Goal: Task Accomplishment & Management: Use online tool/utility

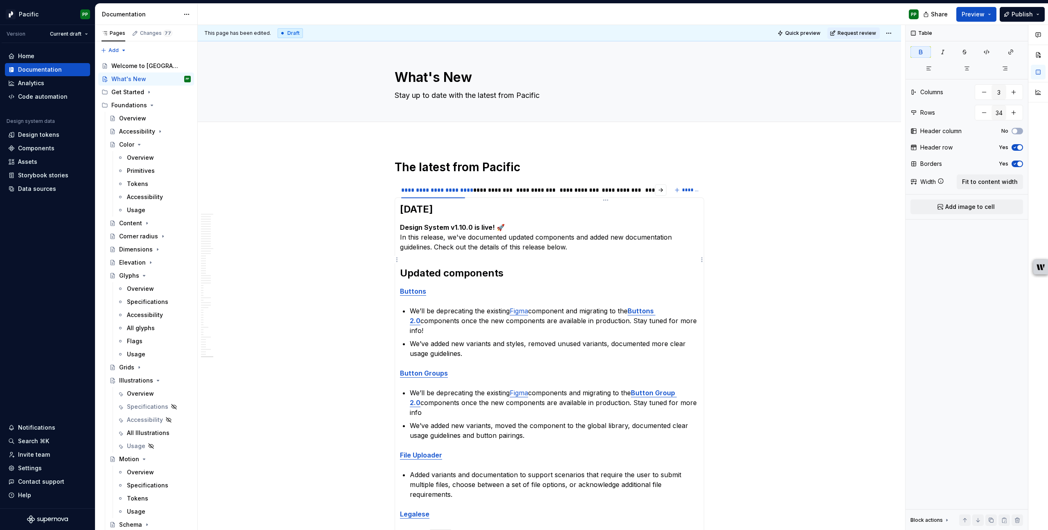
scroll to position [365, 0]
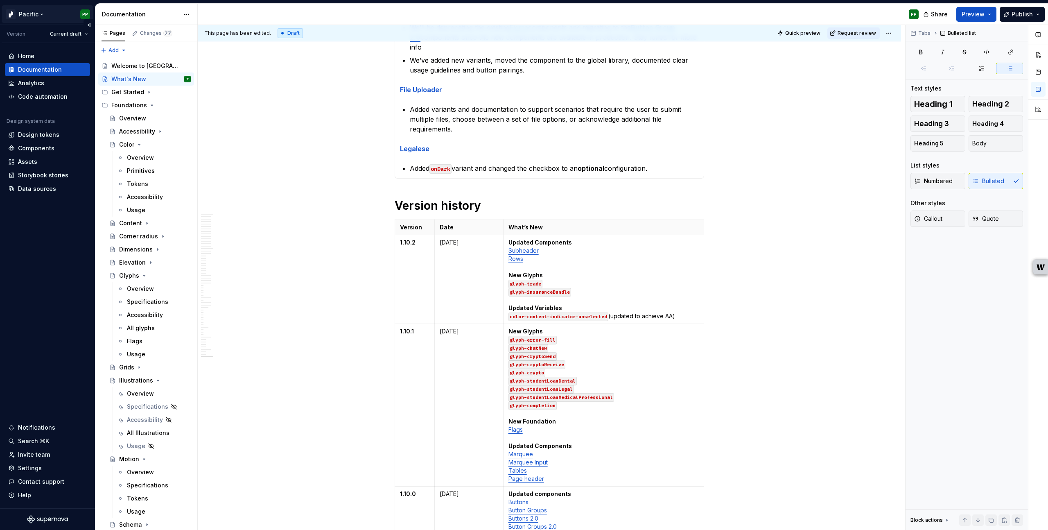
click at [42, 12] on html "Pacific PP Version Current draft Home Documentation Analytics Code automation D…" at bounding box center [524, 265] width 1048 height 530
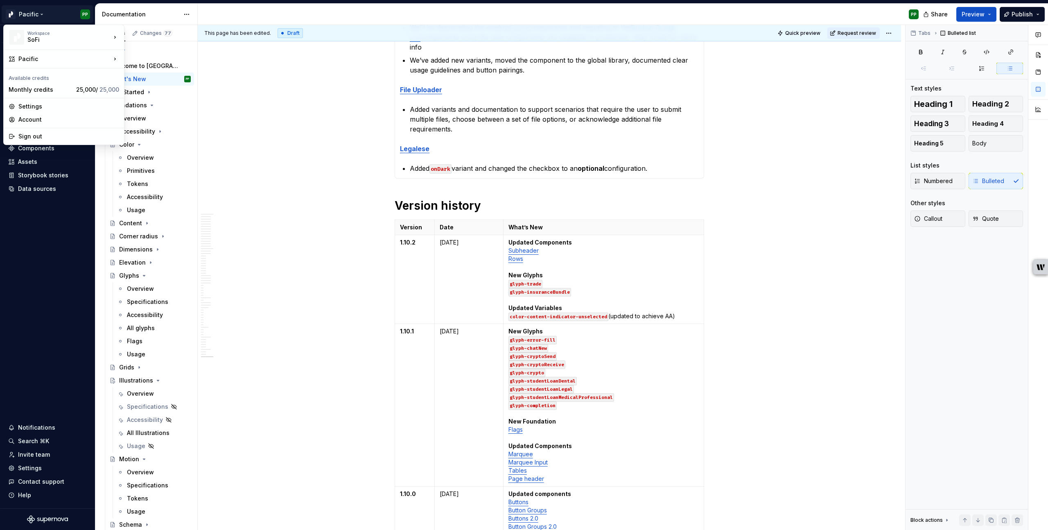
type textarea "*"
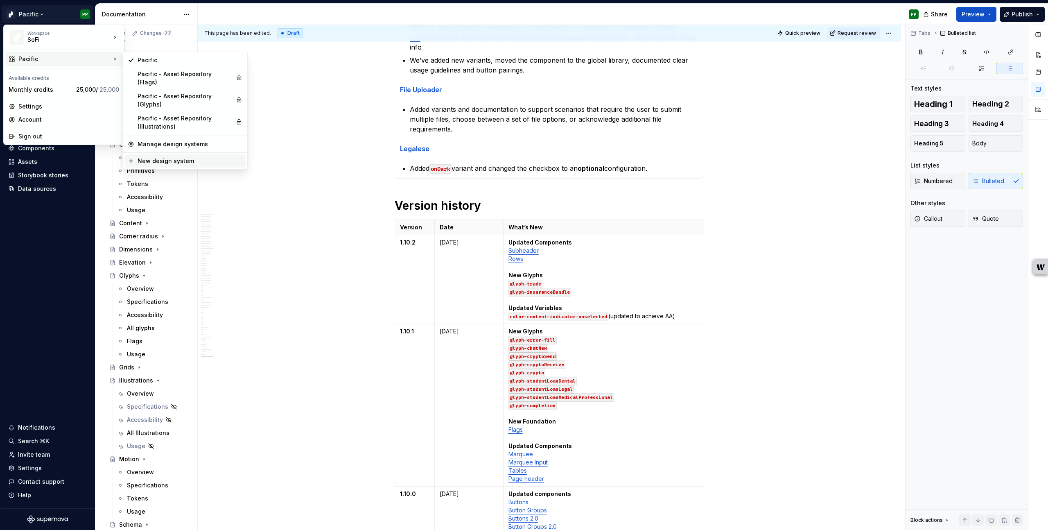
click at [170, 157] on div "New design system" at bounding box center [190, 161] width 105 height 8
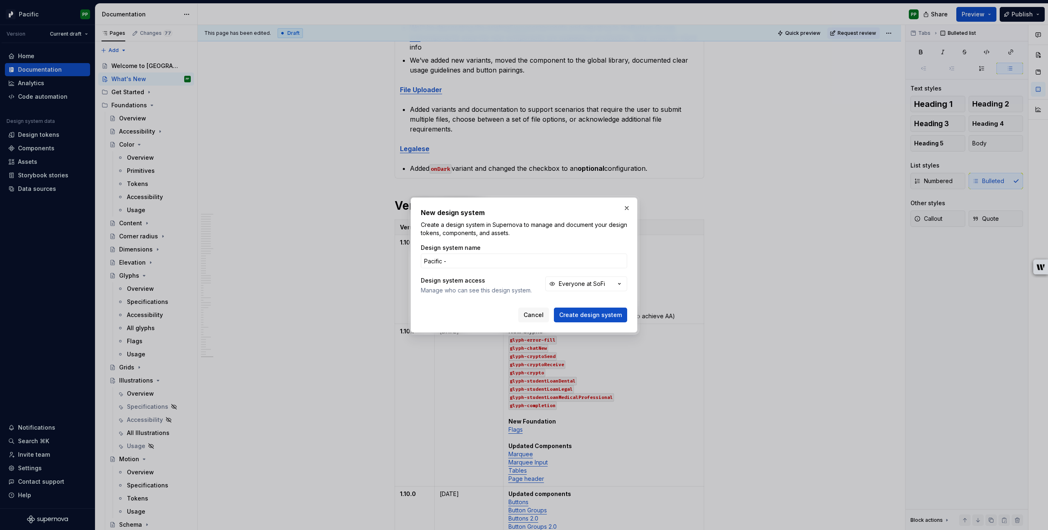
type input "Pacific -"
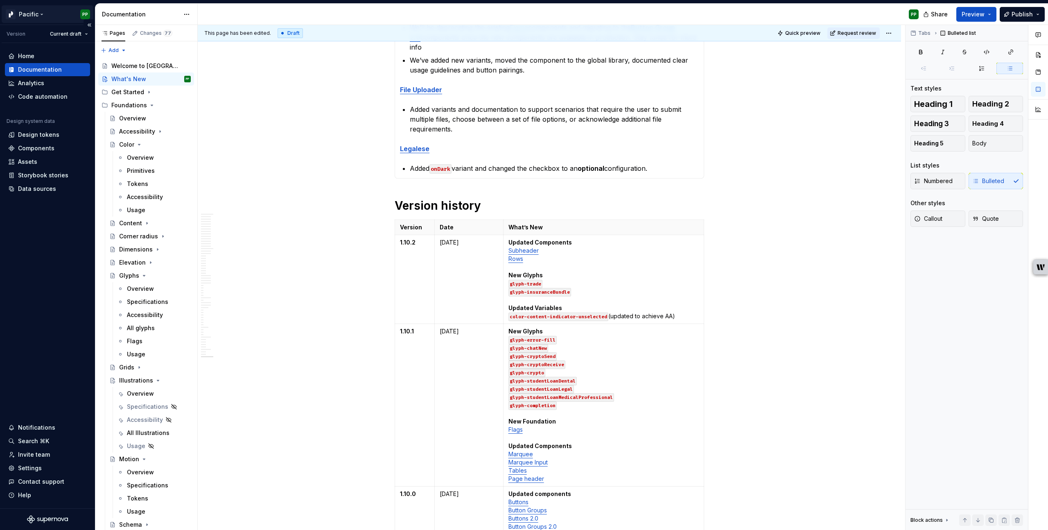
click at [30, 9] on html "Pacific PP Version Current draft Home Documentation Analytics Code automation D…" at bounding box center [524, 265] width 1048 height 530
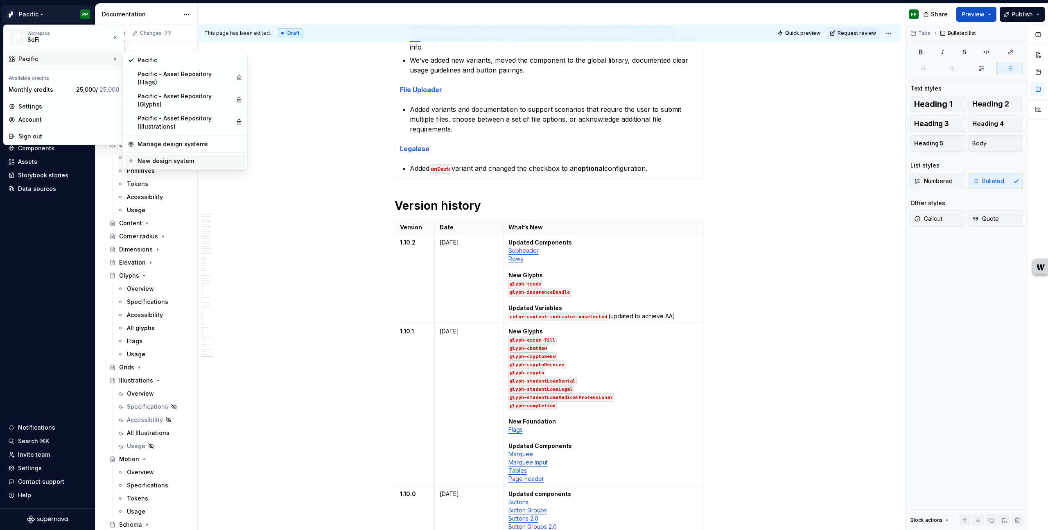
click at [190, 157] on div "New design system" at bounding box center [190, 161] width 105 height 8
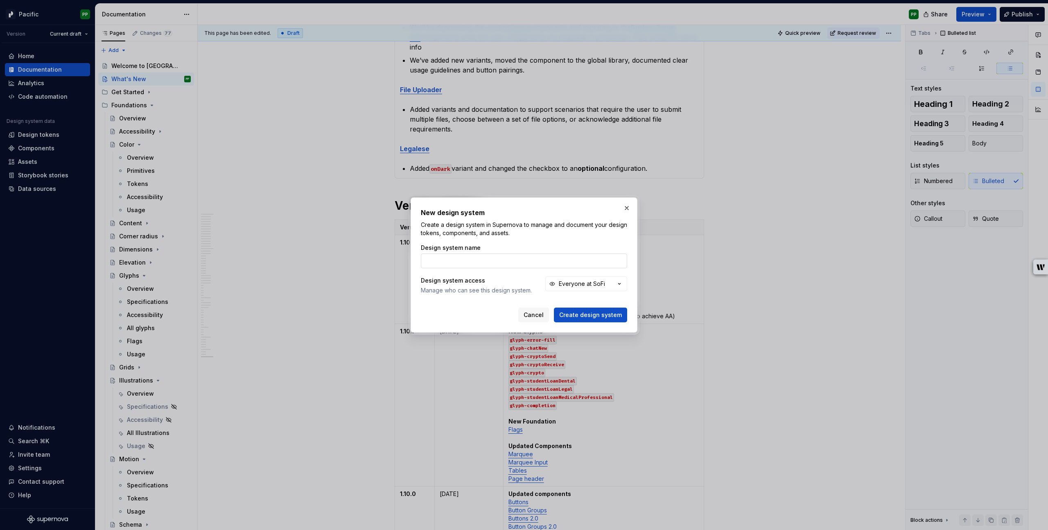
click at [496, 266] on input "Design system name" at bounding box center [524, 260] width 206 height 15
type input "Pac"
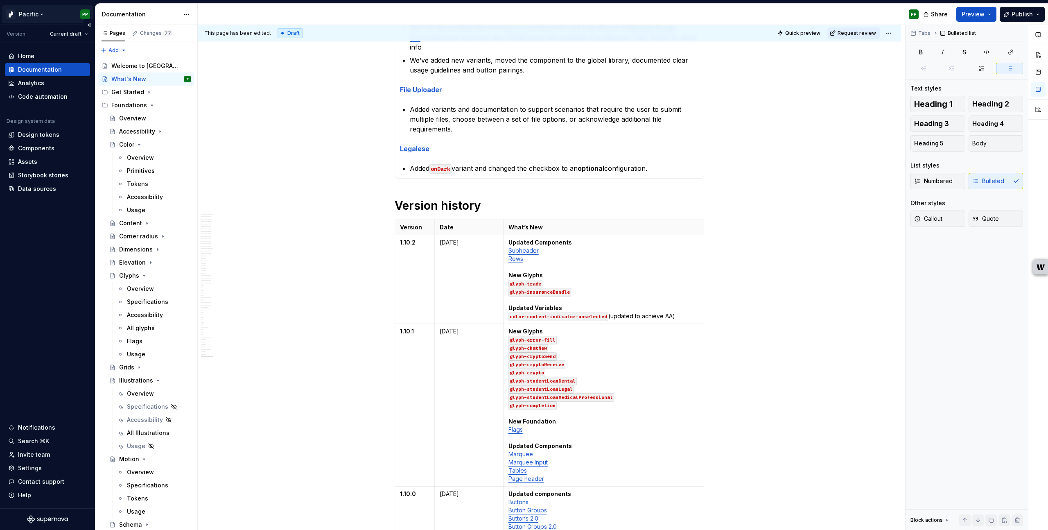
click at [46, 15] on html "Pacific PP Version Current draft Home Documentation Analytics Code automation D…" at bounding box center [524, 265] width 1048 height 530
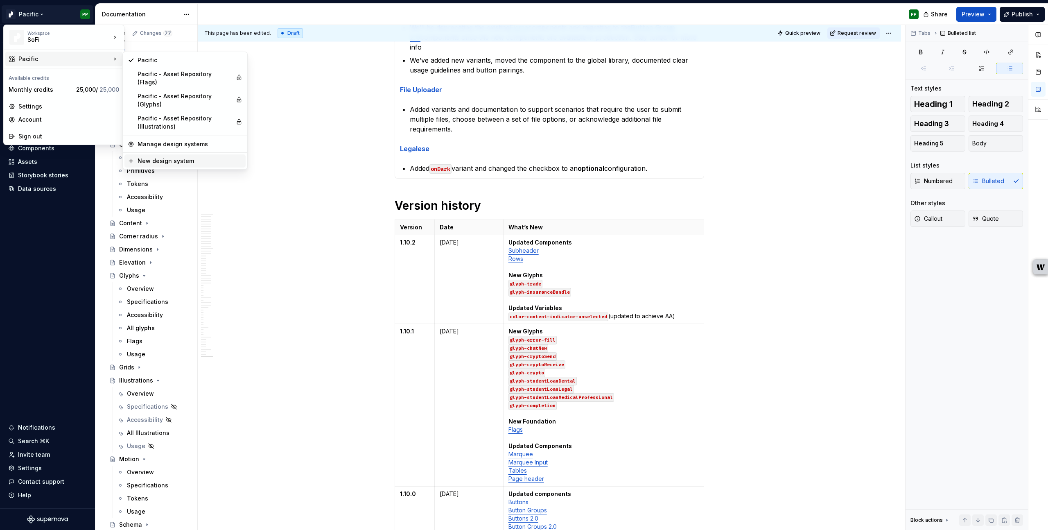
click at [173, 157] on div "New design system" at bounding box center [190, 161] width 105 height 8
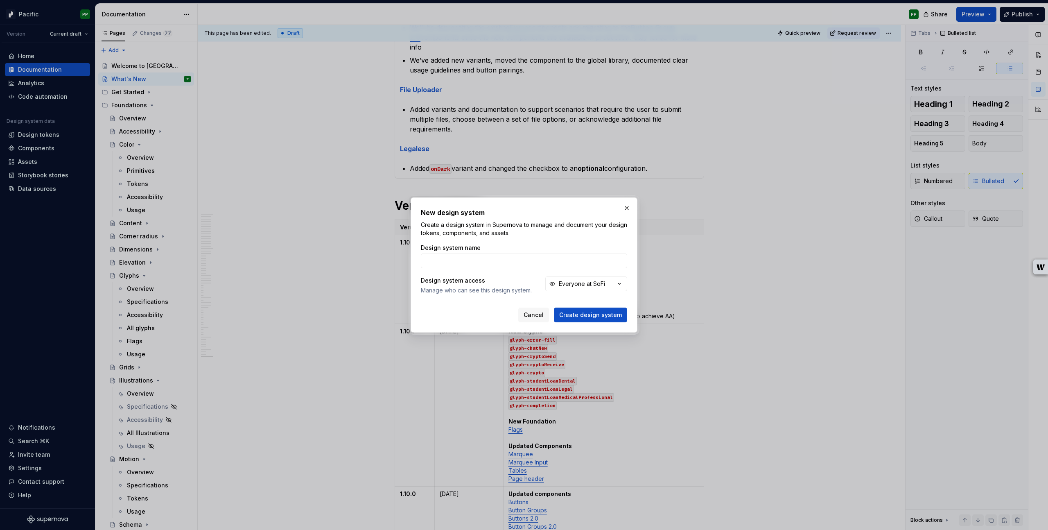
type textarea "*"
click at [508, 261] on input "Pacific - Asset Repository (Glyphs)" at bounding box center [524, 260] width 206 height 15
type input "Pacific - Asset Repository (Features)"
click at [485, 300] on div "Design system name Pacific - Asset Repository (Features) Design system access M…" at bounding box center [524, 276] width 206 height 64
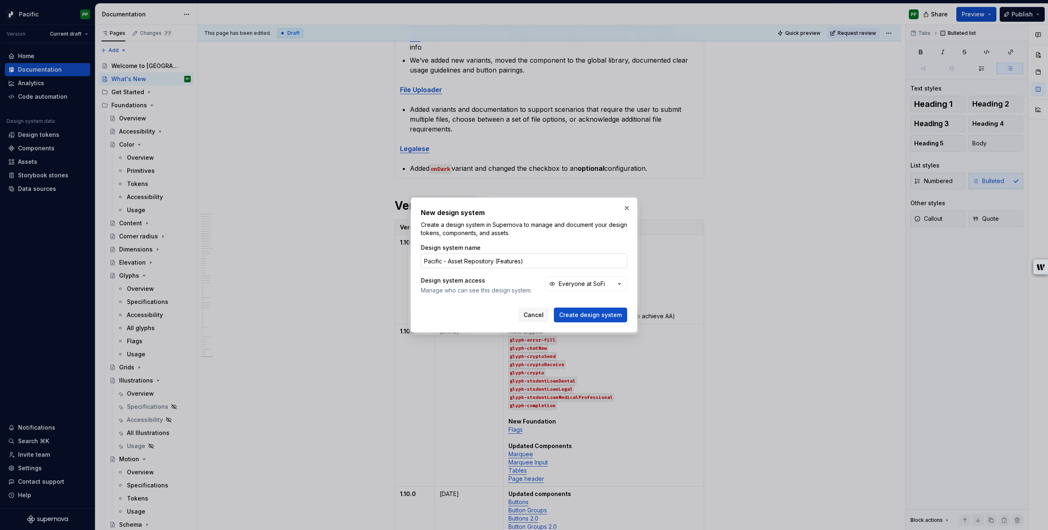
click at [553, 262] on input "Pacific - Asset Repository (Features)" at bounding box center [524, 260] width 206 height 15
click at [619, 285] on icon "button" at bounding box center [619, 284] width 8 height 8
click at [615, 333] on div "This design system can only be seen or accessed by invitation" at bounding box center [620, 339] width 102 height 13
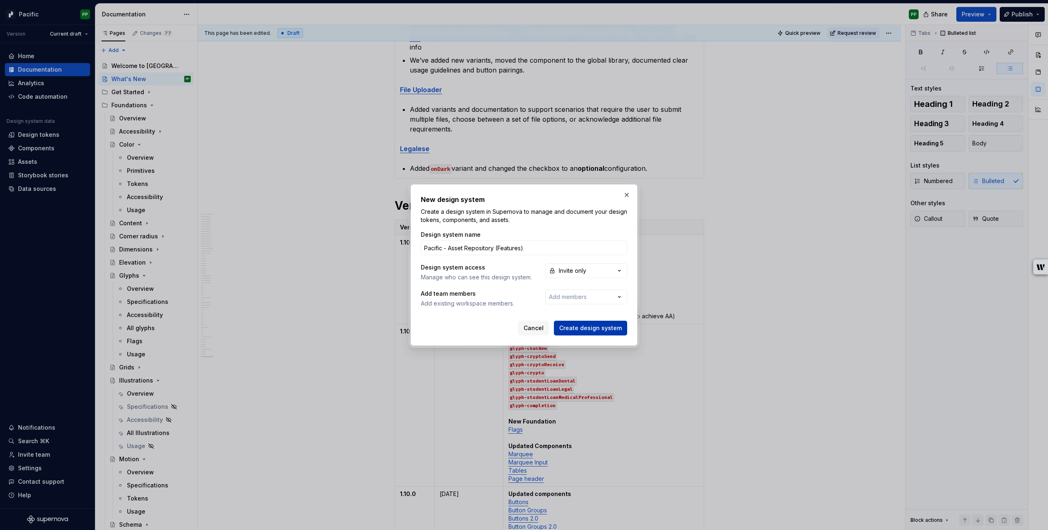
type textarea "*"
click at [547, 250] on input "Pacific - Asset Repository (Features)" at bounding box center [524, 247] width 206 height 15
click at [499, 323] on div "Cancel Create design system" at bounding box center [524, 328] width 206 height 15
click at [488, 330] on div "Cancel Create design system" at bounding box center [524, 328] width 206 height 15
click at [473, 329] on div "Cancel Create design system" at bounding box center [524, 328] width 206 height 15
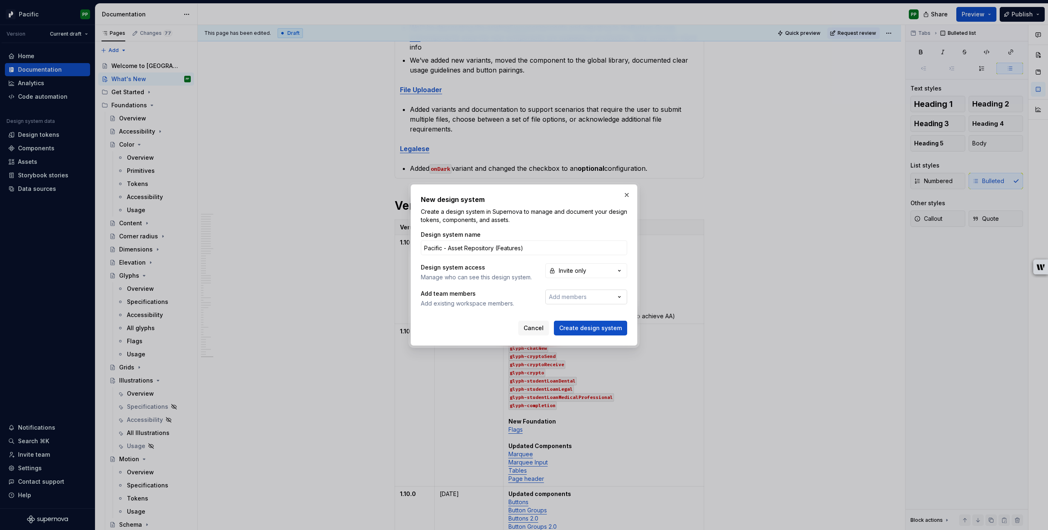
click at [597, 298] on button "Add members" at bounding box center [586, 296] width 82 height 15
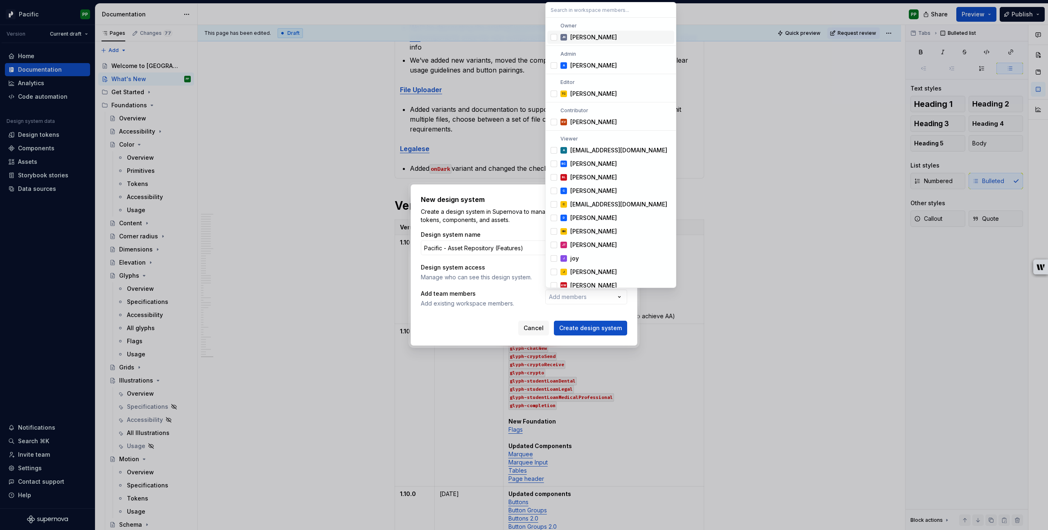
click at [553, 36] on div "Suggestions" at bounding box center [554, 37] width 7 height 7
click at [555, 67] on div "Suggestions" at bounding box center [554, 65] width 7 height 7
click at [553, 95] on div "Suggestions" at bounding box center [554, 93] width 7 height 7
click at [497, 319] on div "New design system Create a design system in Supernova to manage and document yo…" at bounding box center [524, 265] width 1048 height 530
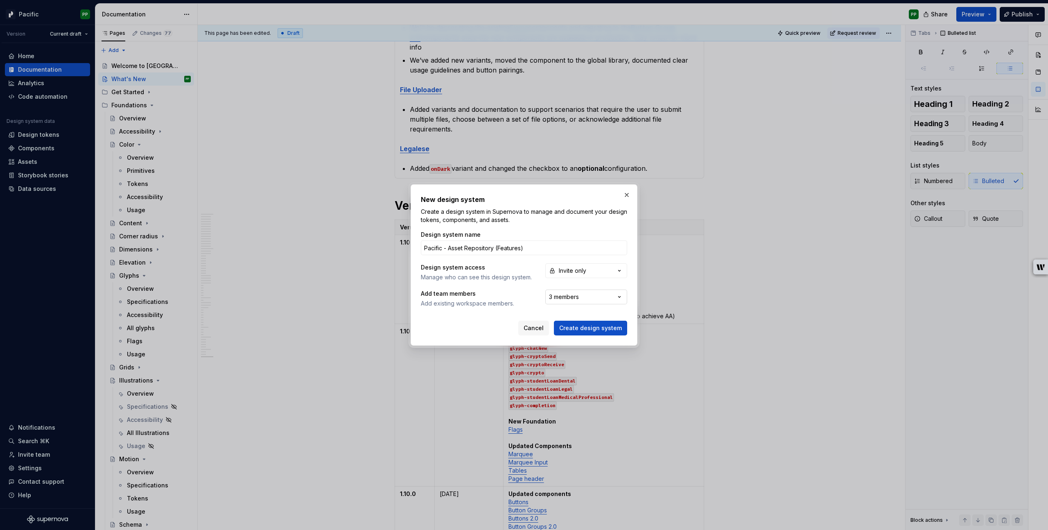
click at [602, 294] on button "3 members" at bounding box center [586, 296] width 82 height 15
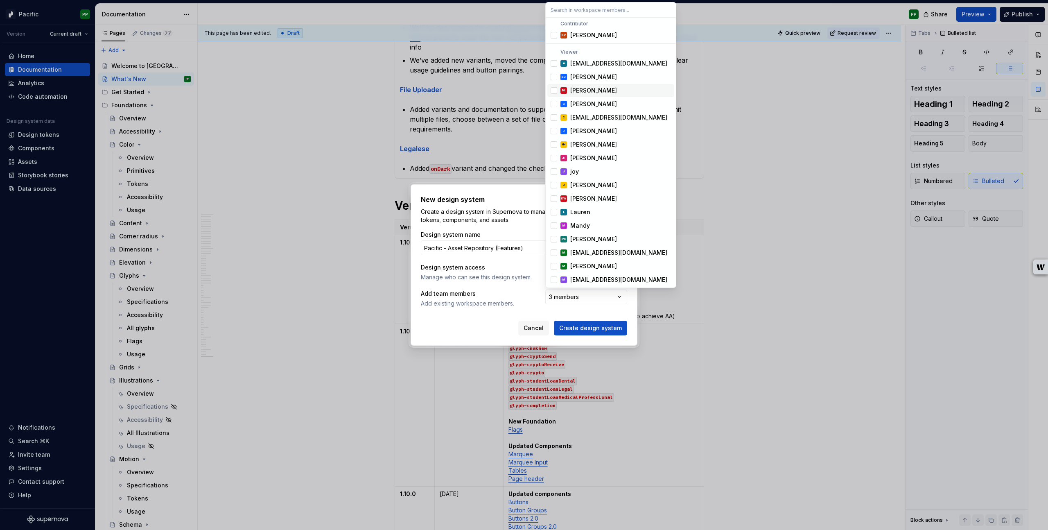
scroll to position [0, 0]
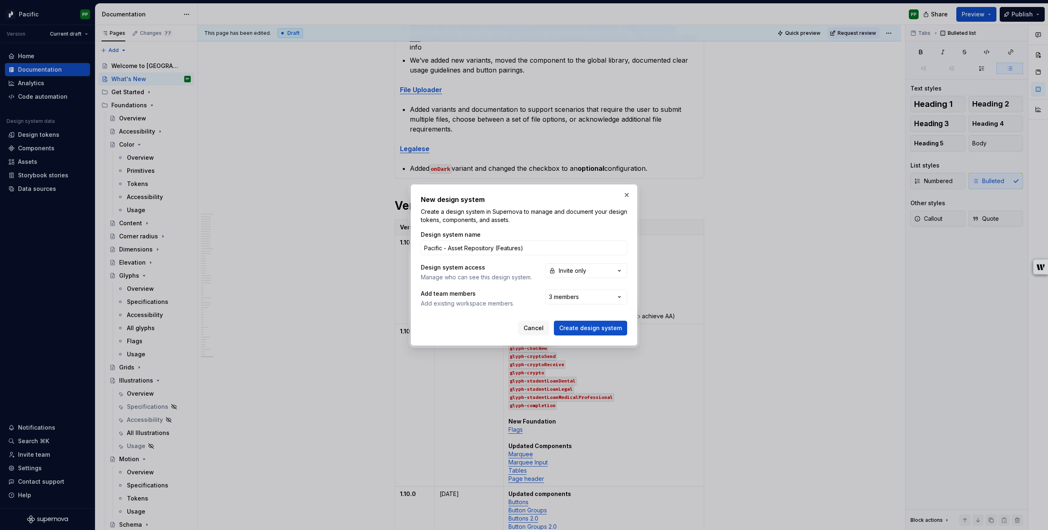
click at [480, 327] on div "New design system Create a design system in Supernova to manage and document yo…" at bounding box center [524, 265] width 1048 height 530
click at [586, 325] on span "Create design system" at bounding box center [590, 328] width 63 height 8
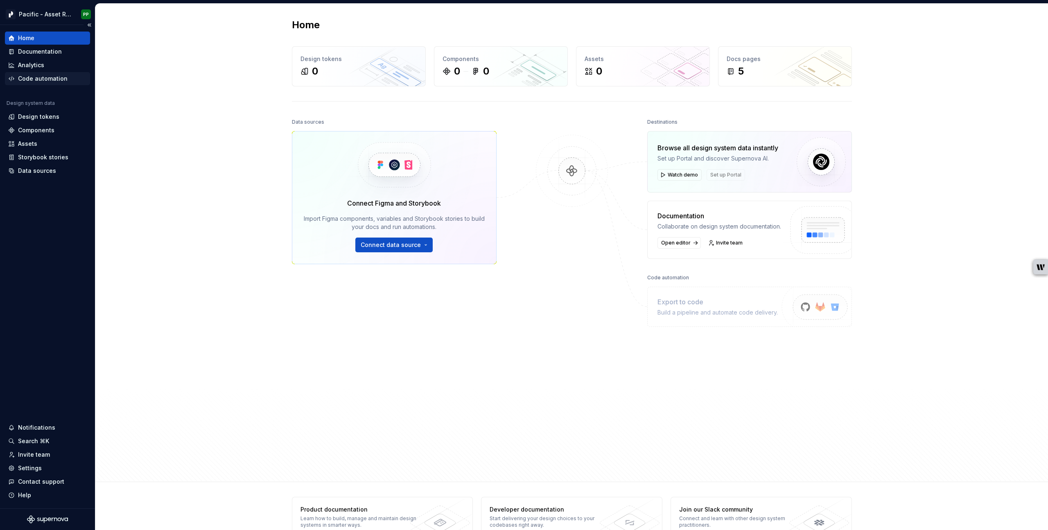
click at [52, 77] on div "Code automation" at bounding box center [43, 78] width 50 height 8
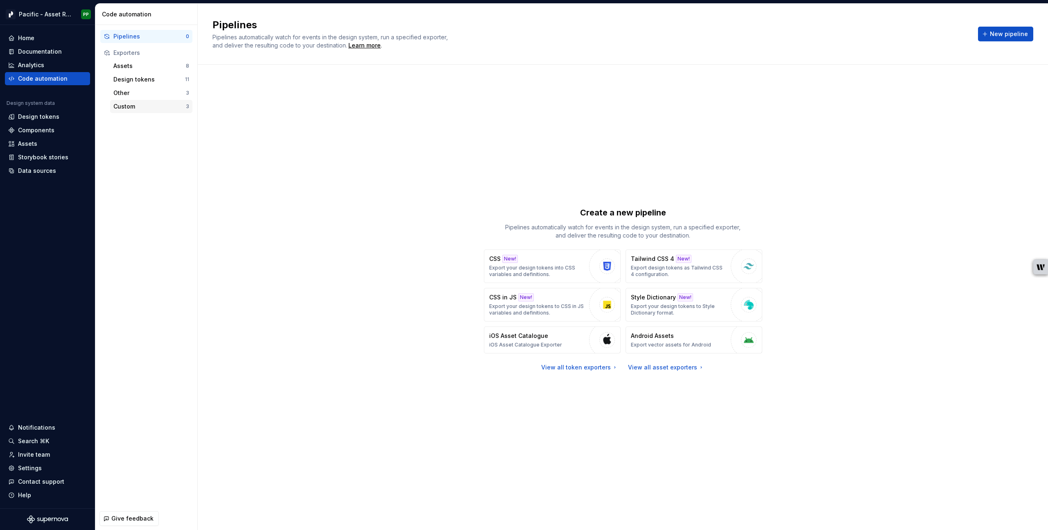
click at [147, 106] on div "Custom" at bounding box center [149, 106] width 72 height 8
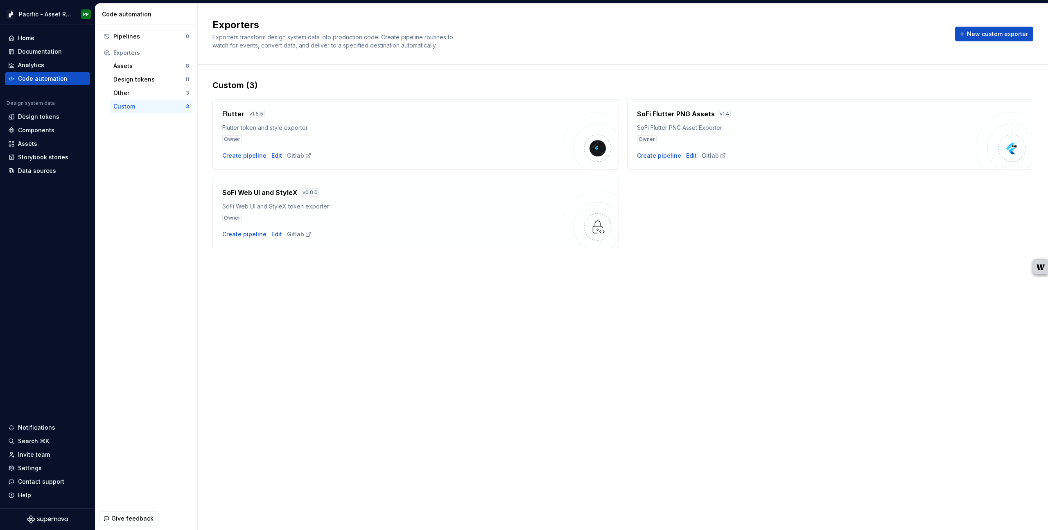
click at [341, 318] on div "Exporters Exporters transform design system data into production code. Create p…" at bounding box center [623, 267] width 850 height 526
click at [294, 309] on div "Exporters Exporters transform design system data into production code. Create p…" at bounding box center [623, 267] width 850 height 526
click at [296, 323] on div "Exporters Exporters transform design system data into production code. Create p…" at bounding box center [623, 267] width 850 height 526
click at [257, 314] on div "Exporters Exporters transform design system data into production code. Create p…" at bounding box center [623, 267] width 850 height 526
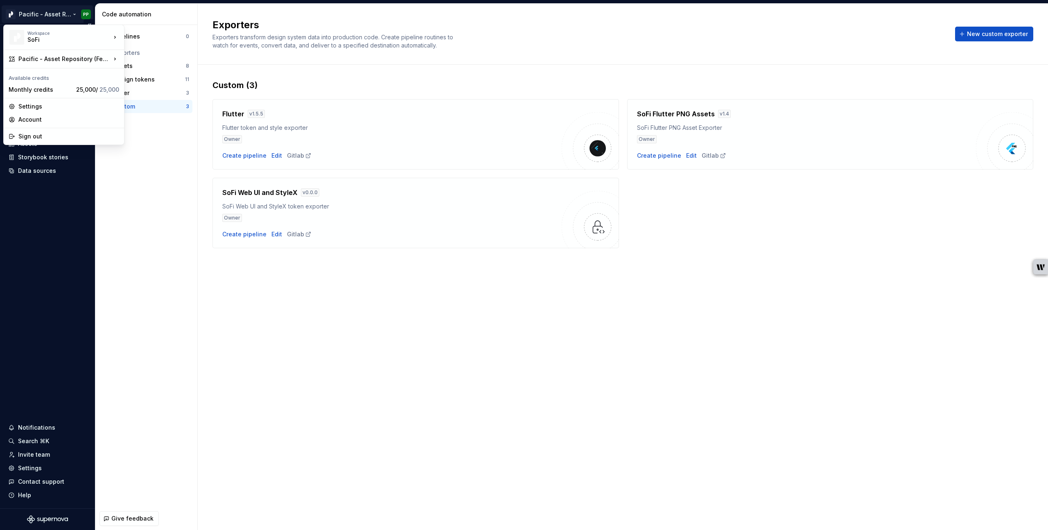
click at [63, 11] on html "Pacific - Asset Repository (Features) PP Home Documentation Analytics Code auto…" at bounding box center [524, 265] width 1048 height 530
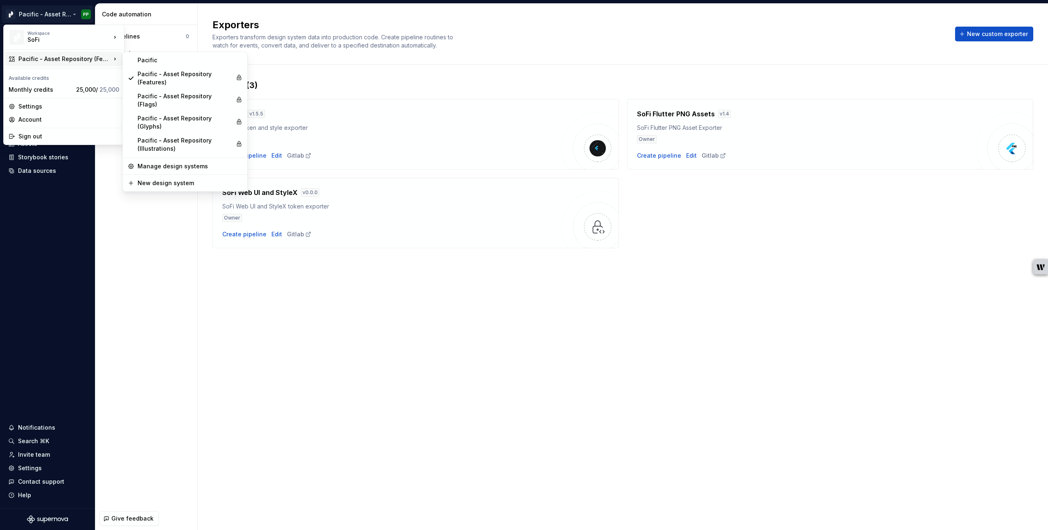
click at [244, 324] on html "Pacific - Asset Repository (Features) PP Home Documentation Analytics Code auto…" at bounding box center [524, 265] width 1048 height 530
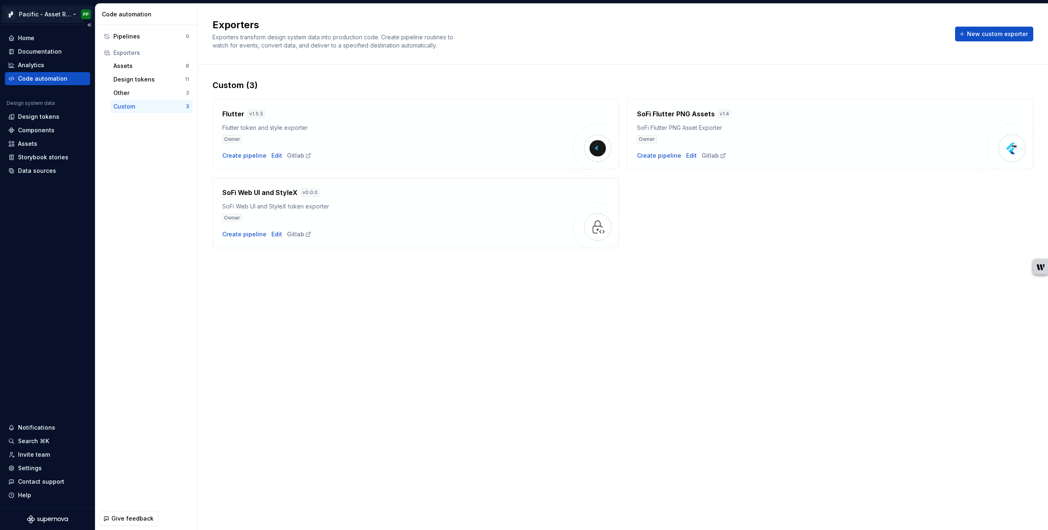
click at [38, 17] on html "Pacific - Asset Repository (Features) PP Home Documentation Analytics Code auto…" at bounding box center [524, 265] width 1048 height 530
click at [168, 260] on html "Pacific - Asset Repository (Features) PP Home Documentation Analytics Code auto…" at bounding box center [524, 265] width 1048 height 530
click at [51, 15] on html "Pacific - Asset Repository (Features) PP Home Documentation Analytics Code auto…" at bounding box center [524, 265] width 1048 height 530
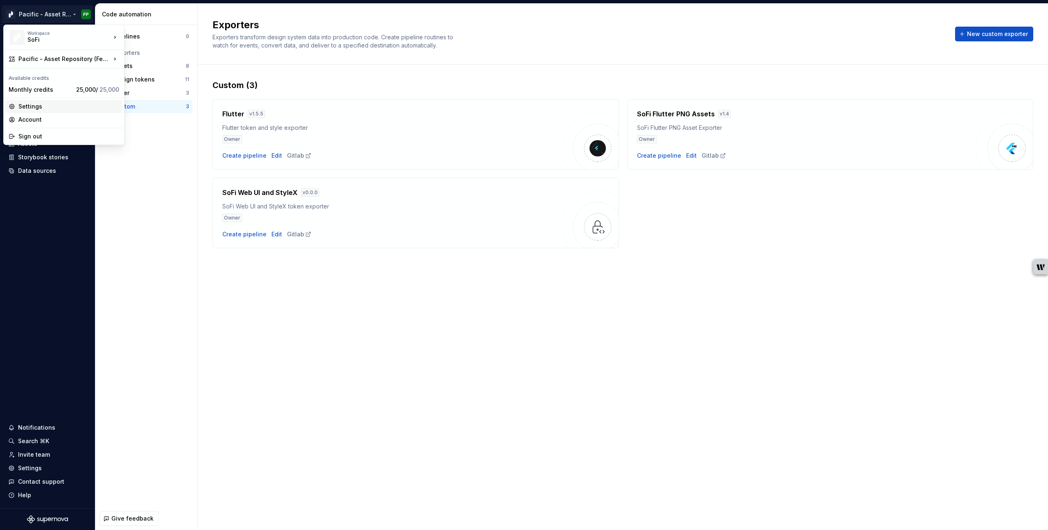
click at [25, 107] on div "Settings" at bounding box center [68, 106] width 101 height 8
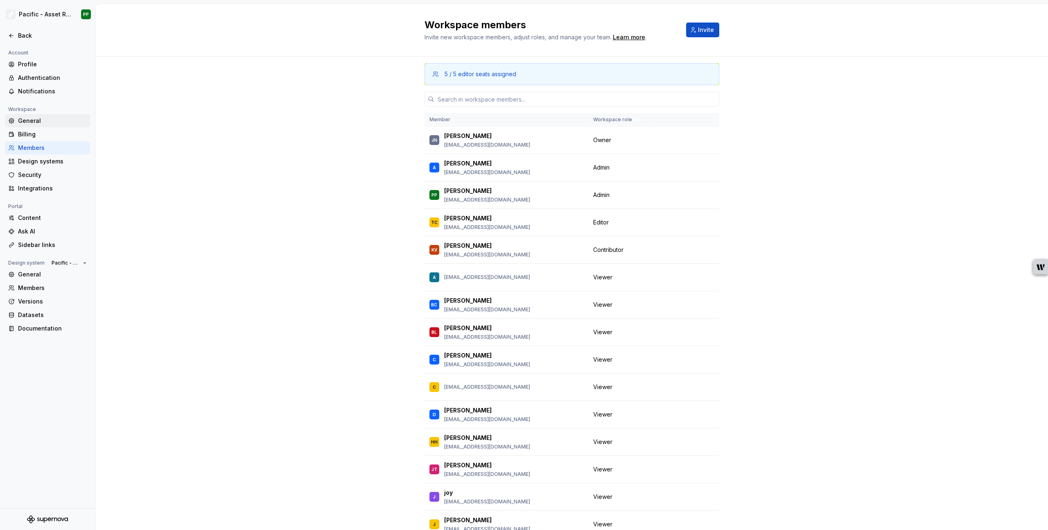
click at [31, 121] on div "General" at bounding box center [52, 121] width 69 height 8
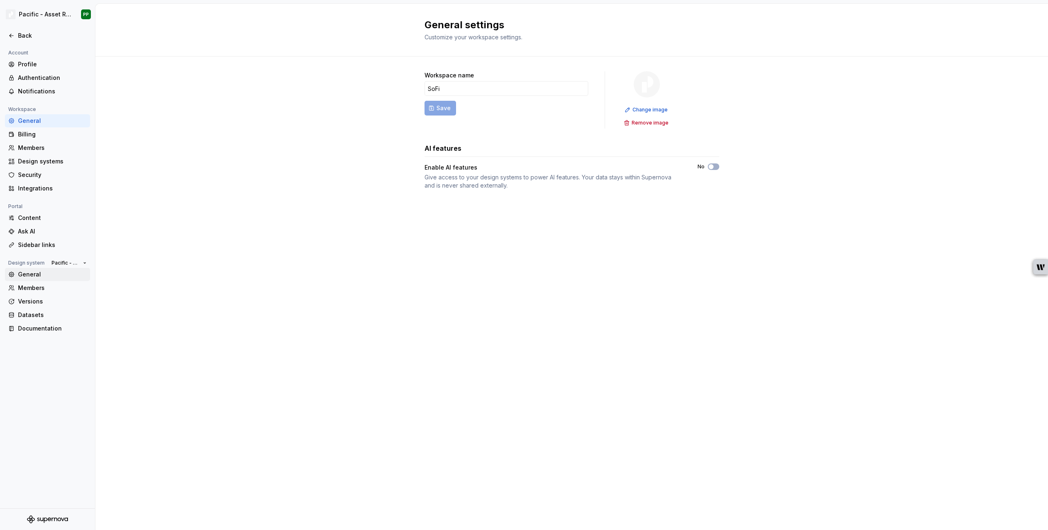
click at [38, 273] on div "General" at bounding box center [52, 274] width 69 height 8
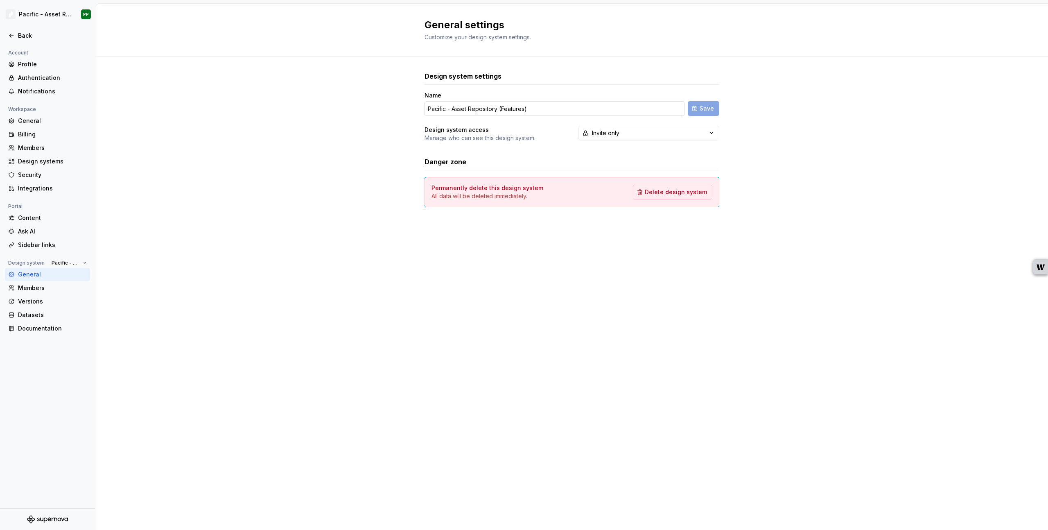
click at [526, 113] on input "Pacific - Asset Repository (Features)" at bounding box center [554, 108] width 260 height 15
click at [709, 111] on span "Save" at bounding box center [707, 108] width 14 height 8
type input "Pacific - Asset Repository (Features SVG)"
click at [558, 106] on input "Pacific - Asset Repository (Features SVG)" at bounding box center [554, 108] width 260 height 15
click at [307, 133] on div "Design system settings Name Pacific - Asset Repository (Features SVG) Save Desi…" at bounding box center [571, 147] width 953 height 182
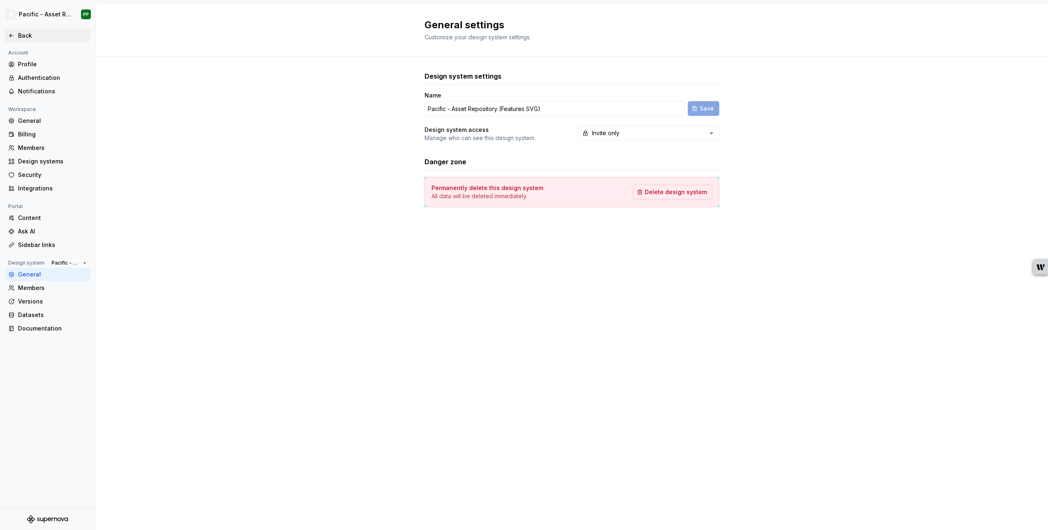
click at [11, 35] on icon at bounding box center [11, 35] width 7 height 7
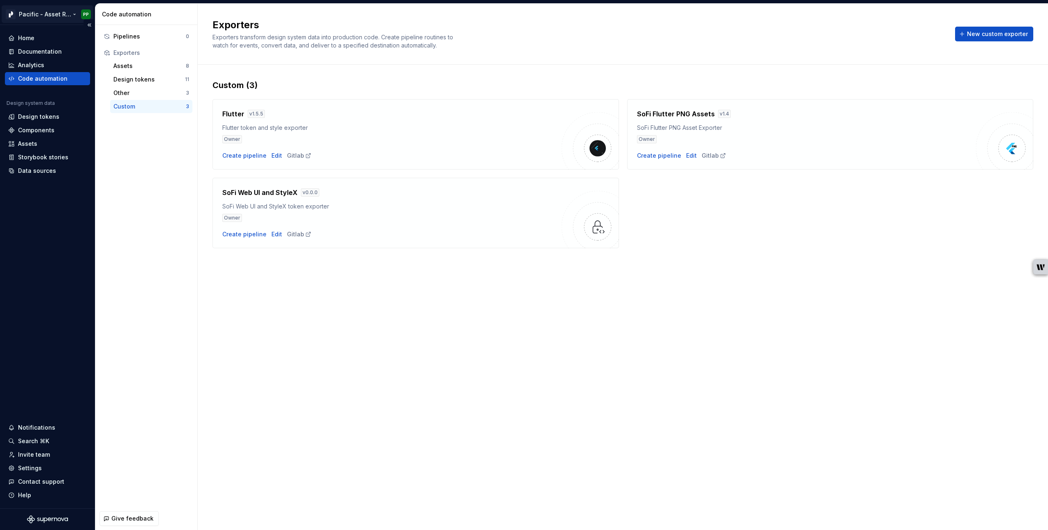
click at [74, 12] on html "Pacific - Asset Repository (Features SVG) PP Home Documentation Analytics Code …" at bounding box center [524, 265] width 1048 height 530
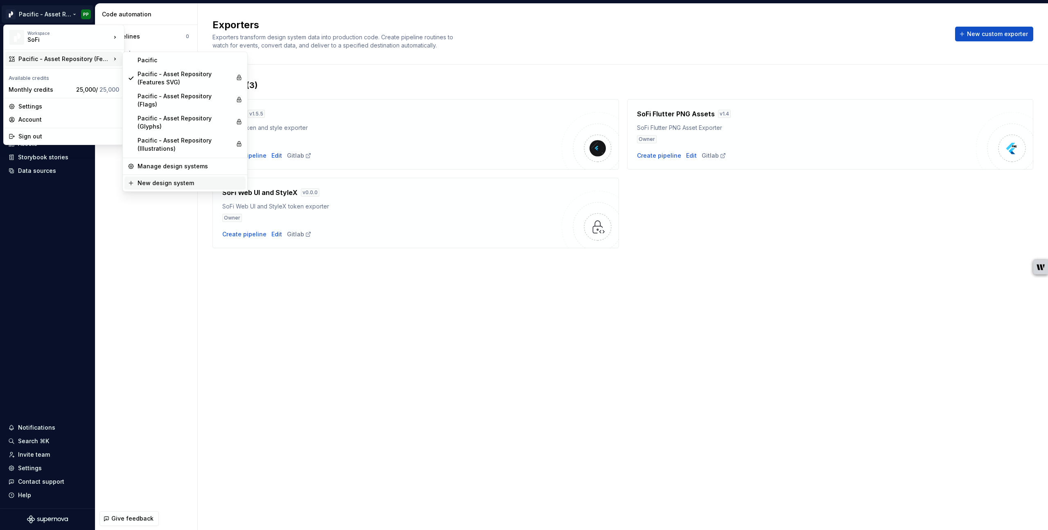
click at [168, 179] on div "New design system" at bounding box center [190, 183] width 105 height 8
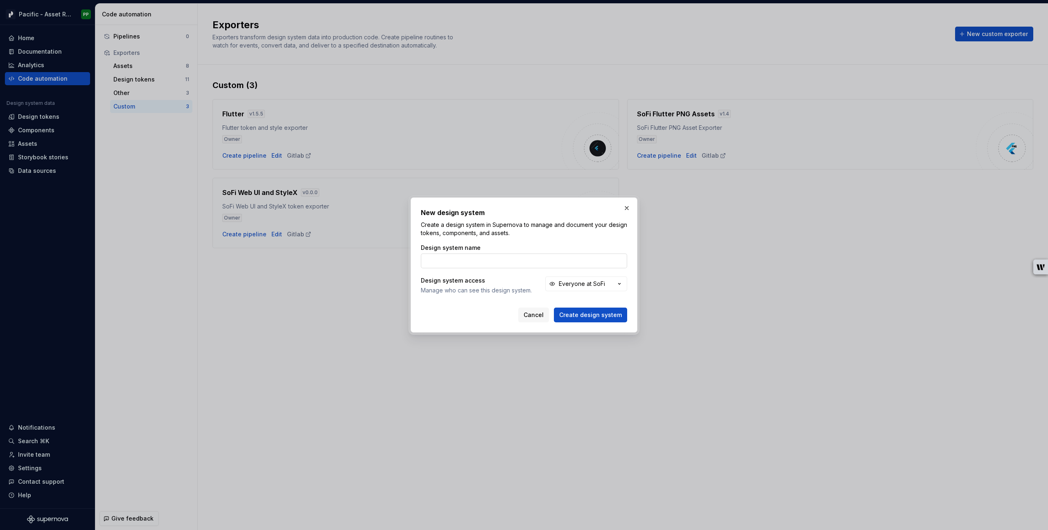
click at [473, 263] on input "Design system name" at bounding box center [524, 260] width 206 height 15
click at [531, 261] on input "Pacific - Asset Repository (Features SVG)" at bounding box center [524, 260] width 206 height 15
type input "Pacific - Asset Repository (Features PNG)"
click at [499, 298] on div "Design system name Pacific - Asset Repository (Features PNG) Design system acce…" at bounding box center [524, 276] width 206 height 64
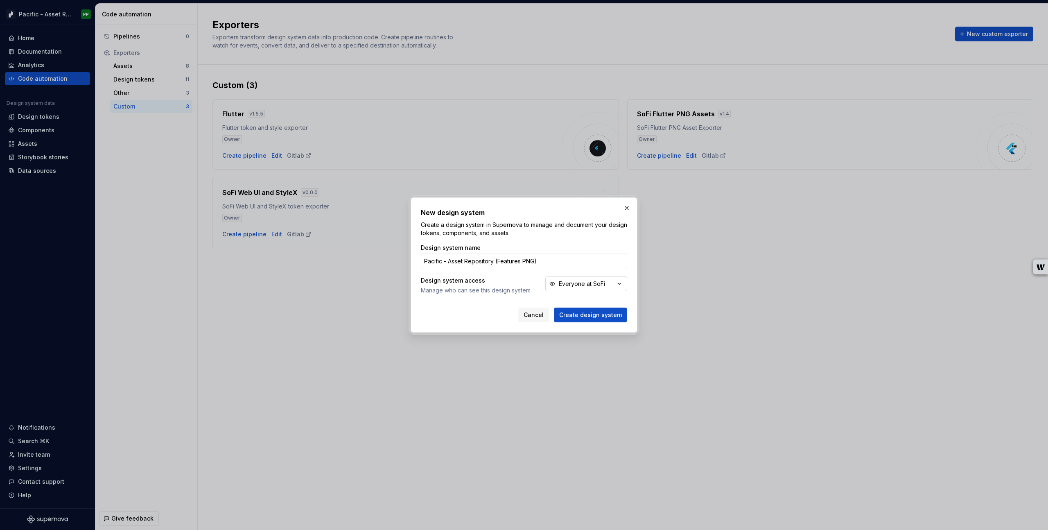
click at [596, 282] on div "Everyone at SoFi" at bounding box center [582, 284] width 46 height 8
click at [600, 330] on div "Invite only" at bounding box center [620, 328] width 102 height 8
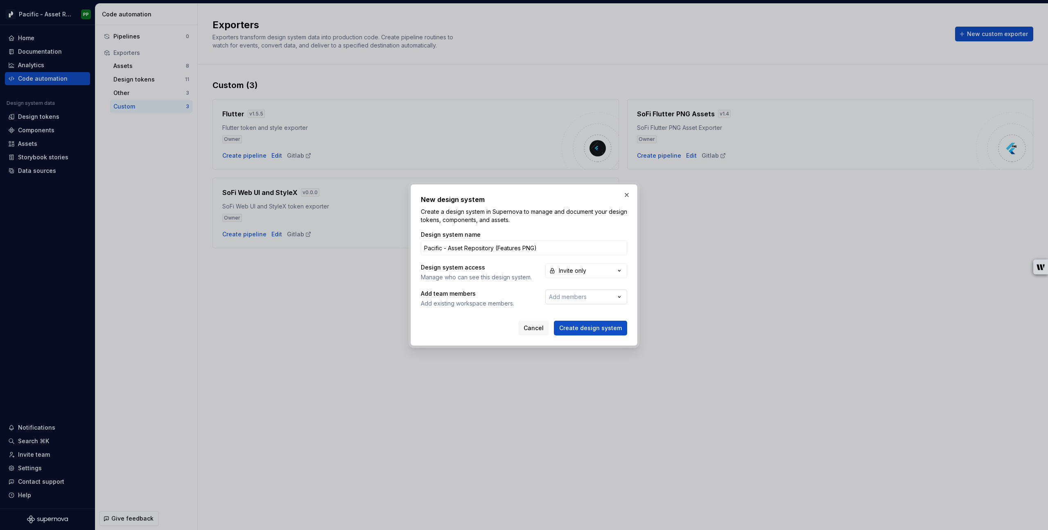
click at [589, 295] on button "Add members" at bounding box center [586, 296] width 82 height 15
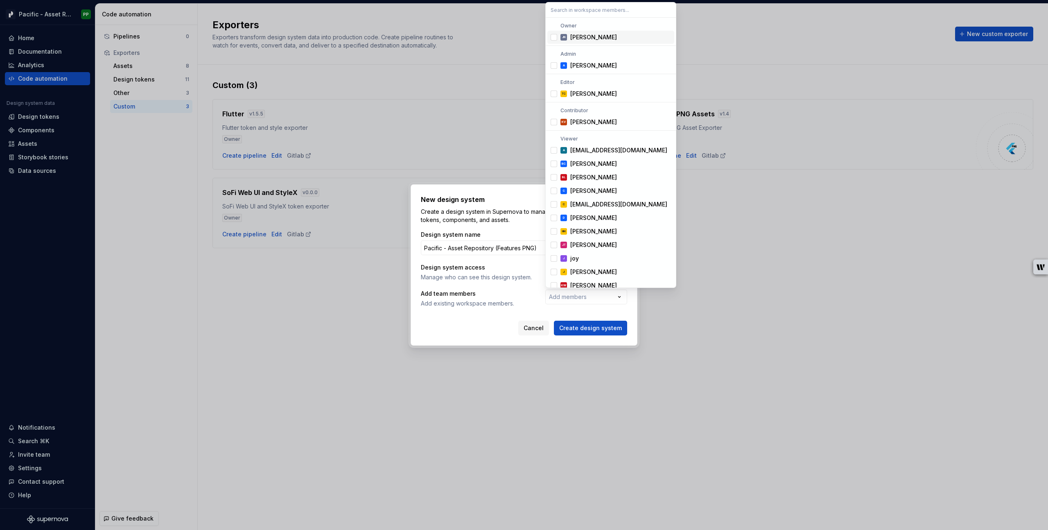
click at [589, 38] on div "[PERSON_NAME]" at bounding box center [593, 37] width 47 height 8
click at [584, 66] on div "[PERSON_NAME]" at bounding box center [593, 65] width 47 height 8
click at [583, 95] on div "[PERSON_NAME]" at bounding box center [593, 94] width 47 height 8
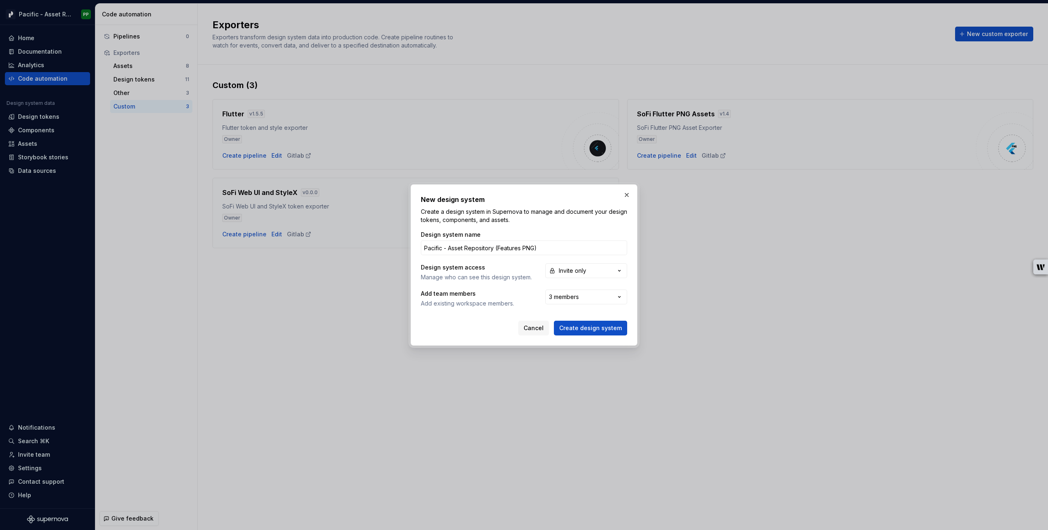
click at [523, 310] on div "New design system Create a design system in Supernova to manage and document yo…" at bounding box center [524, 265] width 1048 height 530
click at [585, 324] on span "Create design system" at bounding box center [590, 328] width 63 height 8
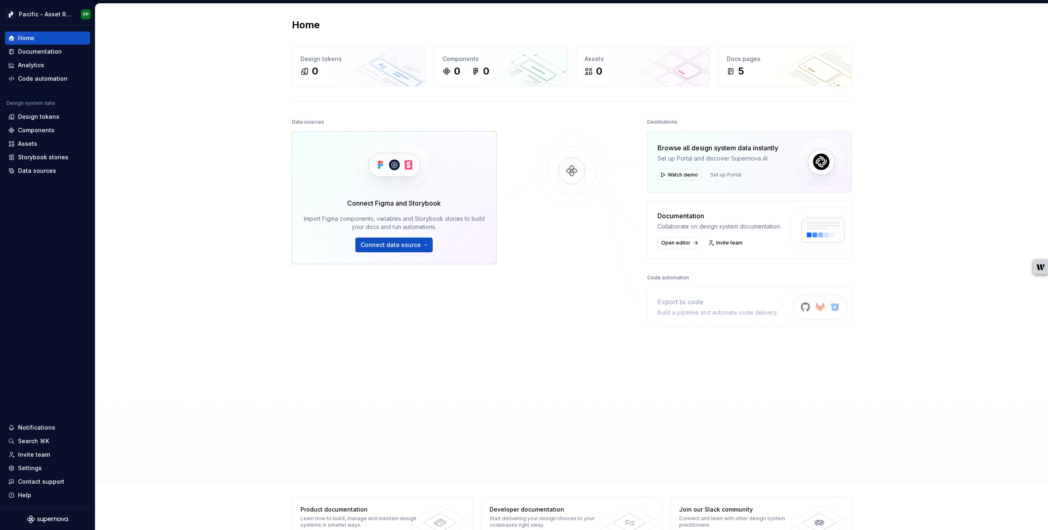
click at [223, 178] on div "Home Design tokens 0 Components 0 0 Assets 0 Docs pages 5 Data sources Connect …" at bounding box center [571, 243] width 953 height 478
click at [41, 78] on div "Code automation" at bounding box center [43, 78] width 50 height 8
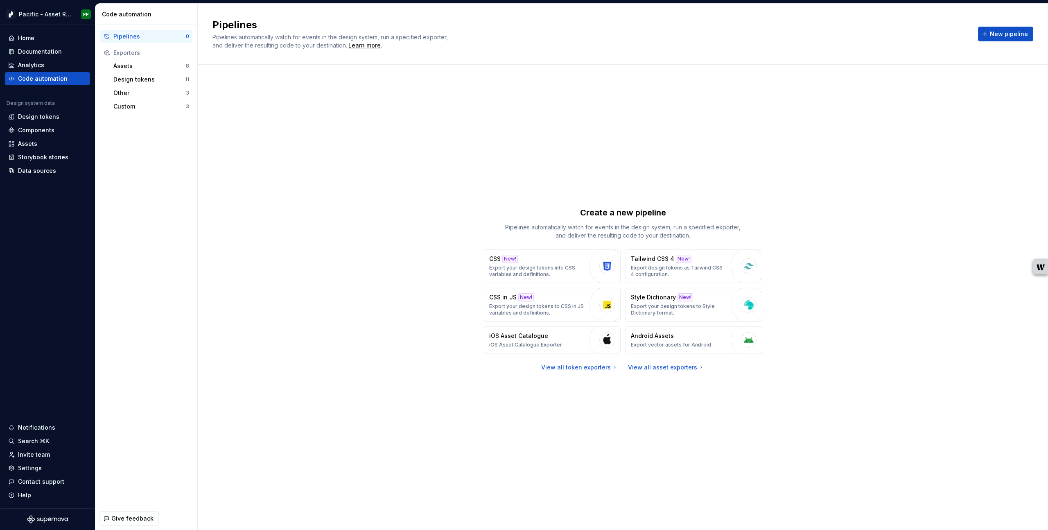
click at [903, 99] on div "Create a new pipeline Pipelines automatically watch for events in the design sy…" at bounding box center [622, 288] width 821 height 419
click at [643, 156] on div "Create a new pipeline Pipelines automatically watch for events in the design sy…" at bounding box center [622, 288] width 821 height 419
click at [70, 13] on html "Pacific - Asset Repository (Features PNG) PP Home Documentation Analytics Code …" at bounding box center [524, 265] width 1048 height 530
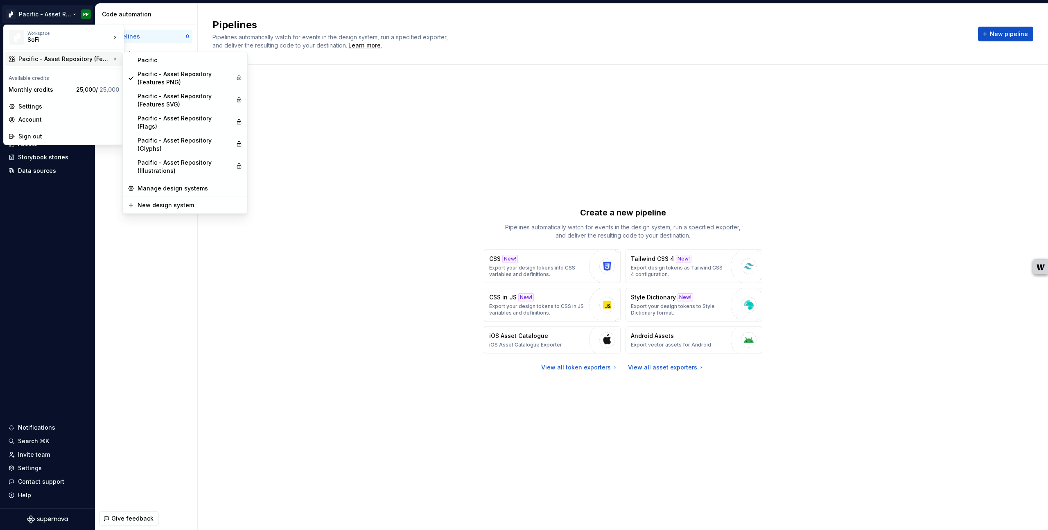
click at [742, 42] on html "Pacific - Asset Repository (Features PNG) PP Home Documentation Analytics Code …" at bounding box center [524, 265] width 1048 height 530
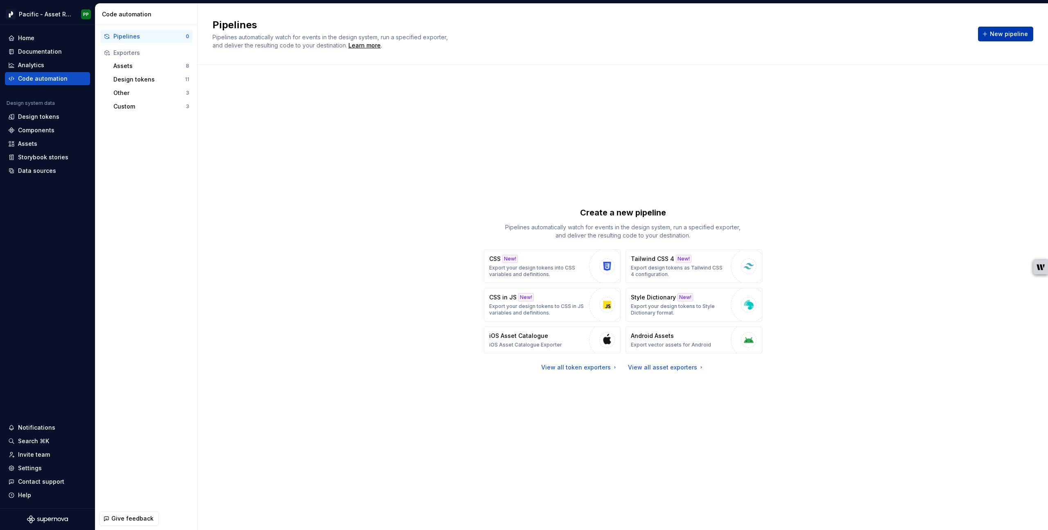
click at [1020, 38] on button "New pipeline" at bounding box center [1005, 34] width 55 height 15
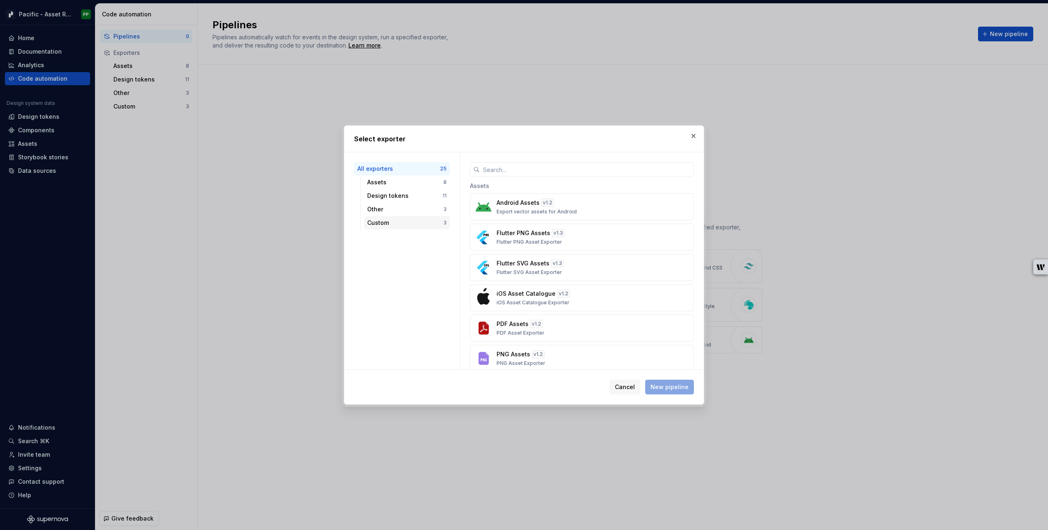
click at [410, 223] on div "Custom" at bounding box center [405, 223] width 76 height 8
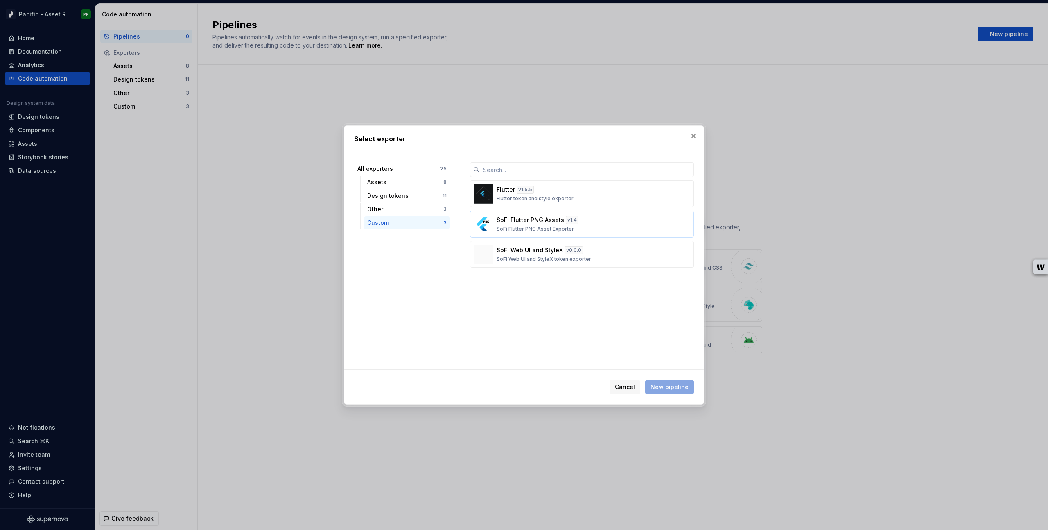
click at [599, 222] on div "SoFi Flutter PNG Assets v 1.4 SoFi Flutter PNG Asset Exporter" at bounding box center [580, 224] width 166 height 16
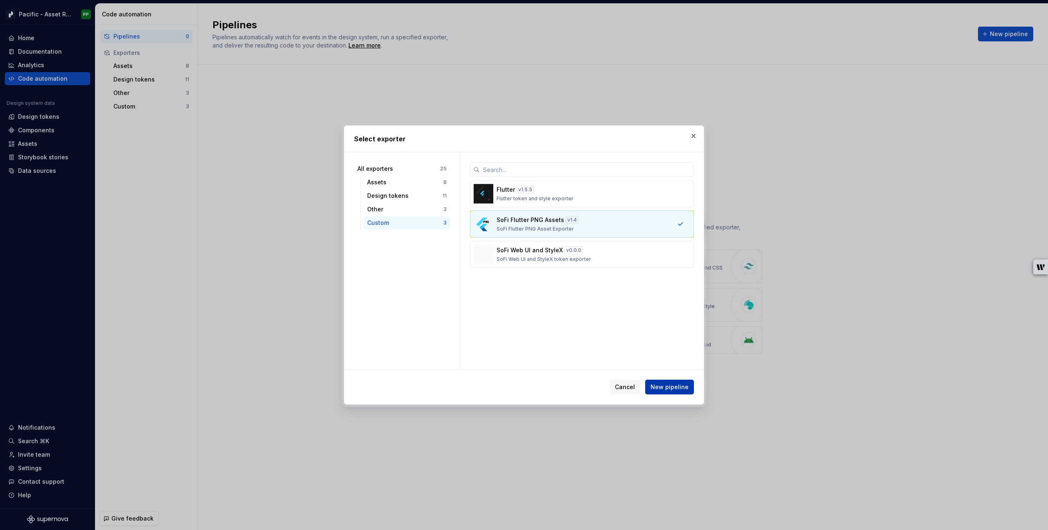
click at [673, 387] on span "New pipeline" at bounding box center [669, 387] width 38 height 8
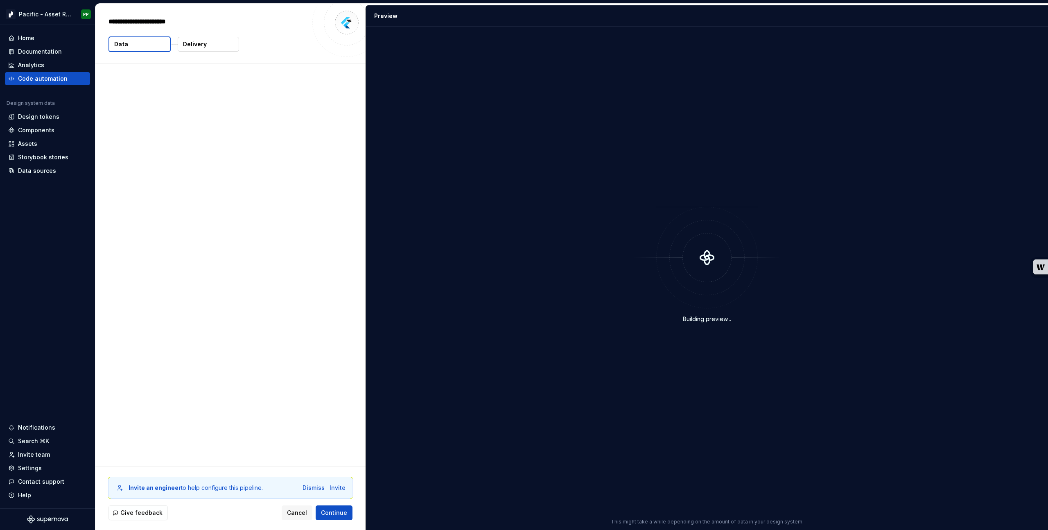
type textarea "*"
click at [203, 45] on p "Delivery" at bounding box center [195, 44] width 24 height 8
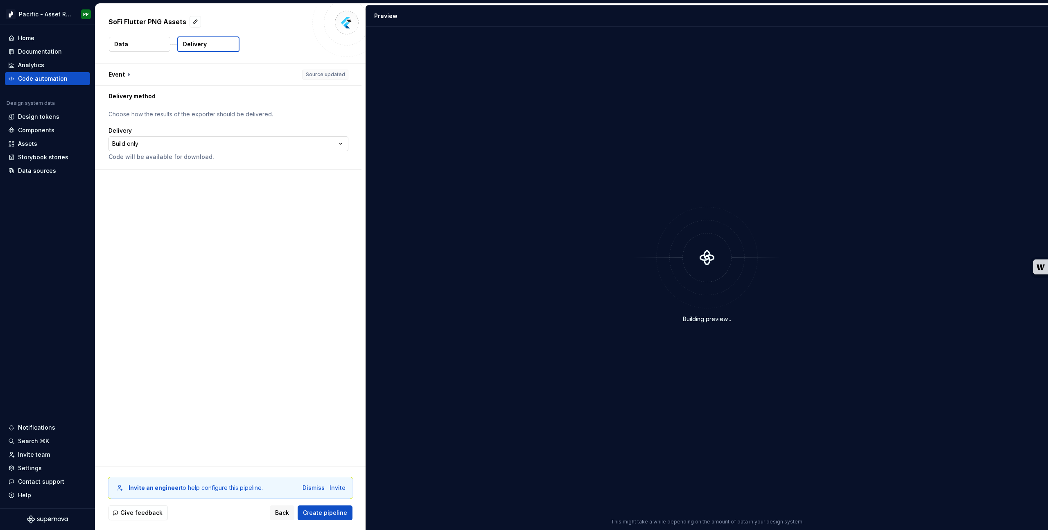
click at [205, 145] on html "**********" at bounding box center [524, 265] width 1048 height 530
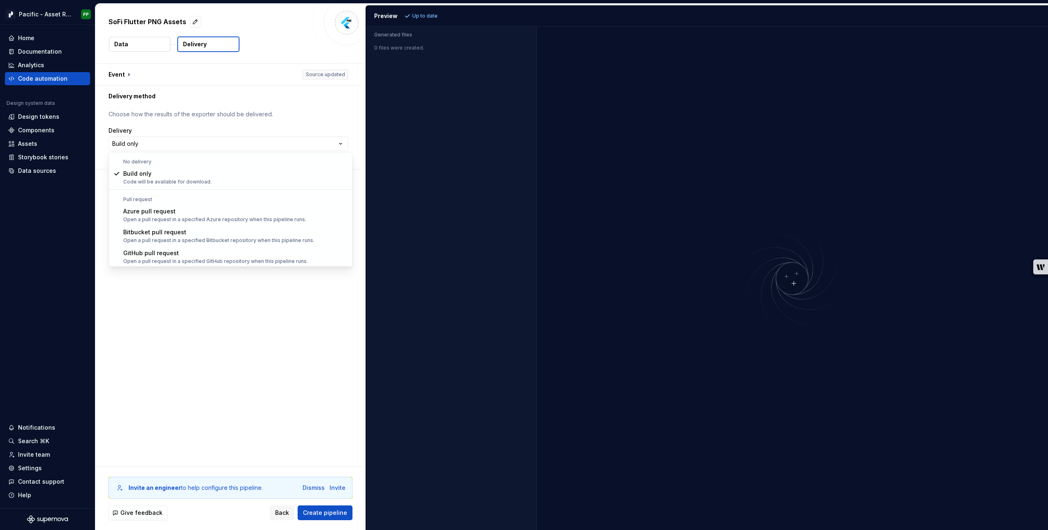
click at [221, 139] on html "**********" at bounding box center [524, 265] width 1048 height 530
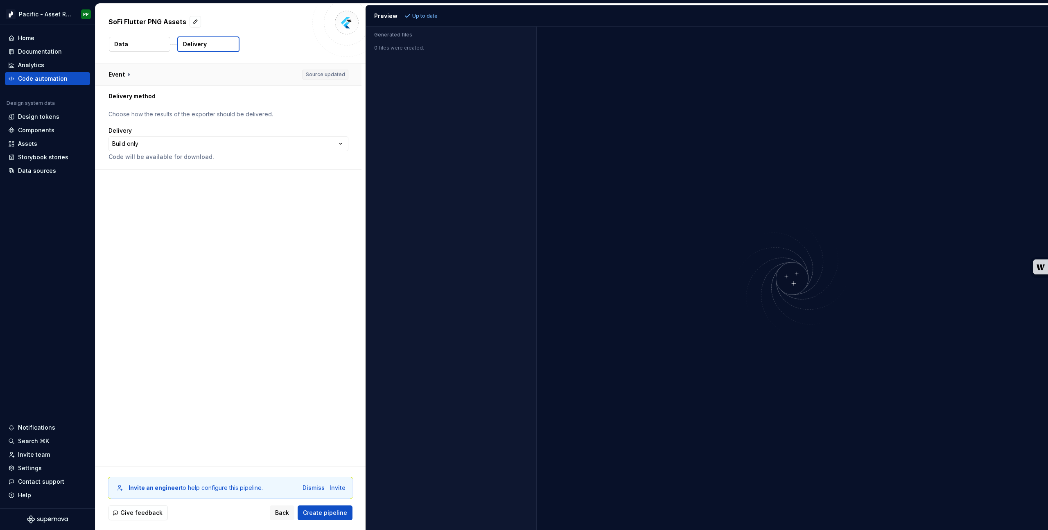
click at [131, 72] on button "button" at bounding box center [228, 74] width 266 height 21
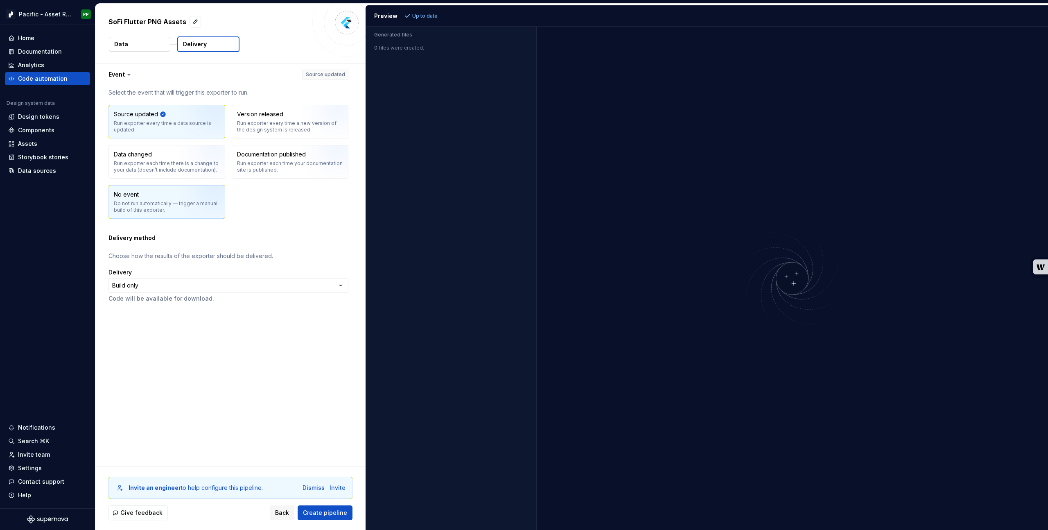
click at [197, 203] on img "button" at bounding box center [205, 204] width 52 height 55
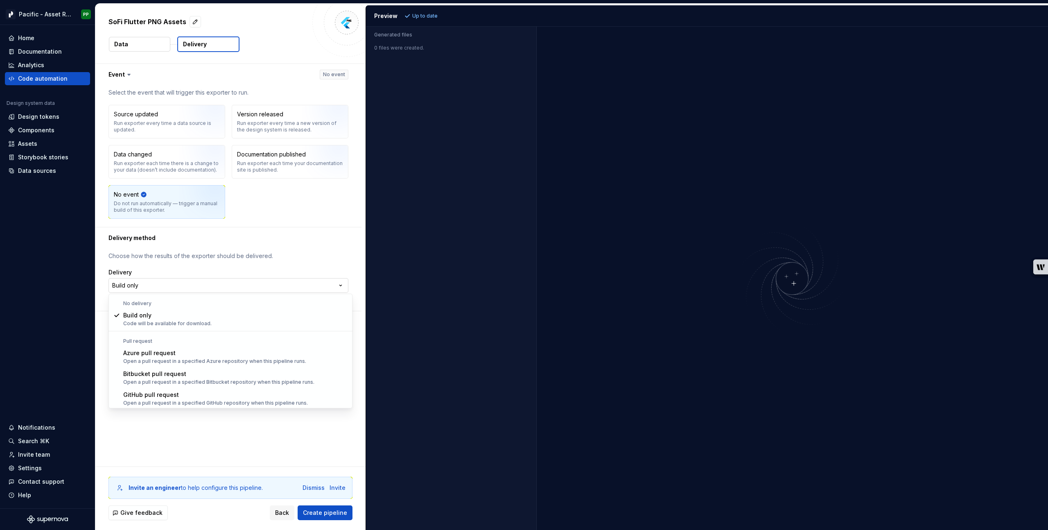
click at [199, 285] on html "**********" at bounding box center [524, 265] width 1048 height 530
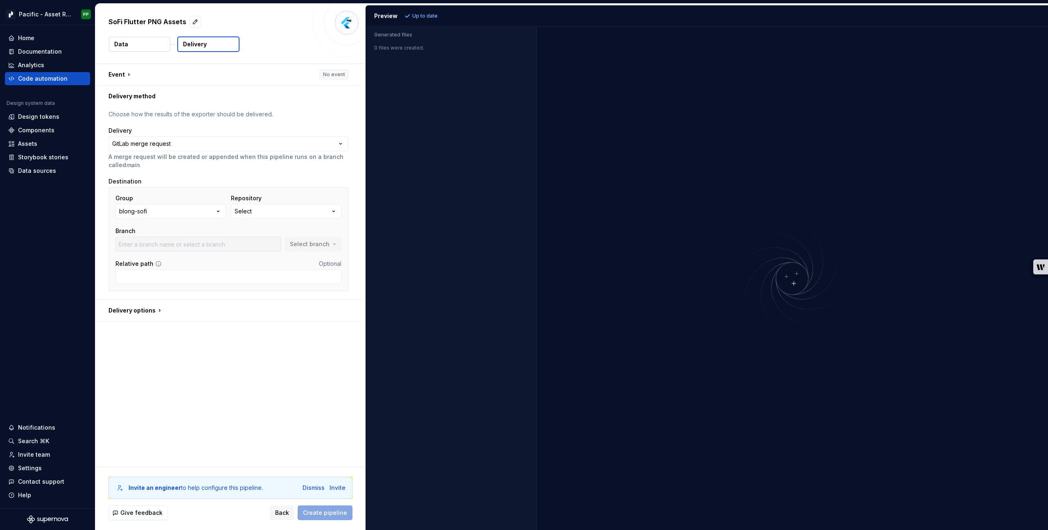
click at [212, 391] on div "**********" at bounding box center [230, 265] width 270 height 402
click at [219, 212] on icon "button" at bounding box center [218, 211] width 8 height 8
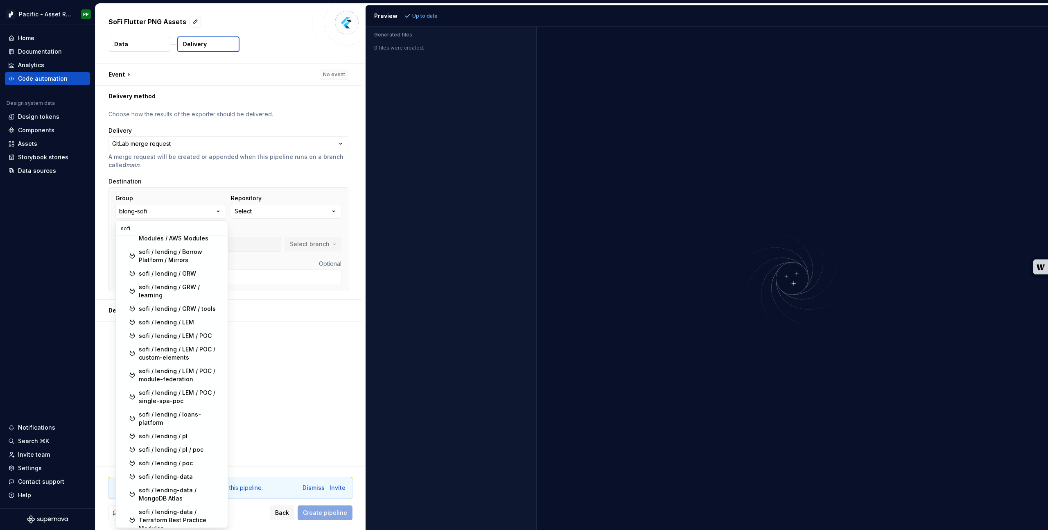
scroll to position [6641, 0]
type input "sofi"
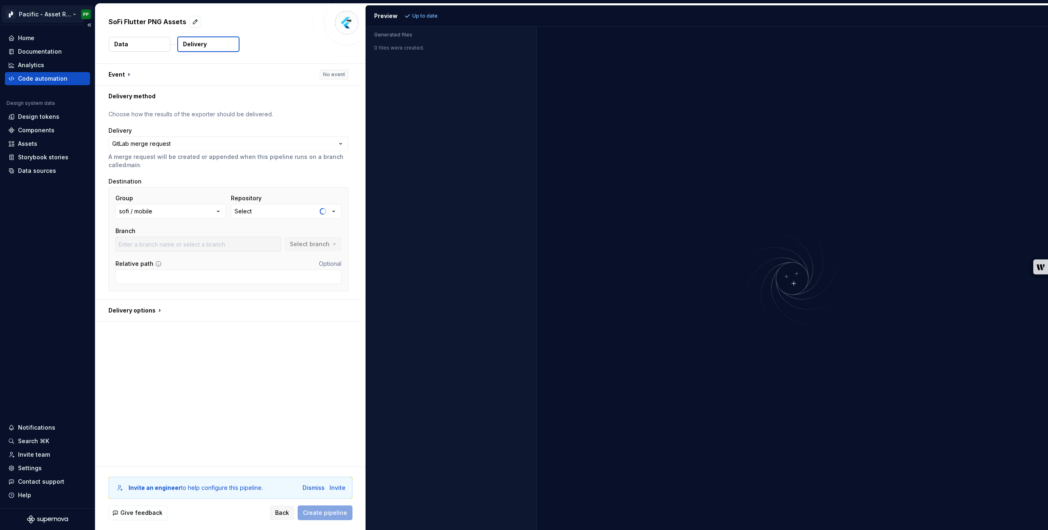
click at [73, 12] on html "**********" at bounding box center [524, 265] width 1048 height 530
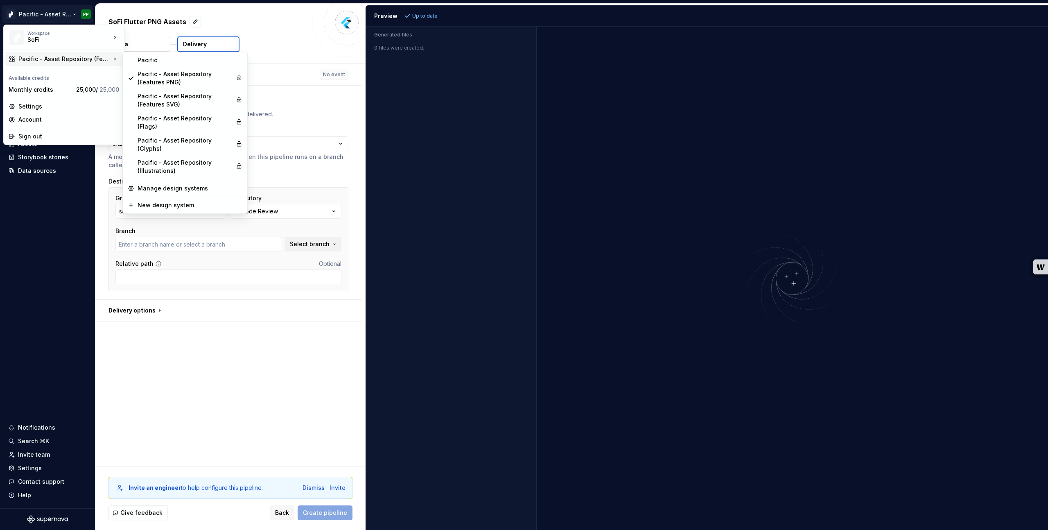
type input "main"
click at [279, 346] on html "**********" at bounding box center [524, 265] width 1048 height 530
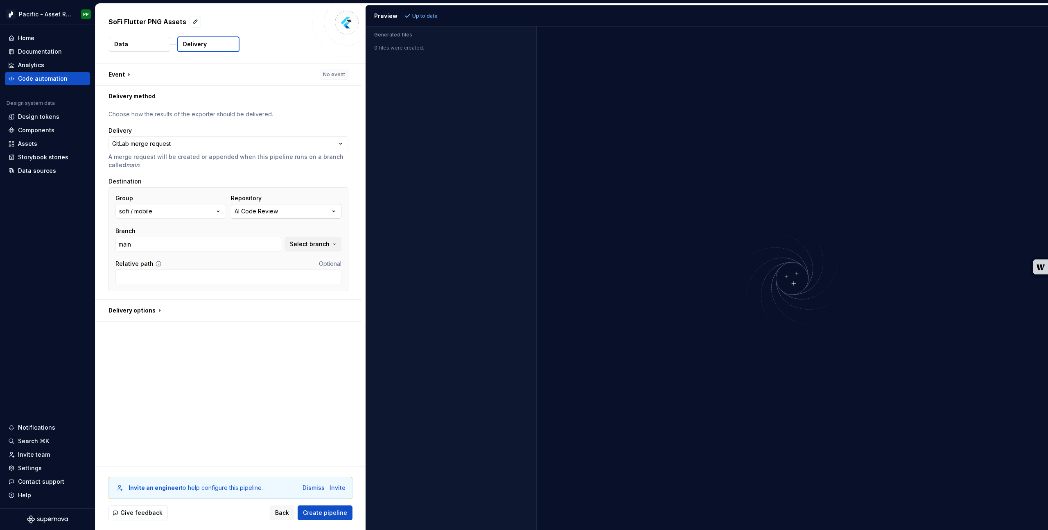
click at [335, 211] on icon "button" at bounding box center [334, 211] width 2 height 1
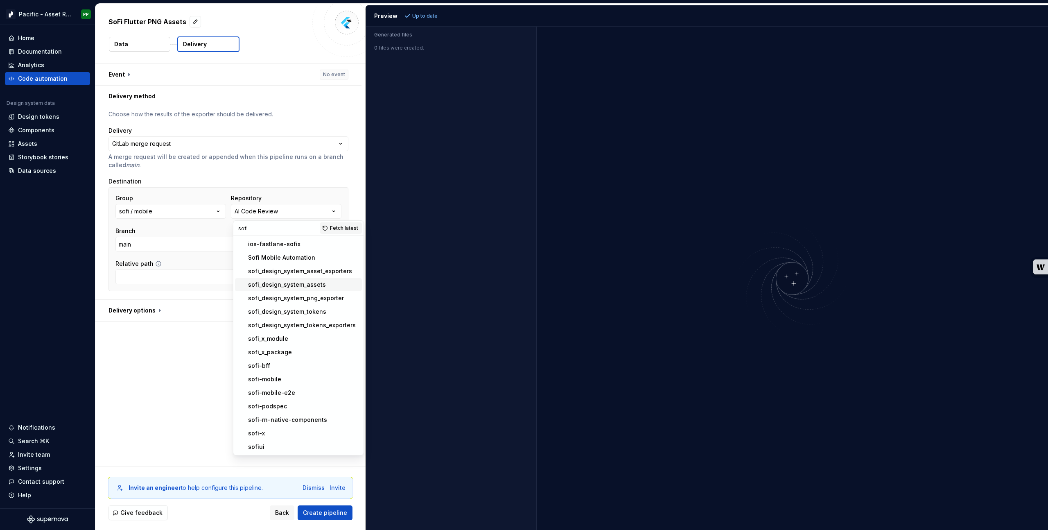
type input "sofi"
click at [294, 284] on div "sofi_design_system_assets" at bounding box center [287, 284] width 78 height 8
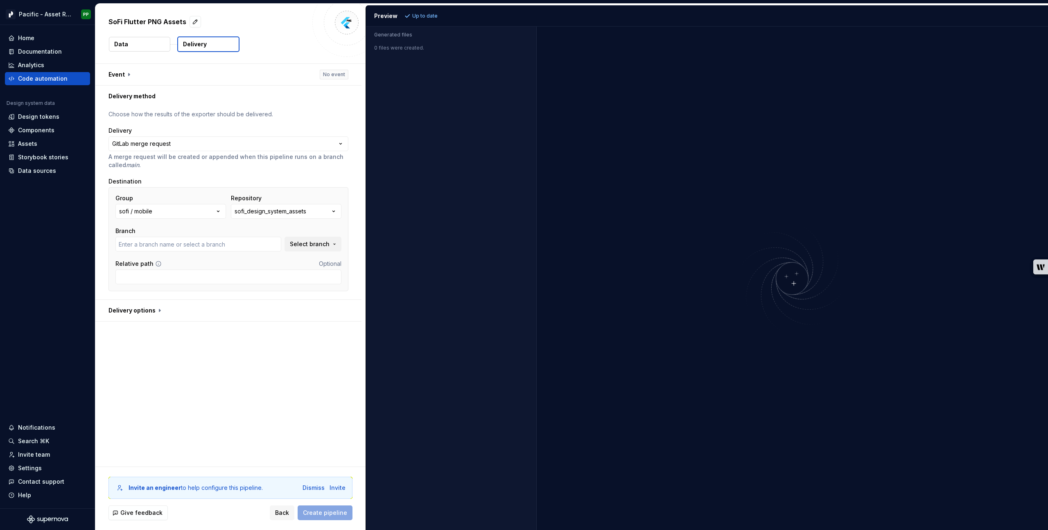
type input "main"
click at [341, 246] on button "Select branch" at bounding box center [312, 244] width 57 height 15
click at [280, 352] on div "**********" at bounding box center [230, 265] width 270 height 402
click at [190, 262] on div "Relative path Optional" at bounding box center [228, 264] width 226 height 8
click at [158, 309] on button "button" at bounding box center [228, 310] width 266 height 21
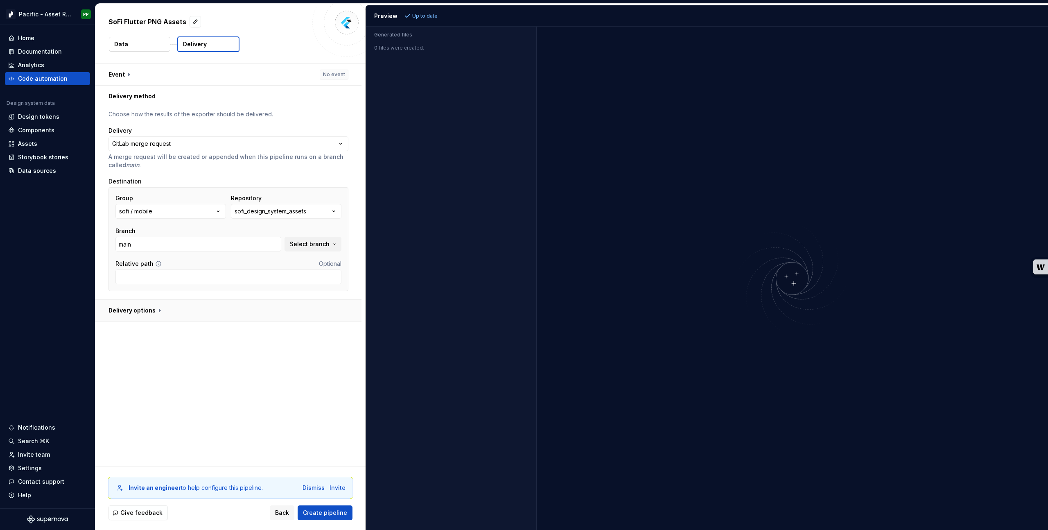
type textarea "*"
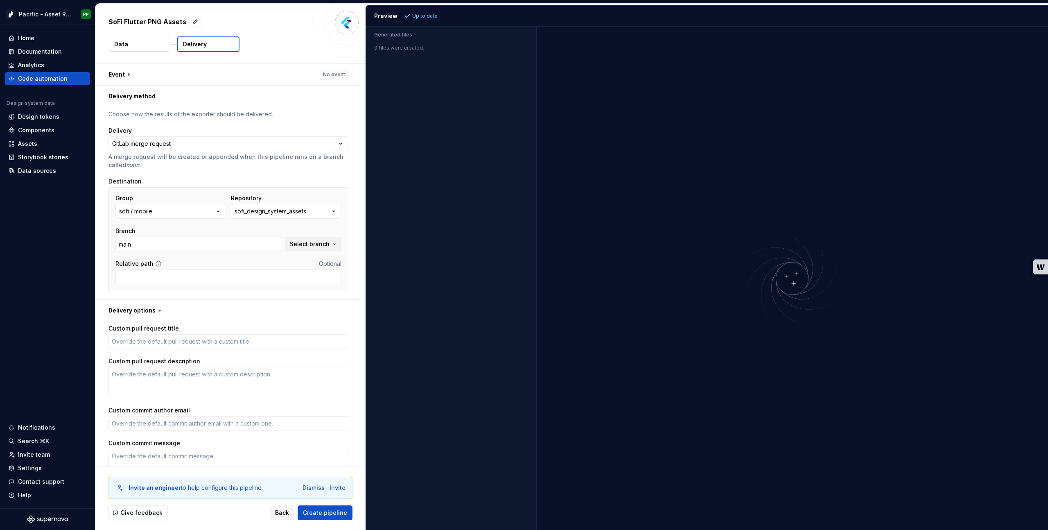
click at [156, 309] on icon at bounding box center [160, 310] width 8 height 8
click at [142, 311] on button "button" at bounding box center [228, 310] width 266 height 21
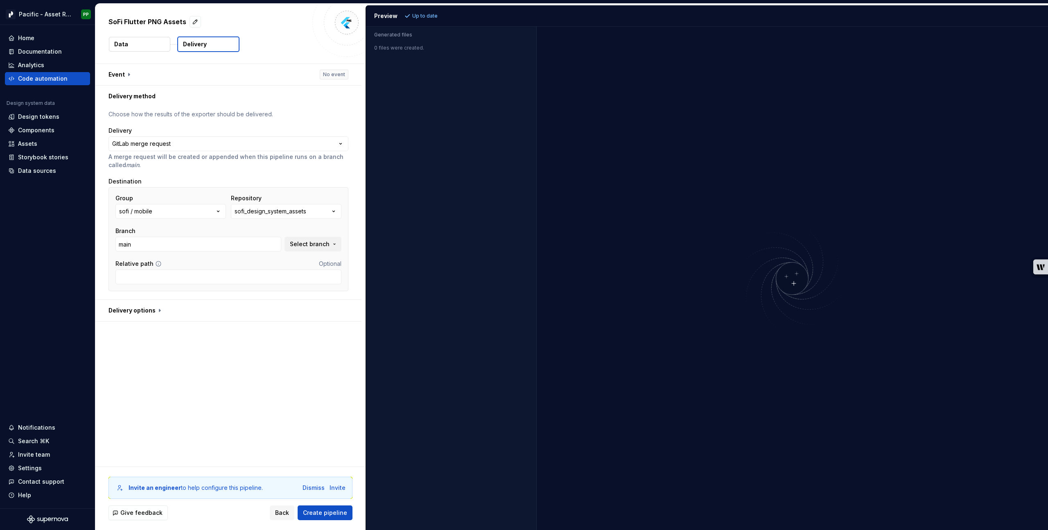
click at [196, 366] on div "**********" at bounding box center [230, 265] width 270 height 402
click at [177, 381] on div "**********" at bounding box center [230, 265] width 270 height 402
click at [231, 334] on div "**********" at bounding box center [230, 265] width 270 height 402
click at [181, 276] on input "Relative path" at bounding box center [228, 276] width 226 height 15
click at [207, 277] on input "Relative path" at bounding box center [228, 276] width 226 height 15
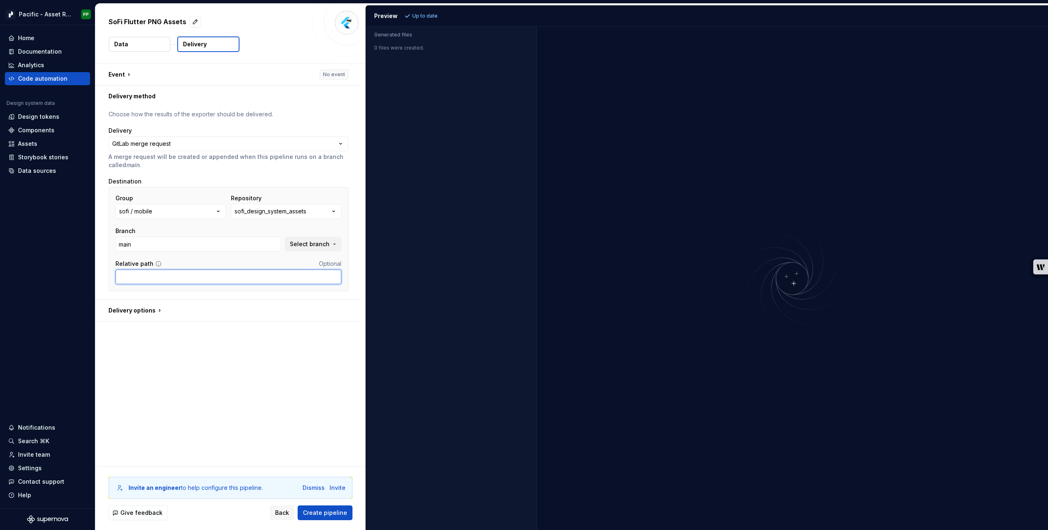
type input "assets"
click at [192, 394] on div "**********" at bounding box center [230, 265] width 270 height 402
click at [248, 417] on div "**********" at bounding box center [230, 265] width 270 height 402
click at [135, 309] on button "button" at bounding box center [228, 310] width 266 height 21
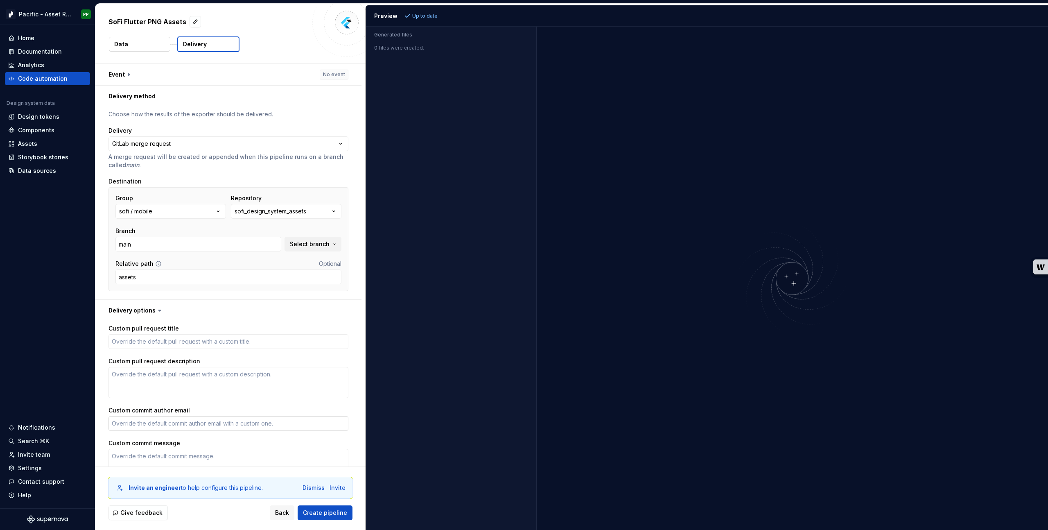
scroll to position [48, 0]
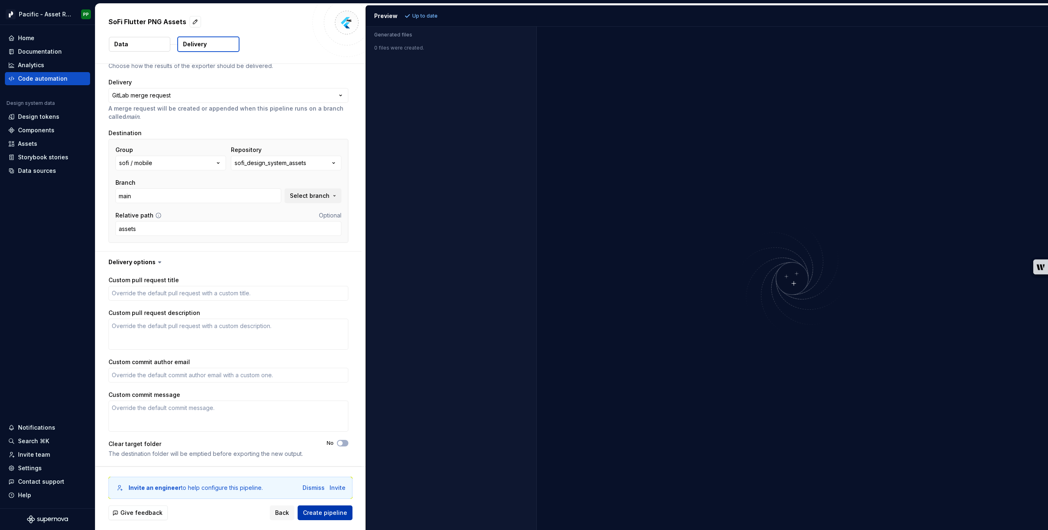
click at [323, 511] on span "Create pipeline" at bounding box center [325, 512] width 44 height 8
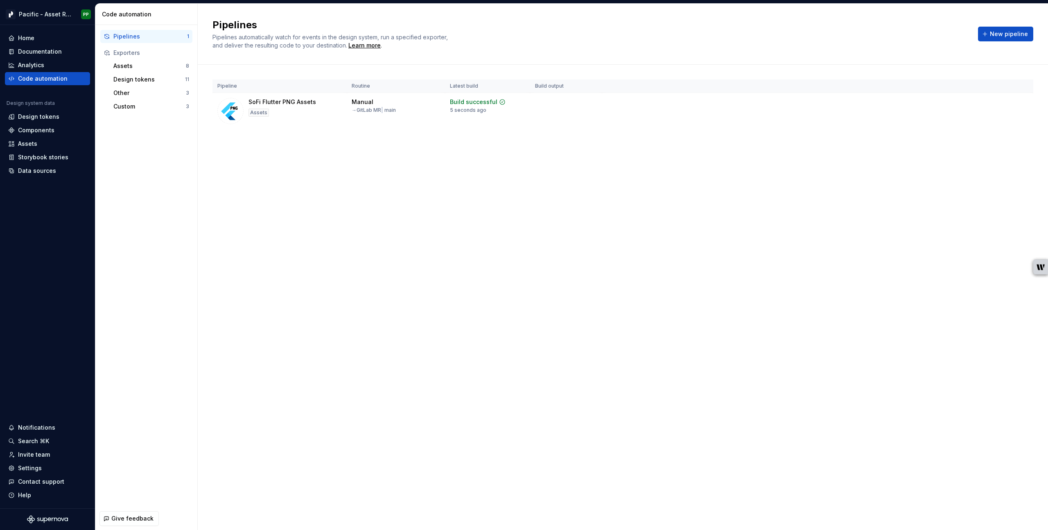
click at [279, 226] on div "Pipelines Pipelines automatically watch for events in the design system, run a …" at bounding box center [623, 267] width 850 height 526
click at [73, 12] on html "Pacific - Asset Repository (Features PNG) PP Home Documentation Analytics Code …" at bounding box center [524, 265] width 1048 height 530
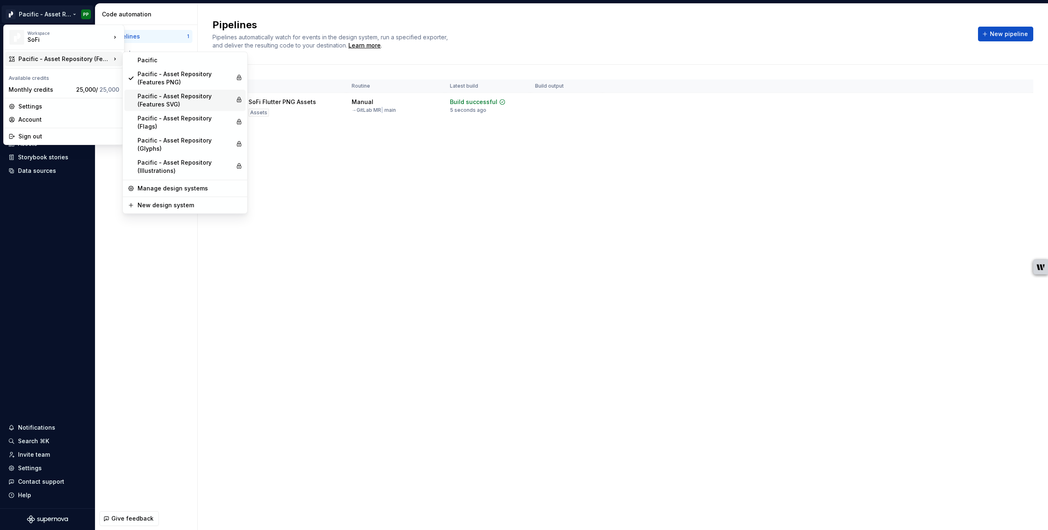
click at [190, 105] on div "Pacific - Asset Repository (Features SVG)" at bounding box center [185, 100] width 95 height 16
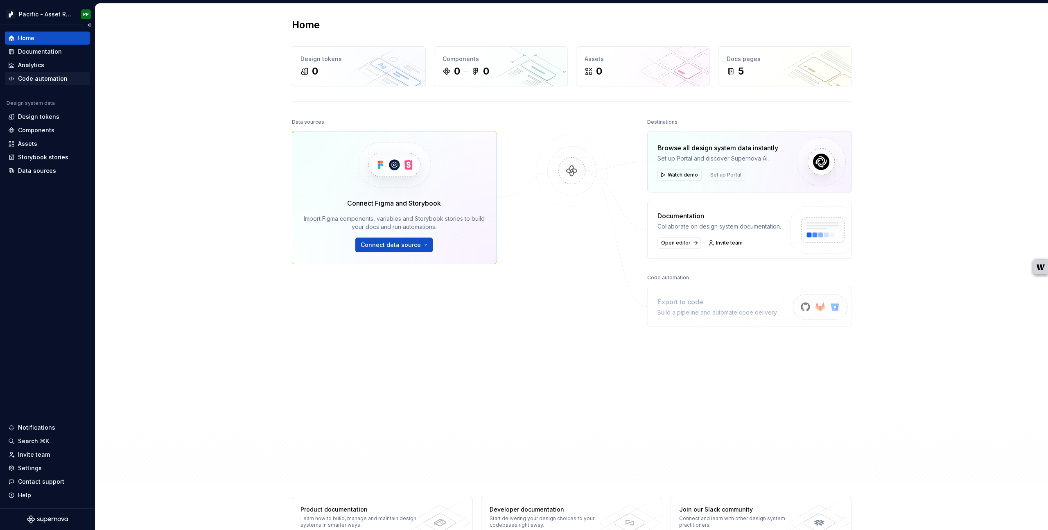
click at [62, 79] on div "Code automation" at bounding box center [43, 78] width 50 height 8
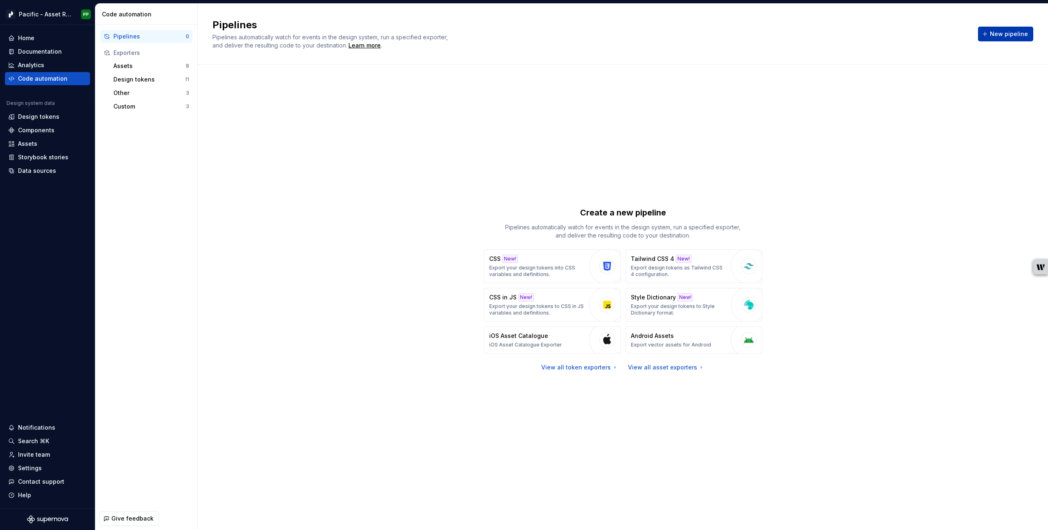
click at [1007, 28] on button "New pipeline" at bounding box center [1005, 34] width 55 height 15
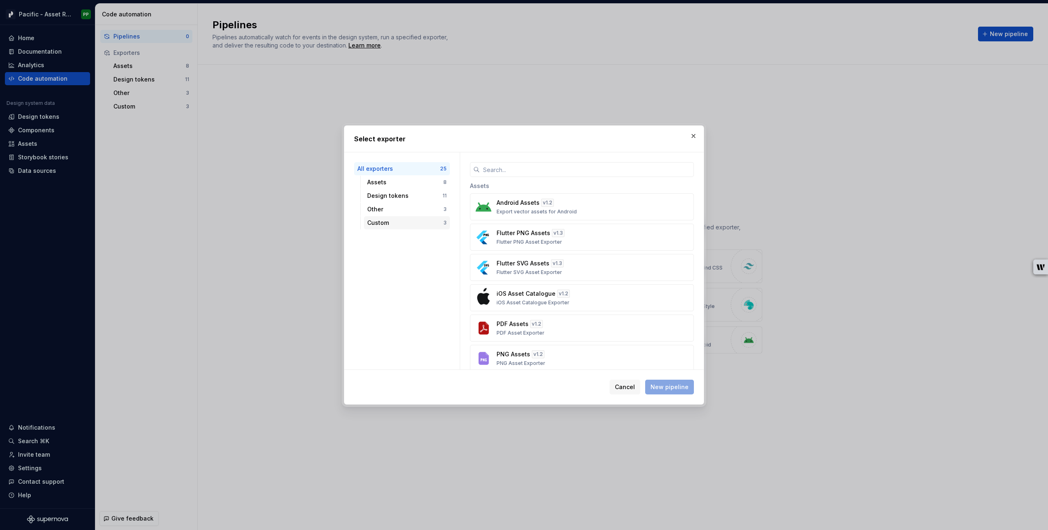
click at [400, 220] on div "Custom" at bounding box center [405, 223] width 76 height 8
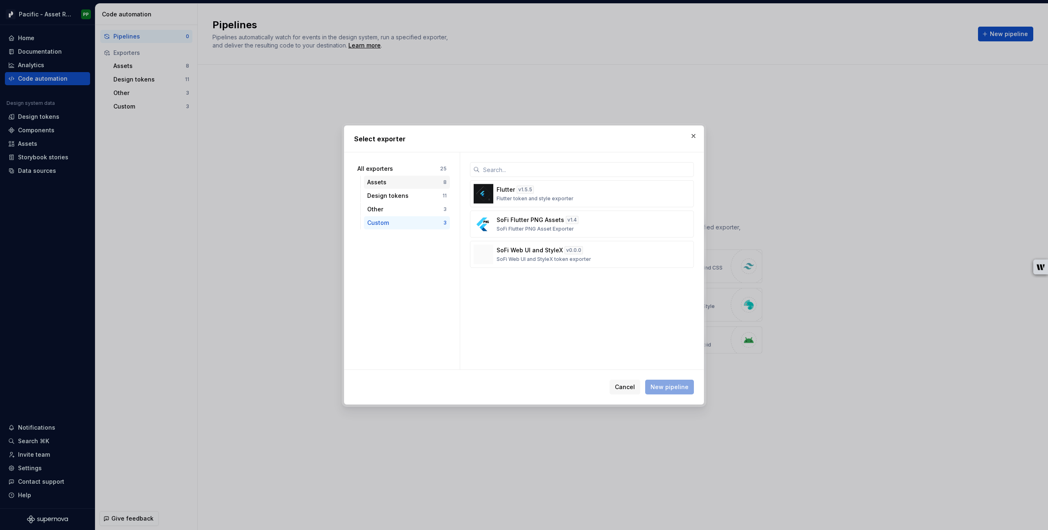
click at [385, 180] on div "Assets" at bounding box center [405, 182] width 76 height 8
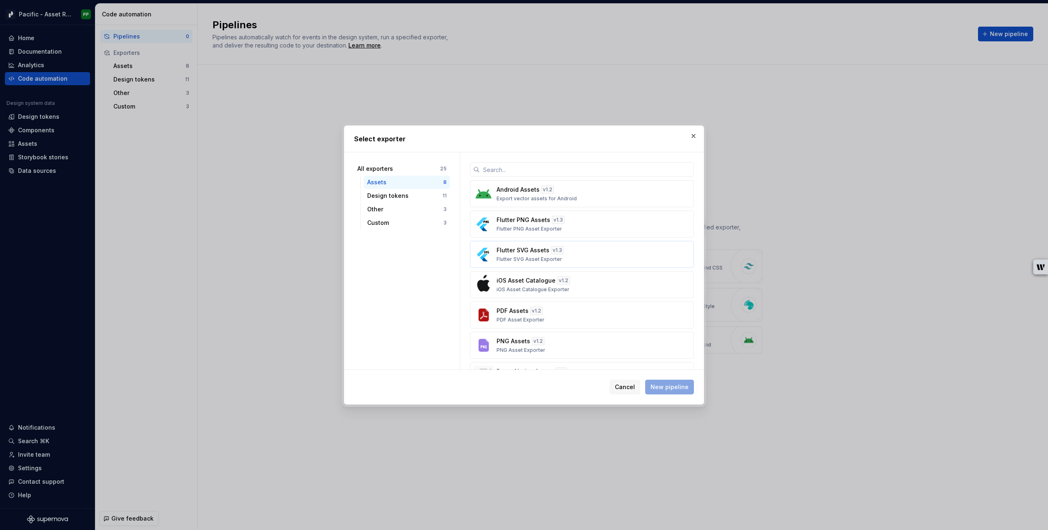
click at [589, 252] on div "Flutter SVG Assets v 1.3 Flutter SVG Asset Exporter" at bounding box center [580, 254] width 166 height 16
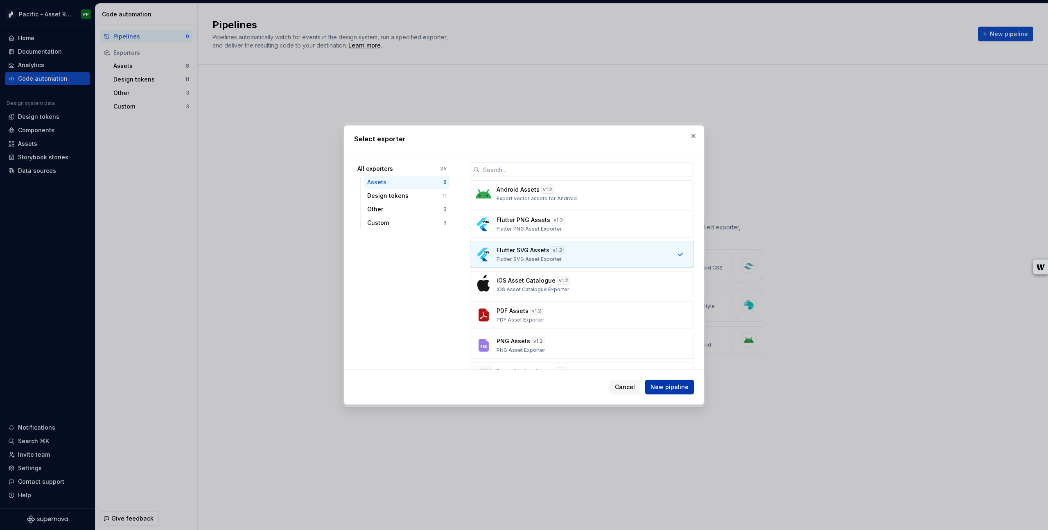
click at [677, 386] on span "New pipeline" at bounding box center [669, 387] width 38 height 8
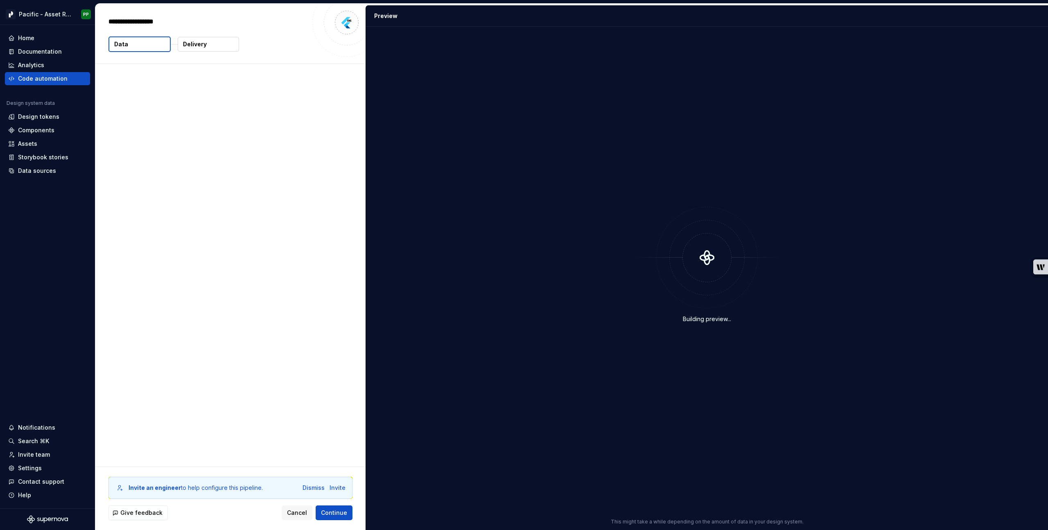
type textarea "*"
click at [211, 41] on button "Delivery" at bounding box center [208, 44] width 61 height 15
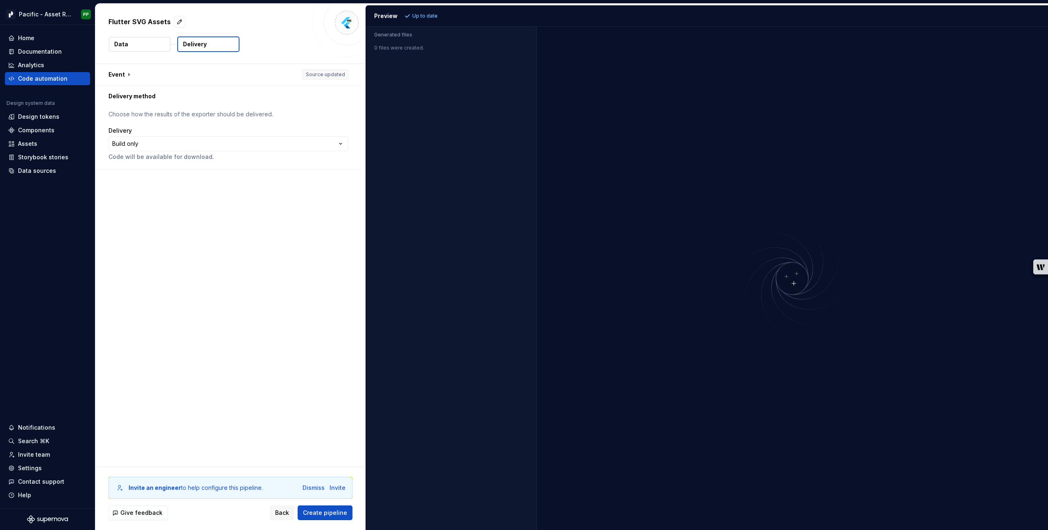
click at [224, 273] on div "**********" at bounding box center [230, 265] width 270 height 402
click at [287, 511] on span "Back" at bounding box center [282, 512] width 14 height 8
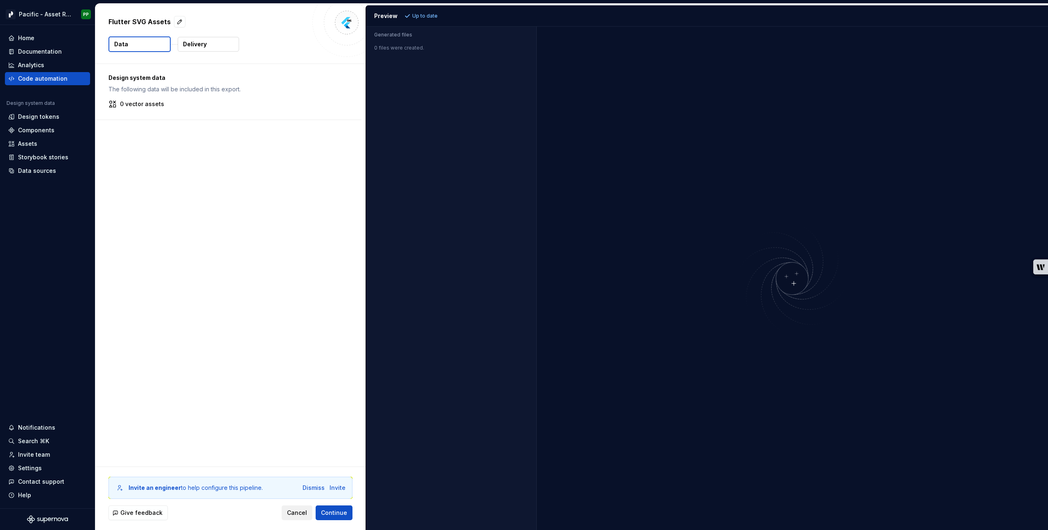
click at [302, 513] on span "Cancel" at bounding box center [297, 512] width 20 height 8
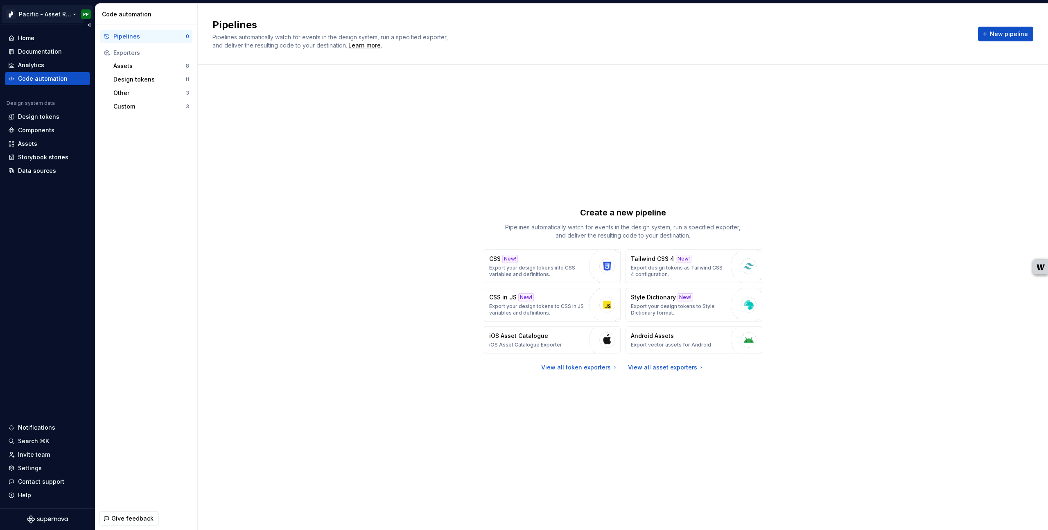
click at [68, 13] on html "Pacific - Asset Repository (Features SVG) PP Home Documentation Analytics Code …" at bounding box center [524, 265] width 1048 height 530
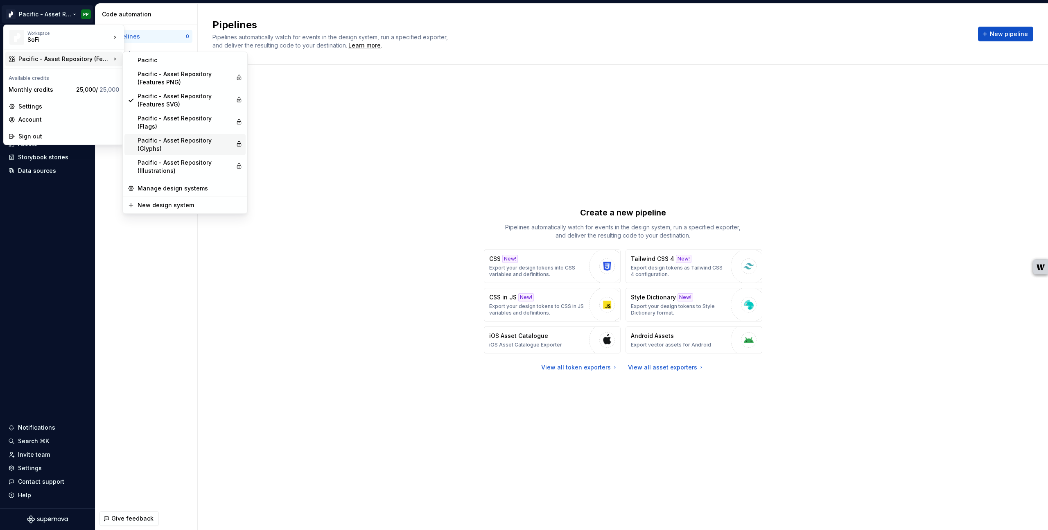
click at [170, 136] on div "Pacific - Asset Repository (Glyphs)" at bounding box center [185, 144] width 95 height 16
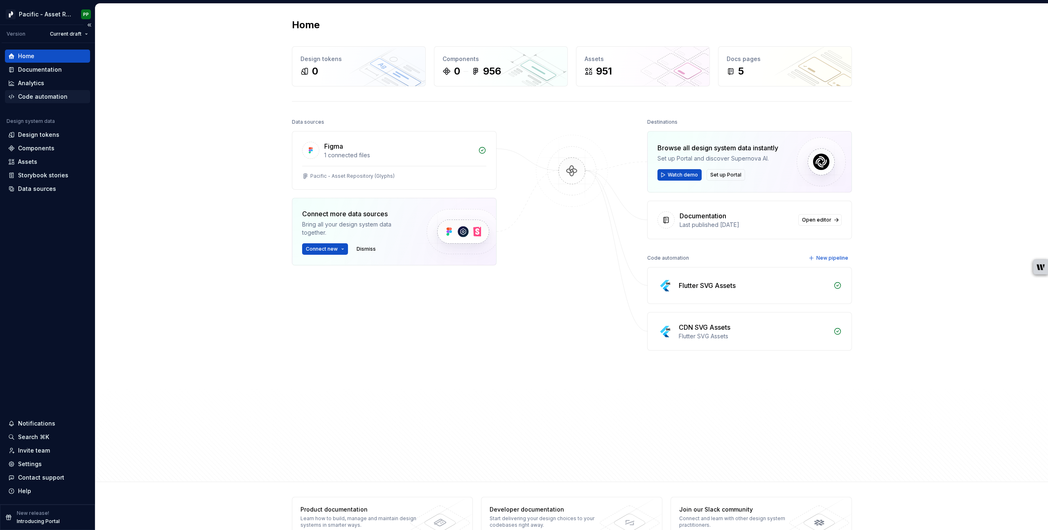
click at [47, 97] on div "Code automation" at bounding box center [43, 97] width 50 height 8
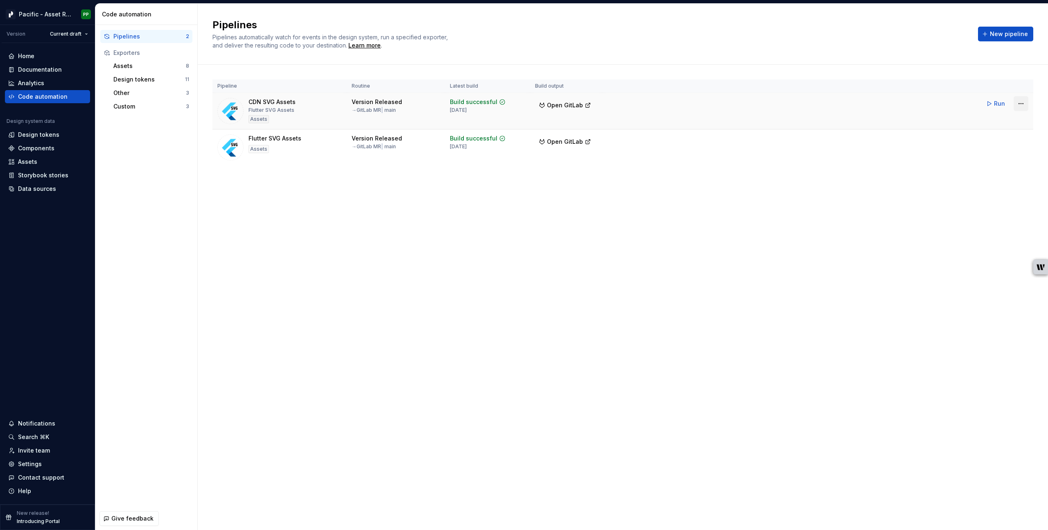
click at [1022, 102] on html "Pacific - Asset Repository (Glyphs) PP Version Current draft Home Documentation…" at bounding box center [524, 265] width 1048 height 530
click at [993, 121] on div "Edit pipeline" at bounding box center [1010, 121] width 70 height 8
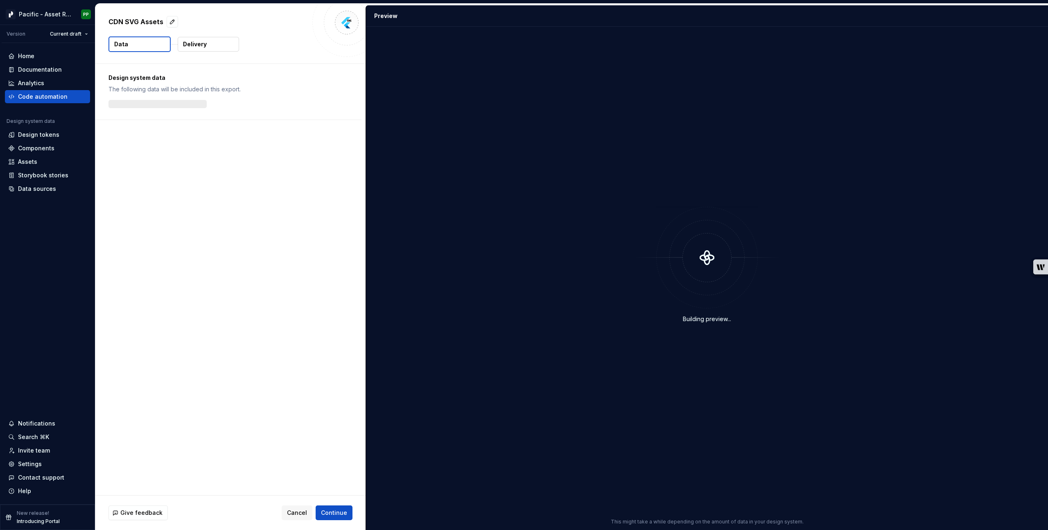
click at [203, 45] on p "Delivery" at bounding box center [195, 44] width 24 height 8
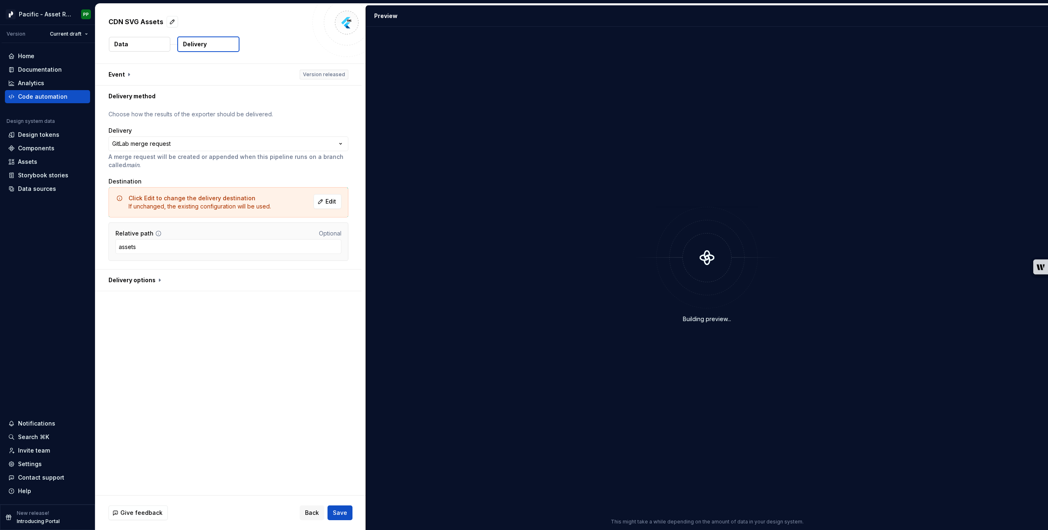
click at [136, 42] on button "Data" at bounding box center [139, 44] width 61 height 15
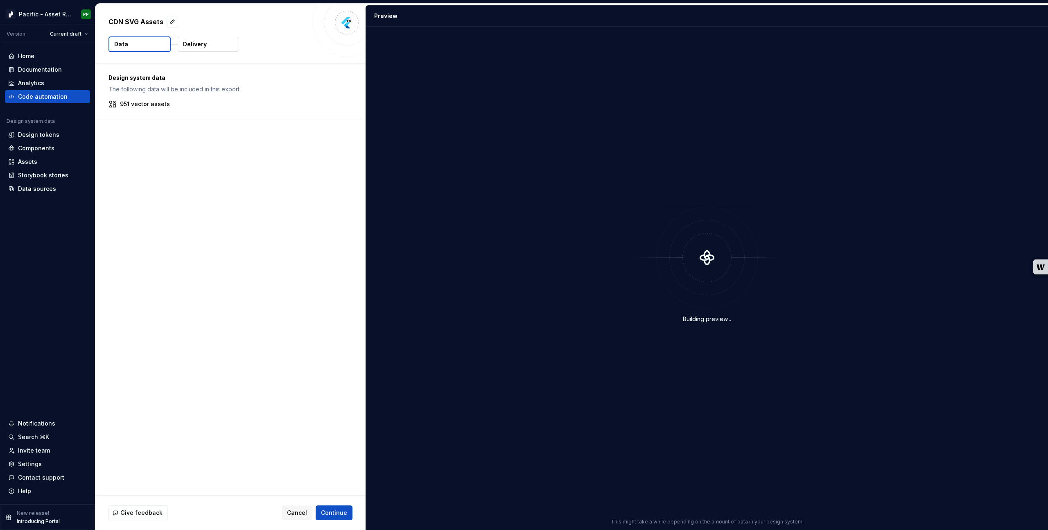
click at [208, 45] on button "Delivery" at bounding box center [208, 44] width 61 height 15
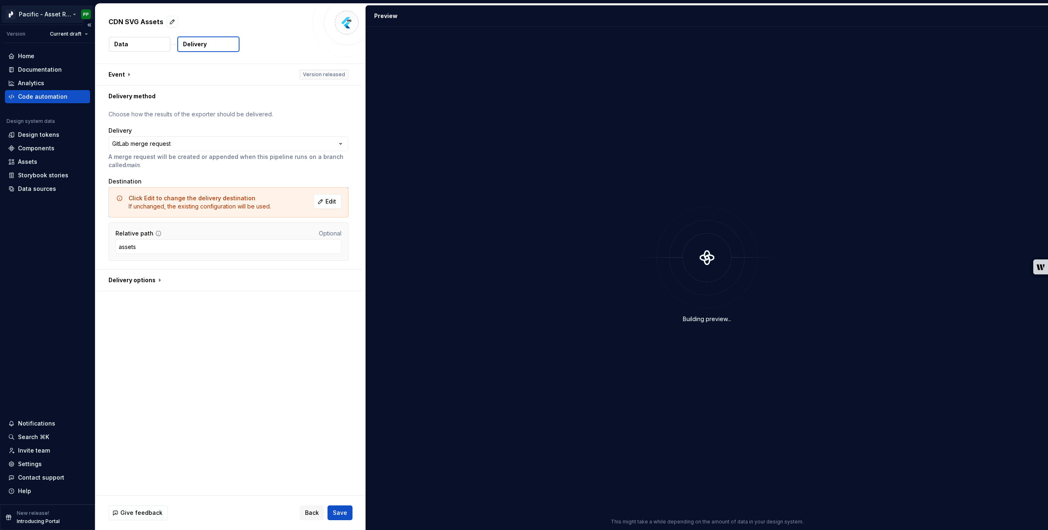
click at [64, 15] on html "**********" at bounding box center [524, 265] width 1048 height 530
click at [48, 14] on html "**********" at bounding box center [524, 265] width 1048 height 530
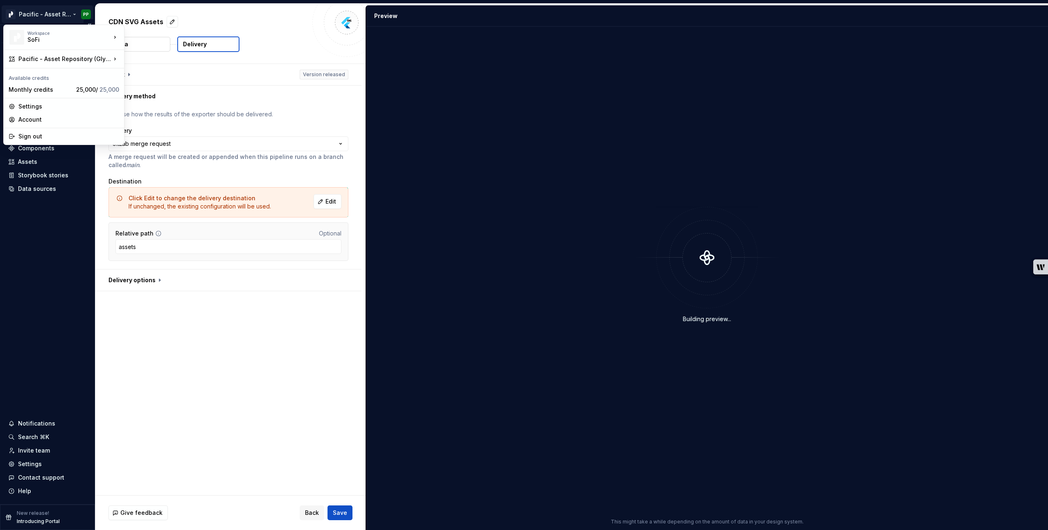
click at [53, 266] on html "**********" at bounding box center [524, 265] width 1048 height 530
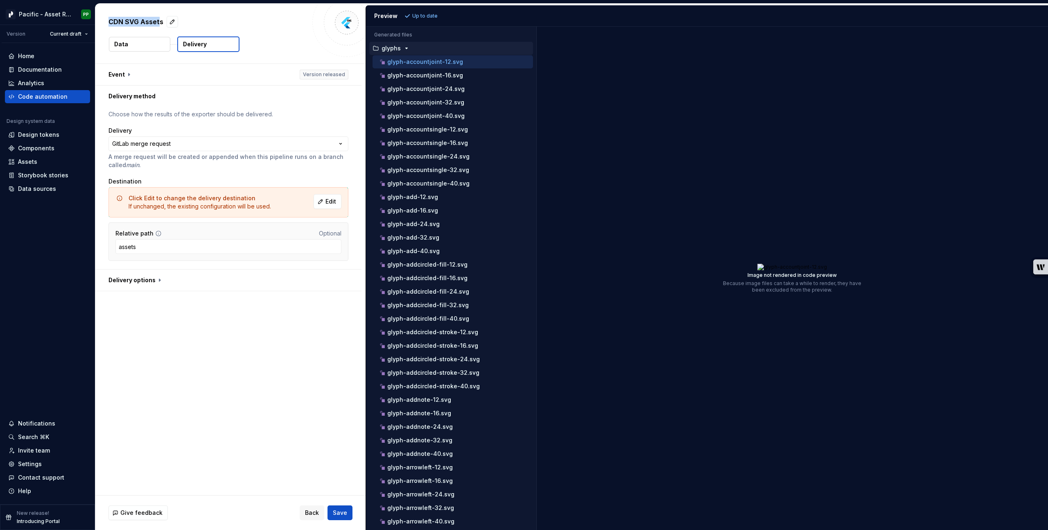
drag, startPoint x: 110, startPoint y: 22, endPoint x: 159, endPoint y: 25, distance: 48.9
click at [159, 25] on p "CDN SVG Assets" at bounding box center [135, 22] width 55 height 10
drag, startPoint x: 244, startPoint y: 365, endPoint x: 199, endPoint y: 366, distance: 45.0
click at [242, 365] on div "**********" at bounding box center [230, 279] width 270 height 431
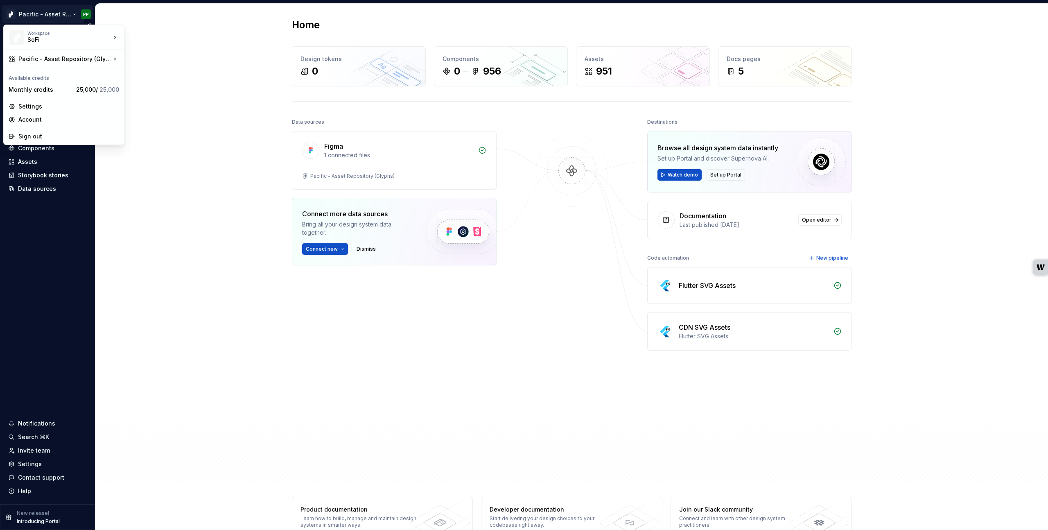
click at [58, 10] on html "Pacific - Asset Repository (Glyphs) PP Version Current draft Home Documentation…" at bounding box center [524, 265] width 1048 height 530
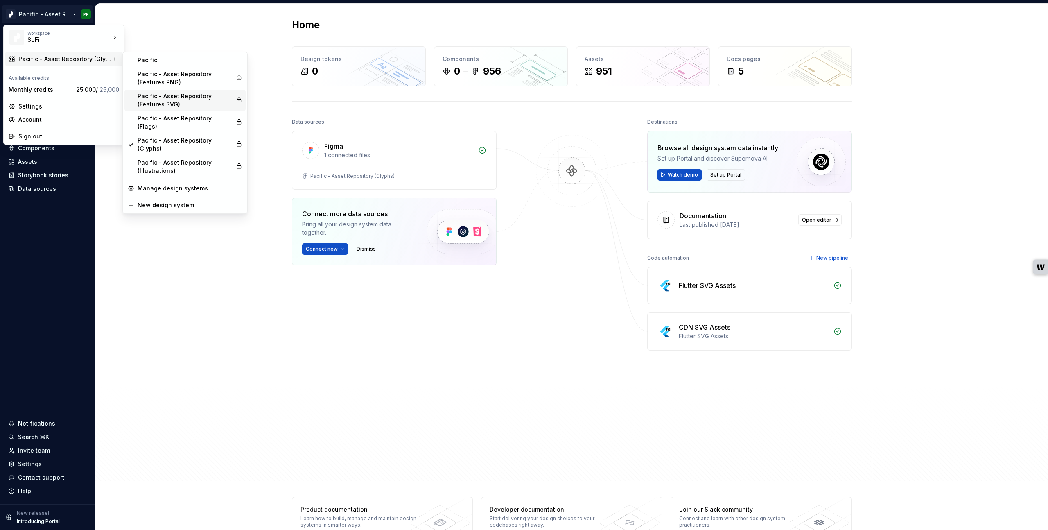
click at [185, 99] on div "Pacific - Asset Repository (Features SVG)" at bounding box center [185, 100] width 95 height 16
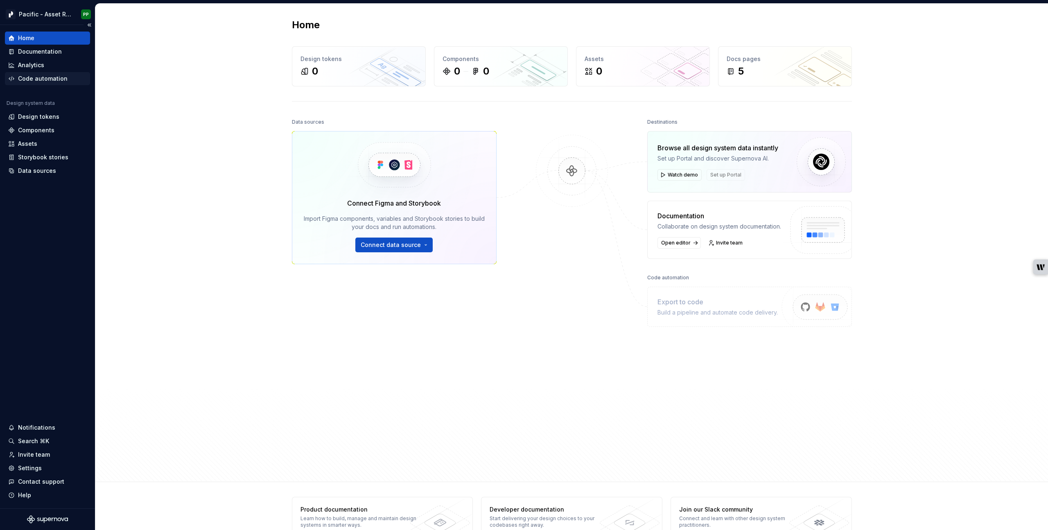
click at [48, 78] on div "Code automation" at bounding box center [43, 78] width 50 height 8
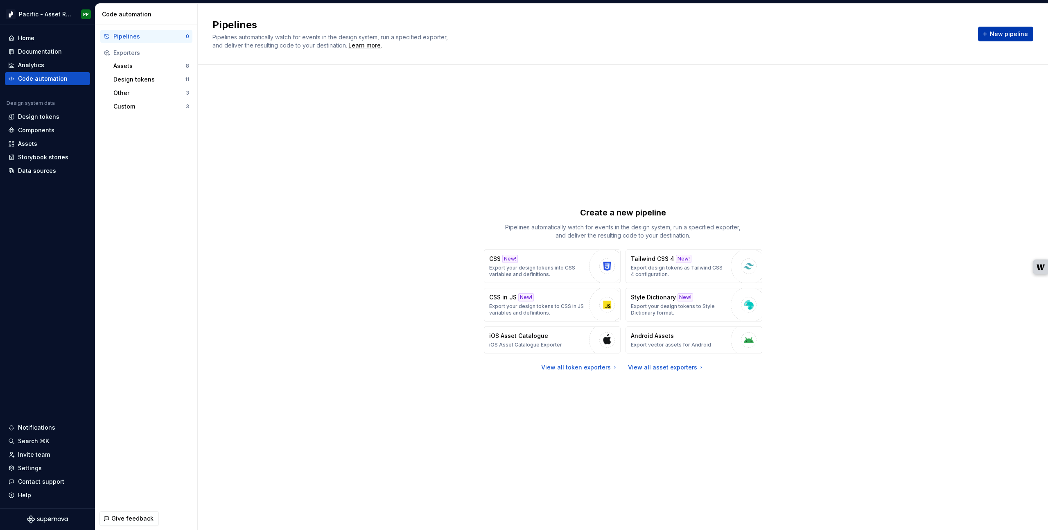
click at [1009, 38] on span "New pipeline" at bounding box center [1009, 34] width 38 height 8
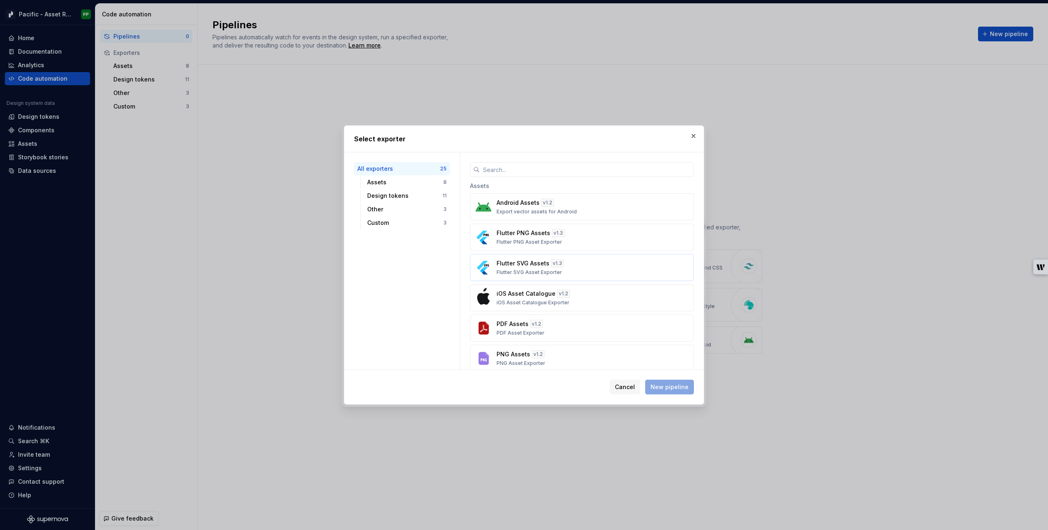
click at [590, 266] on div "Flutter SVG Assets v 1.3 Flutter SVG Asset Exporter" at bounding box center [580, 267] width 166 height 16
click at [400, 224] on div "Custom" at bounding box center [405, 223] width 76 height 8
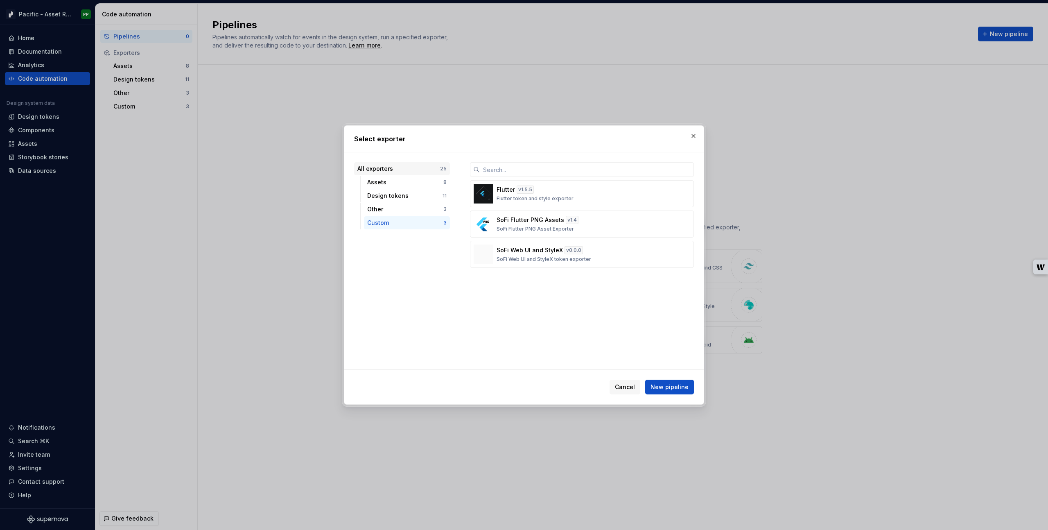
click at [395, 164] on div "All exporters 25" at bounding box center [402, 168] width 96 height 13
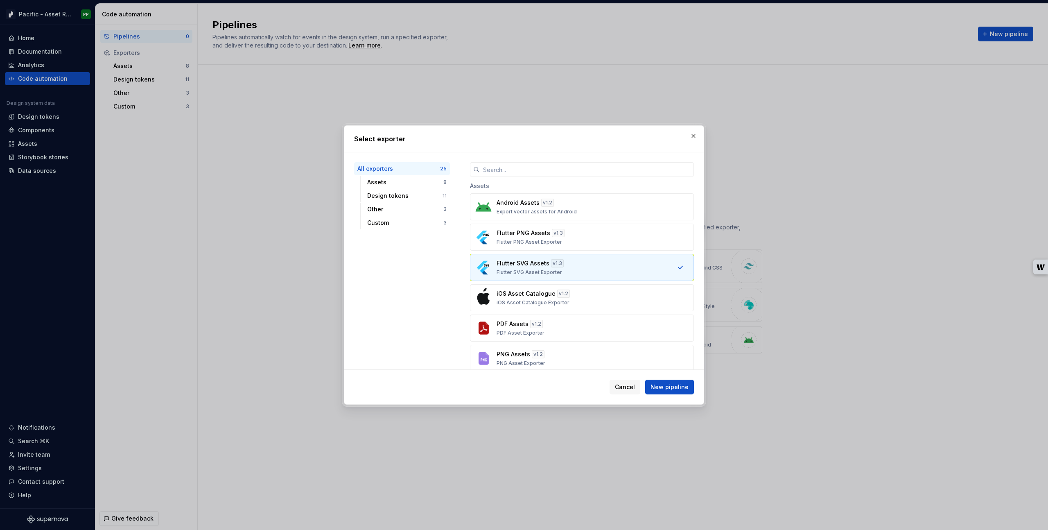
click at [603, 270] on div "Flutter SVG Assets v 1.3 Flutter SVG Asset Exporter" at bounding box center [580, 267] width 166 height 16
click at [675, 383] on span "New pipeline" at bounding box center [669, 387] width 38 height 8
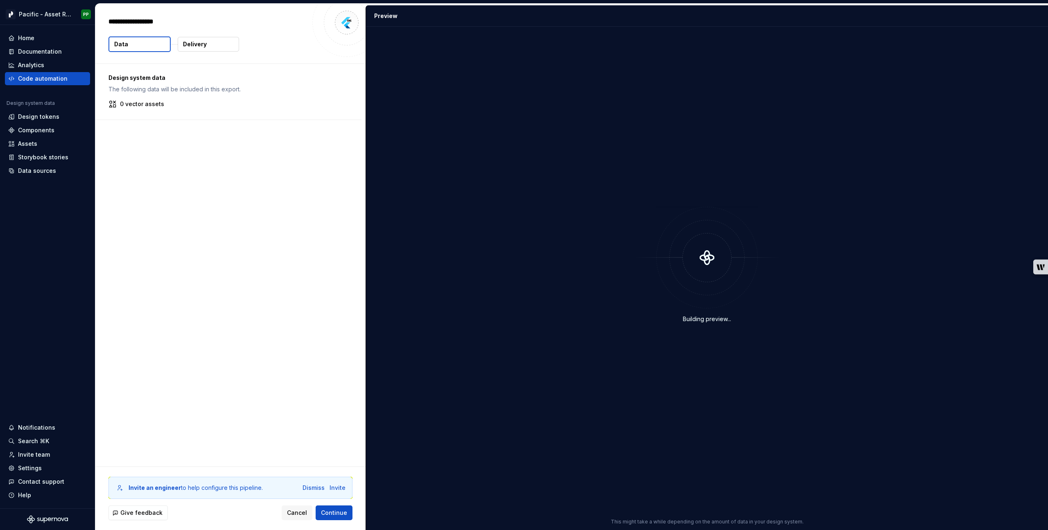
click at [208, 45] on button "Delivery" at bounding box center [208, 44] width 61 height 15
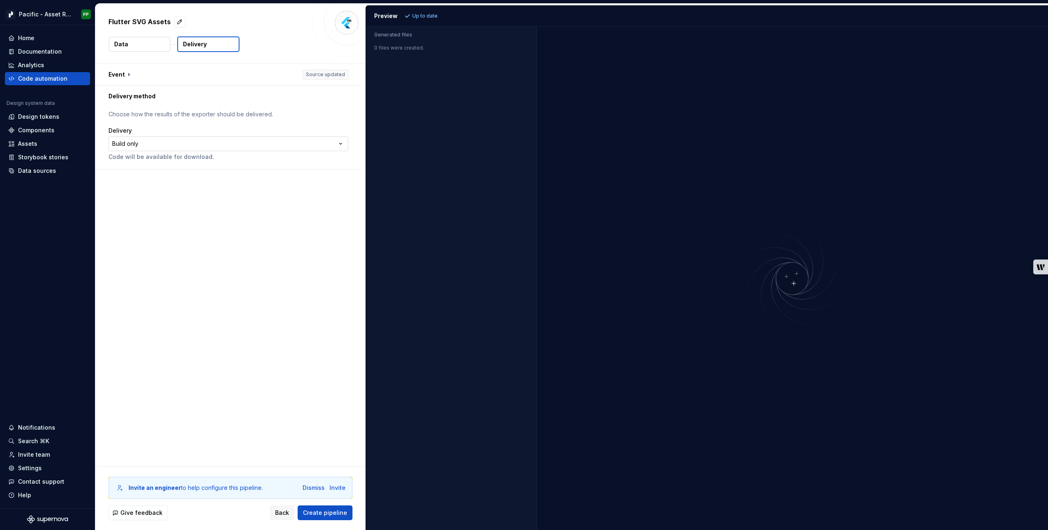
click at [321, 144] on html "**********" at bounding box center [524, 265] width 1048 height 530
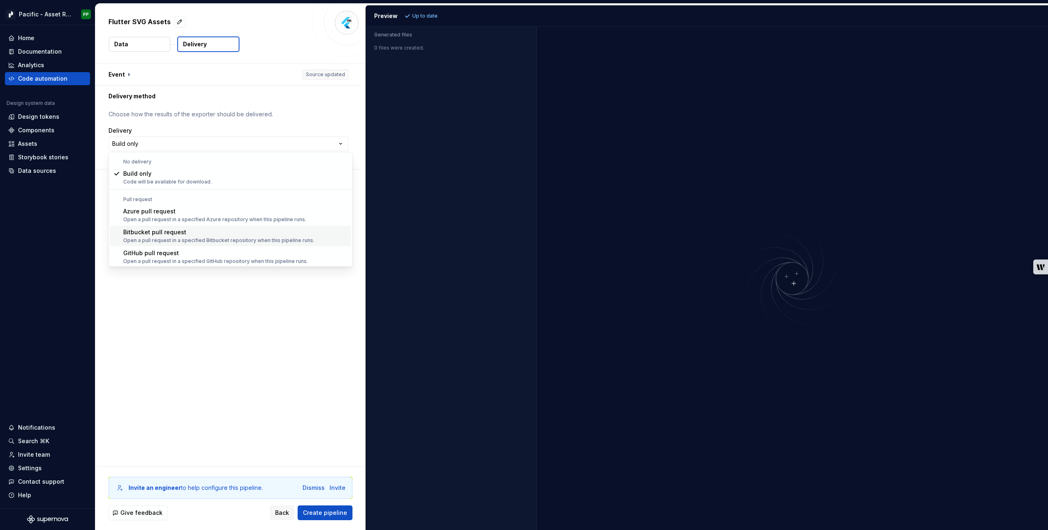
scroll to position [23, 0]
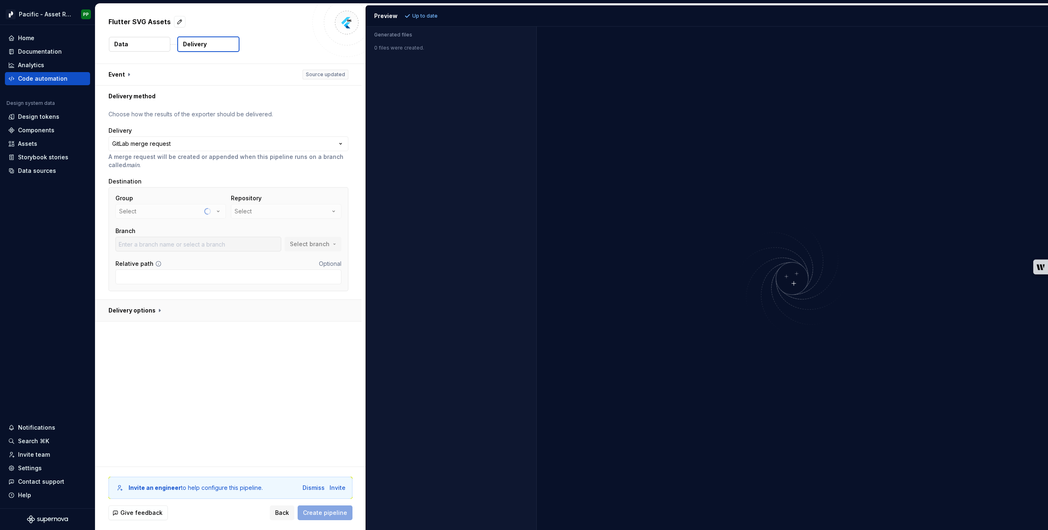
click at [165, 312] on button "button" at bounding box center [228, 310] width 266 height 21
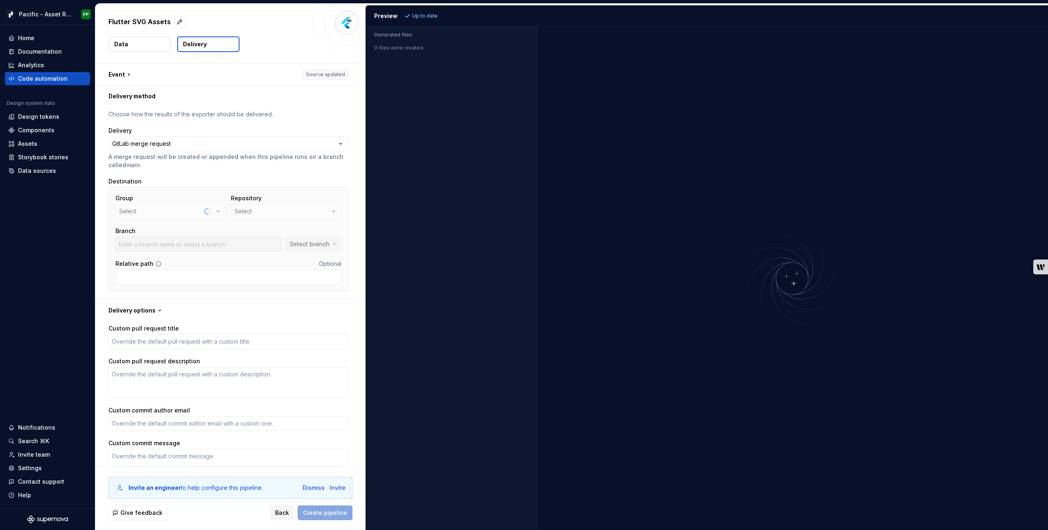
click at [158, 310] on icon at bounding box center [159, 310] width 2 height 1
click at [130, 72] on button "button" at bounding box center [228, 74] width 266 height 21
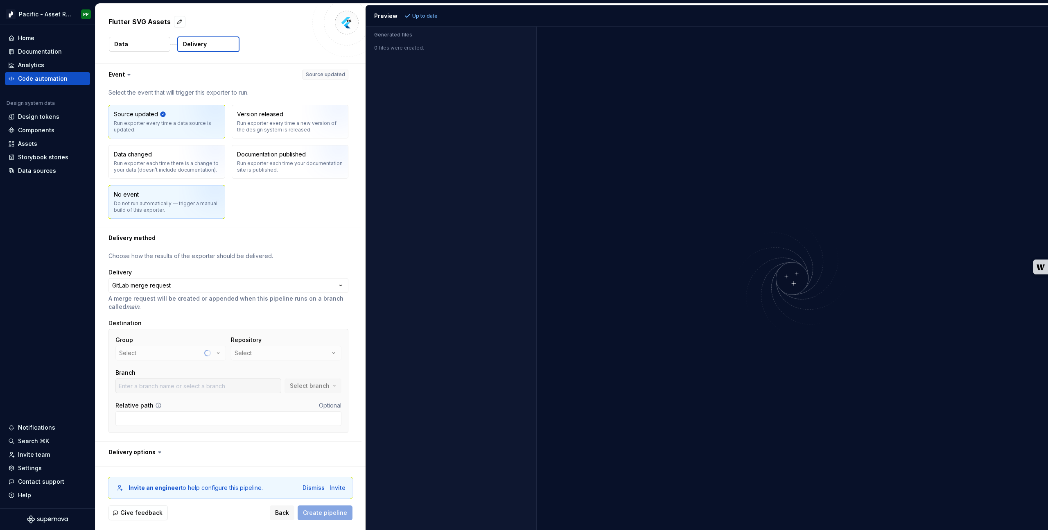
click at [179, 201] on div "Do not run automatically — trigger a manual build of this exporter." at bounding box center [167, 206] width 106 height 13
click at [127, 72] on icon at bounding box center [129, 74] width 8 height 8
click at [129, 74] on icon at bounding box center [129, 74] width 2 height 1
click at [120, 74] on button "button" at bounding box center [228, 74] width 266 height 21
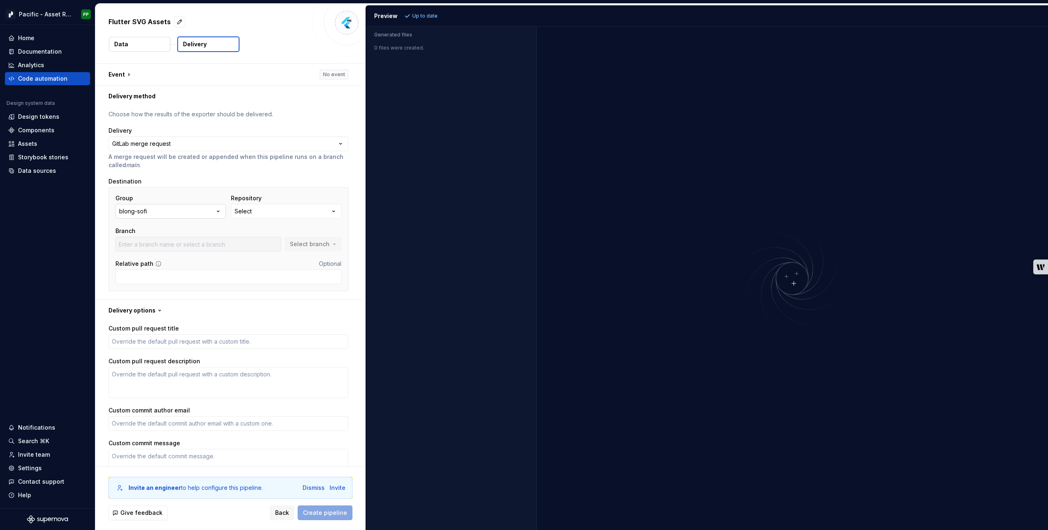
click at [201, 206] on button "blong-sofi" at bounding box center [170, 211] width 111 height 15
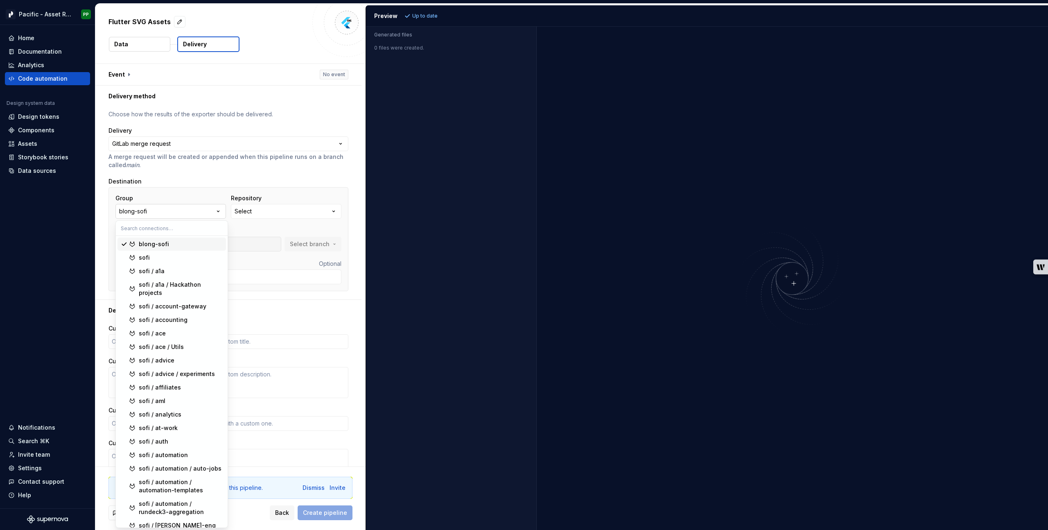
type textarea "*"
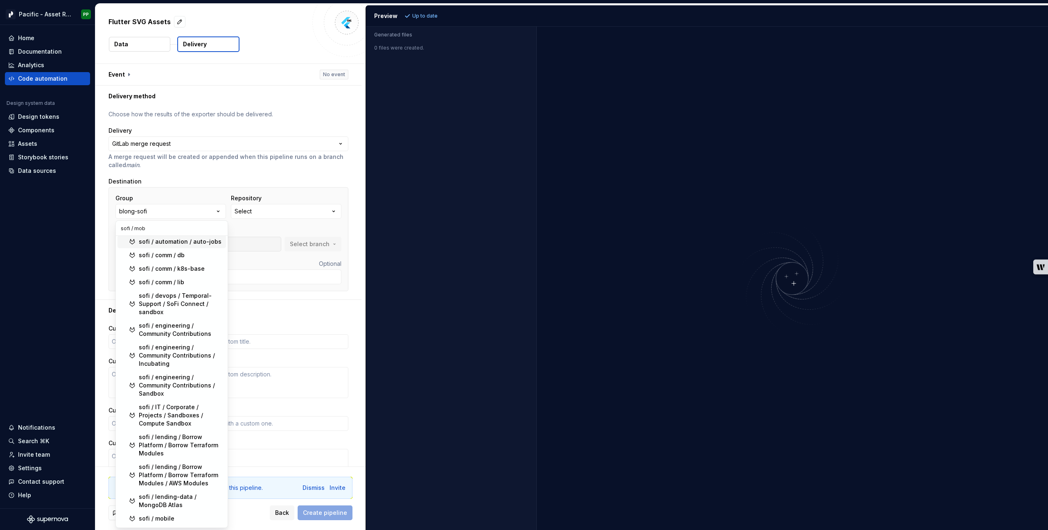
scroll to position [0, 0]
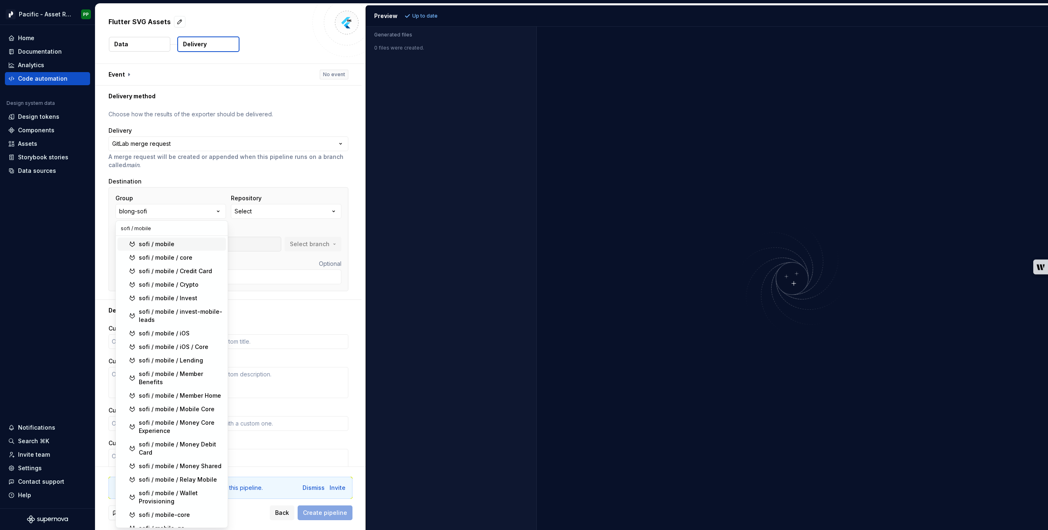
type input "sofi / mobile"
click at [162, 243] on div "sofi / mobile" at bounding box center [157, 244] width 36 height 8
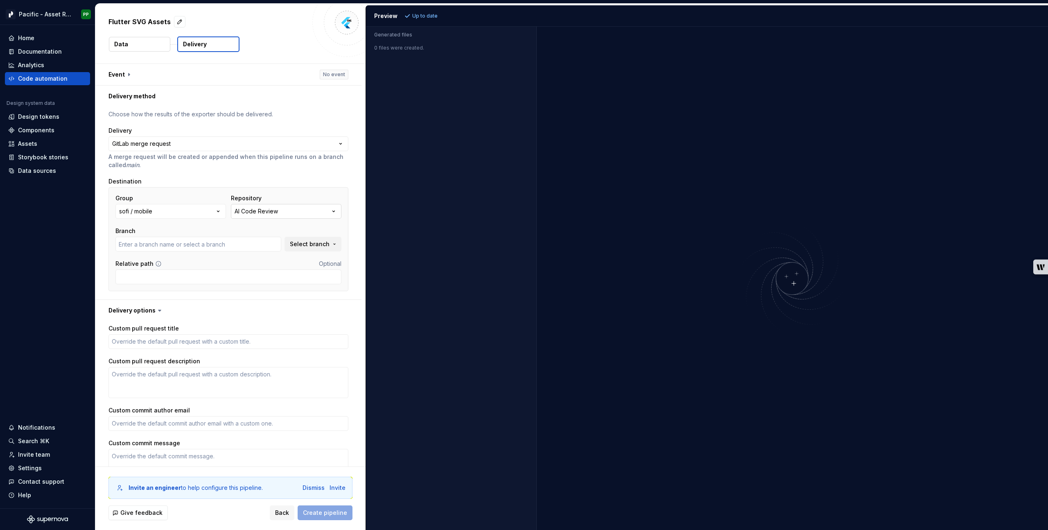
type textarea "*"
type input "main"
click at [312, 209] on button "AI Code Review" at bounding box center [286, 211] width 111 height 15
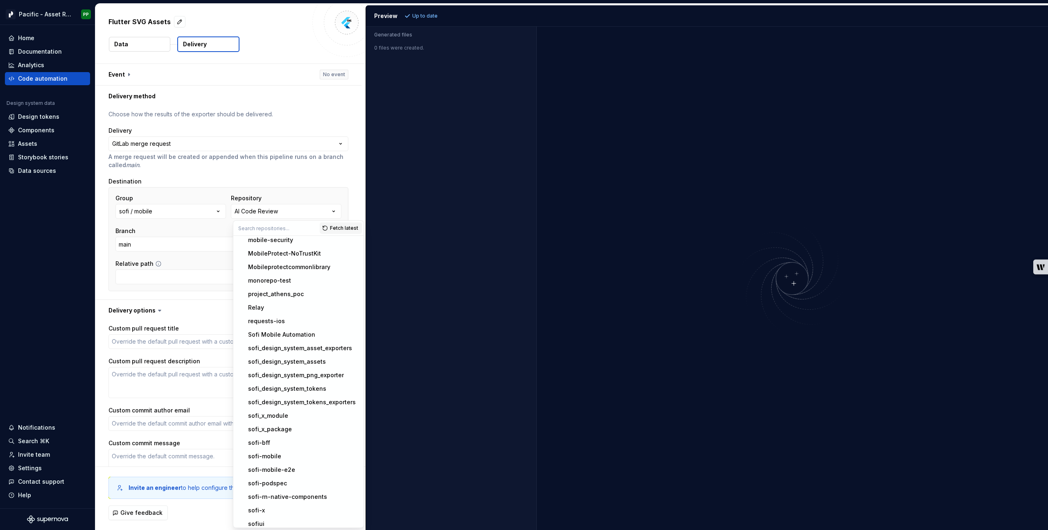
scroll to position [361, 0]
click at [307, 355] on div "sofi_design_system_assets" at bounding box center [287, 356] width 78 height 8
type textarea "*"
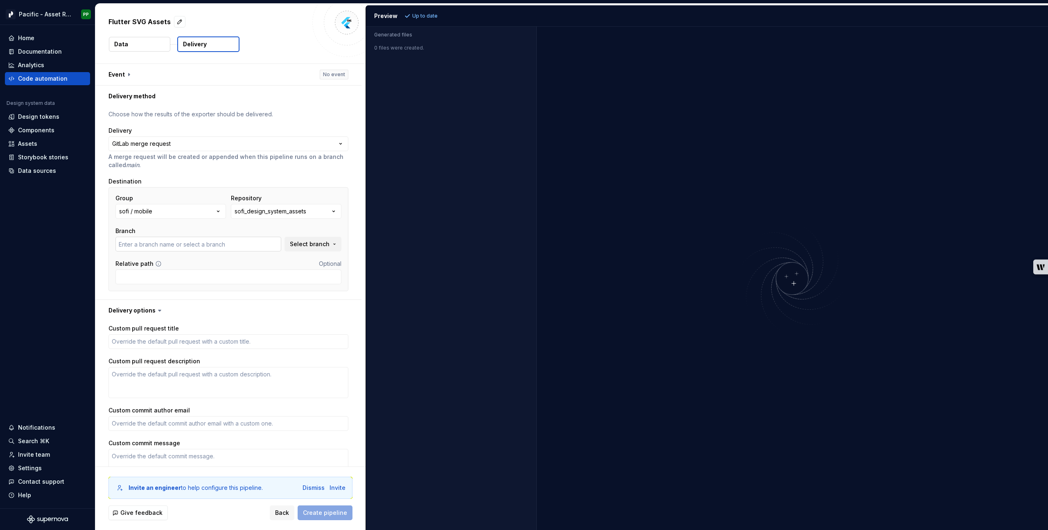
type textarea "*"
type input "main"
click at [302, 212] on div "sofi_design_system_assets" at bounding box center [271, 211] width 72 height 8
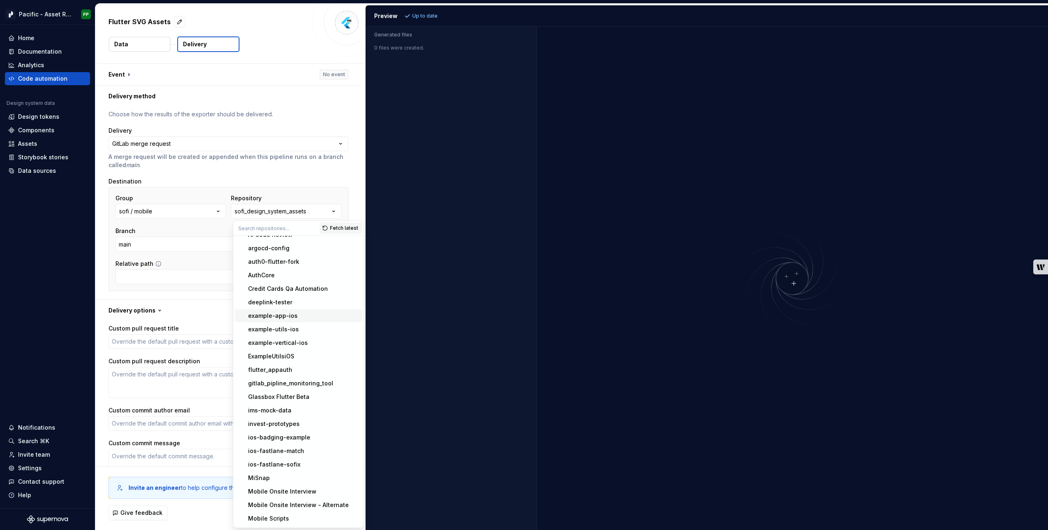
scroll to position [0, 0]
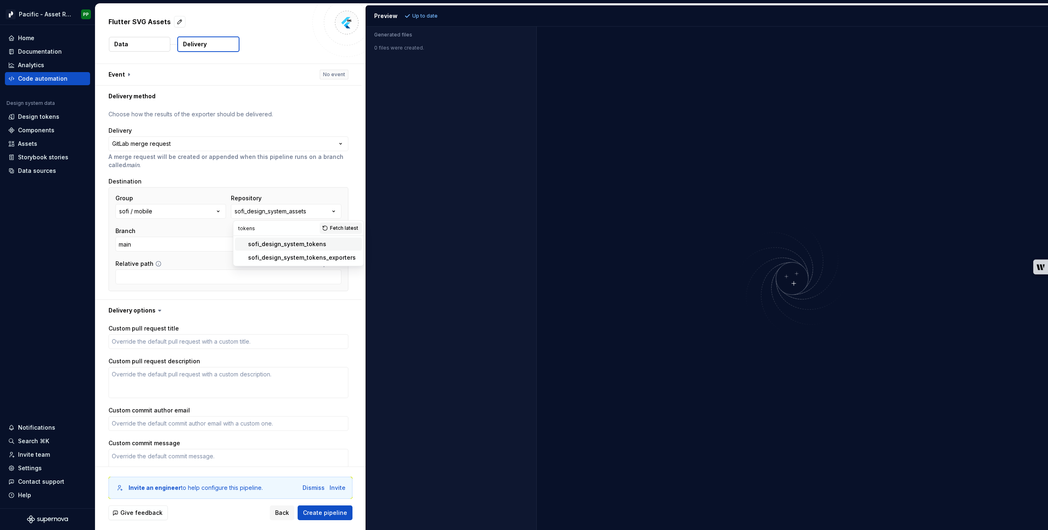
type input "tokens"
click at [290, 239] on span "sofi_design_system_tokens" at bounding box center [298, 243] width 127 height 13
type textarea "*"
type input "main"
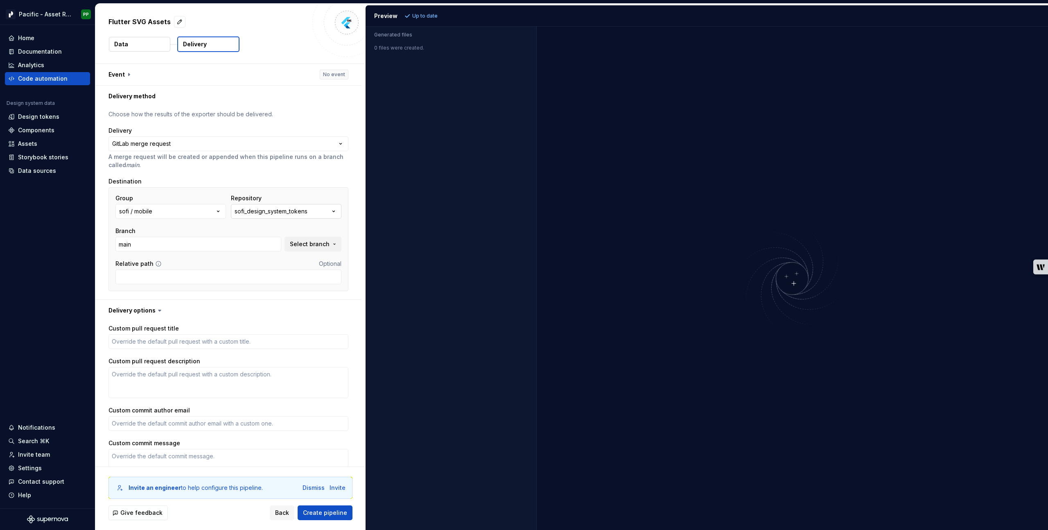
click at [328, 213] on button "sofi_design_system_tokens" at bounding box center [286, 211] width 111 height 15
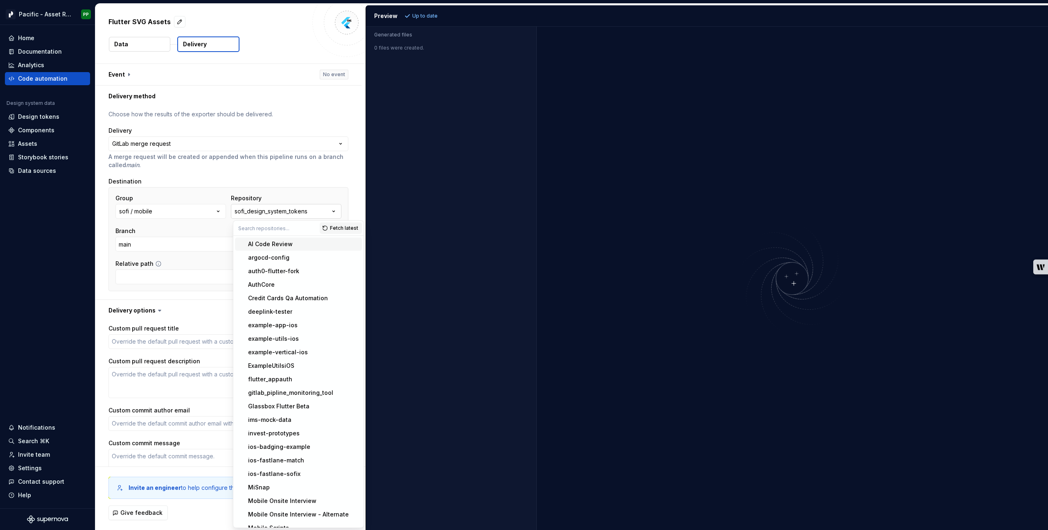
click at [322, 211] on button "sofi_design_system_tokens" at bounding box center [286, 211] width 111 height 15
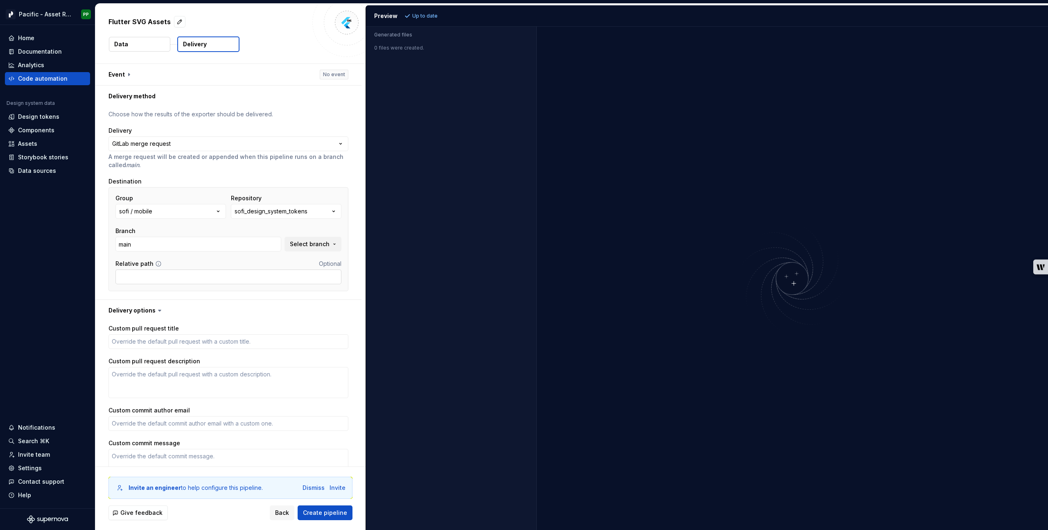
click at [218, 275] on input "Relative path" at bounding box center [228, 276] width 226 height 15
type input "flutter/lib/svg"
click at [233, 317] on button "button" at bounding box center [228, 310] width 266 height 21
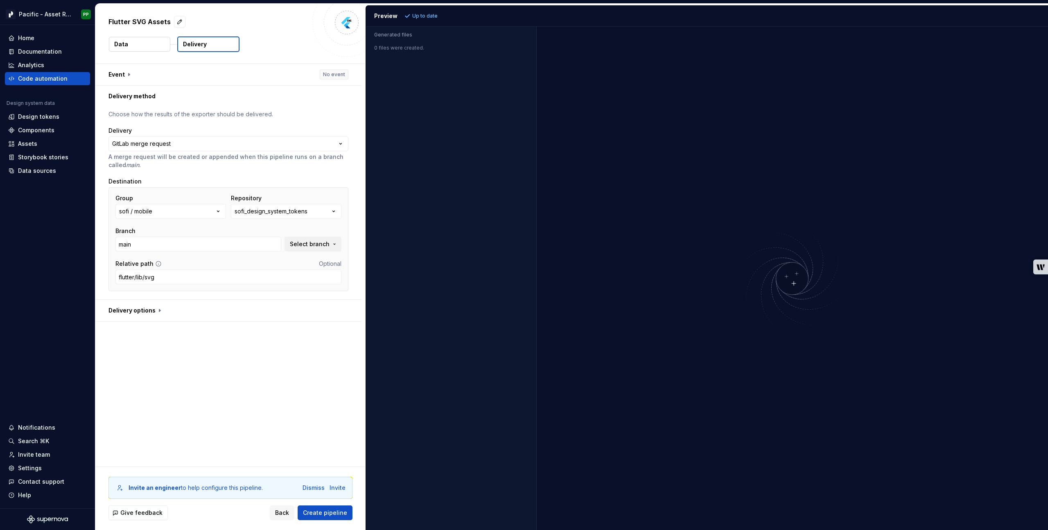
click at [131, 348] on div "**********" at bounding box center [230, 265] width 270 height 402
drag, startPoint x: 325, startPoint y: 513, endPoint x: 348, endPoint y: 402, distance: 113.2
click at [348, 402] on div "**********" at bounding box center [230, 267] width 270 height 526
click at [327, 510] on span "Create pipeline" at bounding box center [325, 512] width 44 height 8
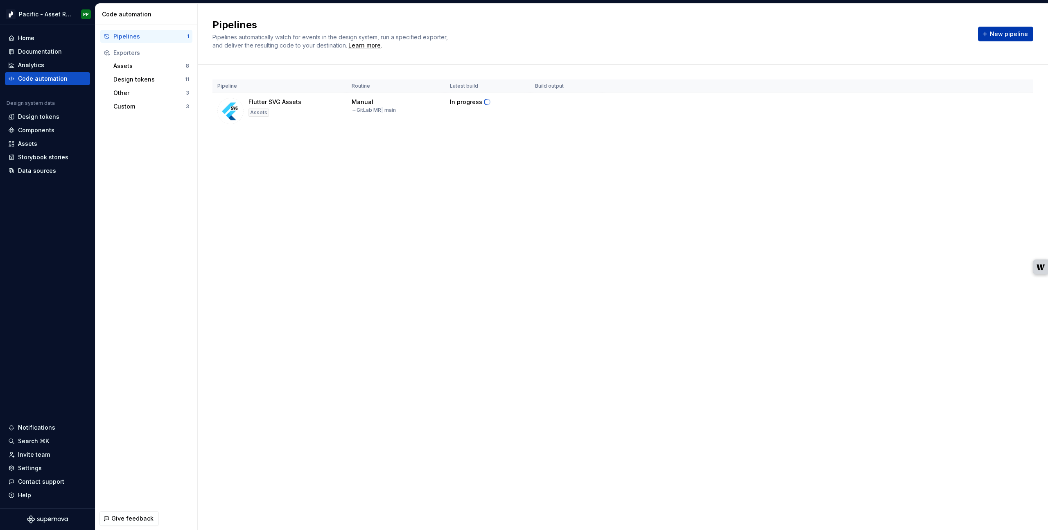
click at [1002, 34] on span "New pipeline" at bounding box center [1009, 34] width 38 height 8
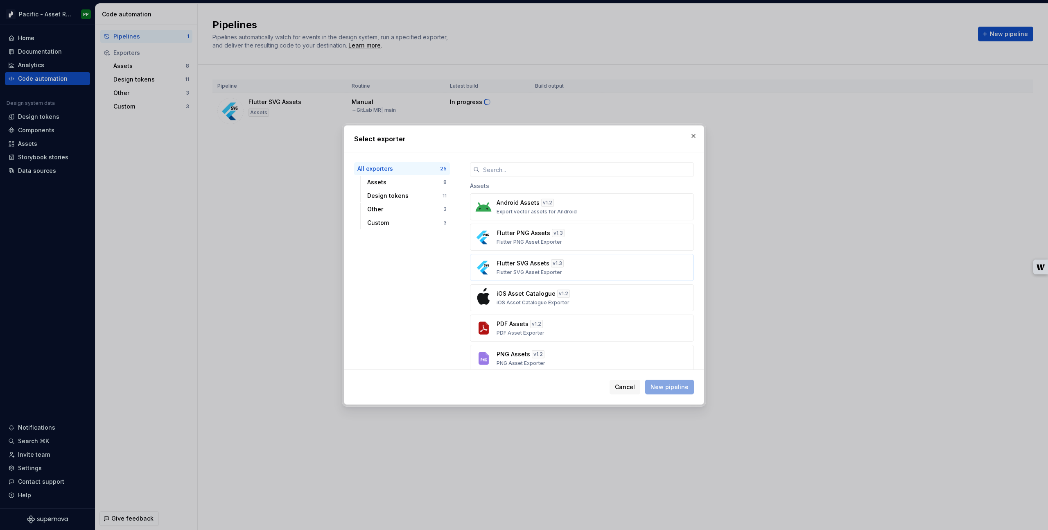
click at [552, 270] on p "Flutter SVG Asset Exporter" at bounding box center [529, 272] width 65 height 7
click at [668, 388] on span "New pipeline" at bounding box center [669, 387] width 38 height 8
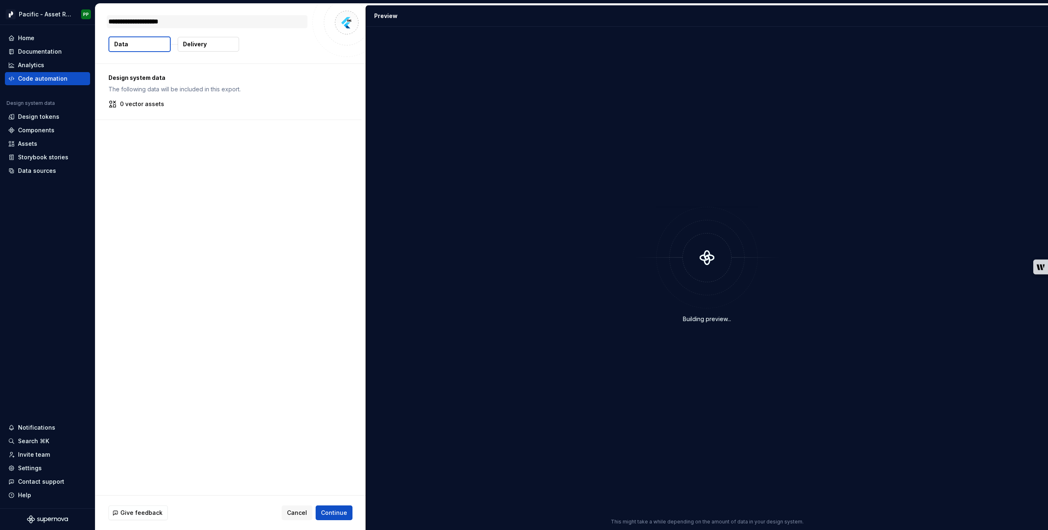
click at [190, 20] on textarea "**********" at bounding box center [207, 21] width 201 height 13
type textarea "*"
type textarea "**********"
type textarea "*"
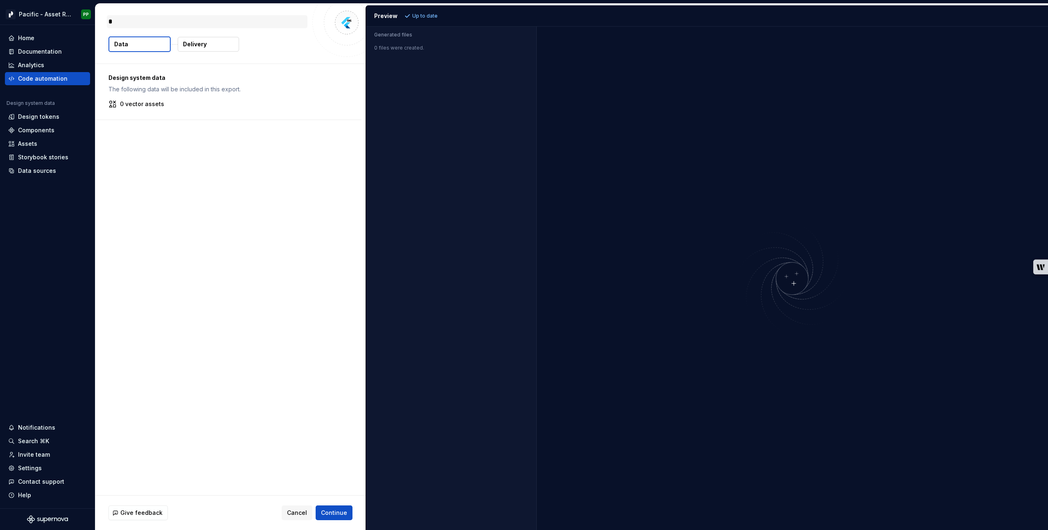
type textarea "*"
type textarea "**"
type textarea "*"
type textarea "***"
type textarea "*"
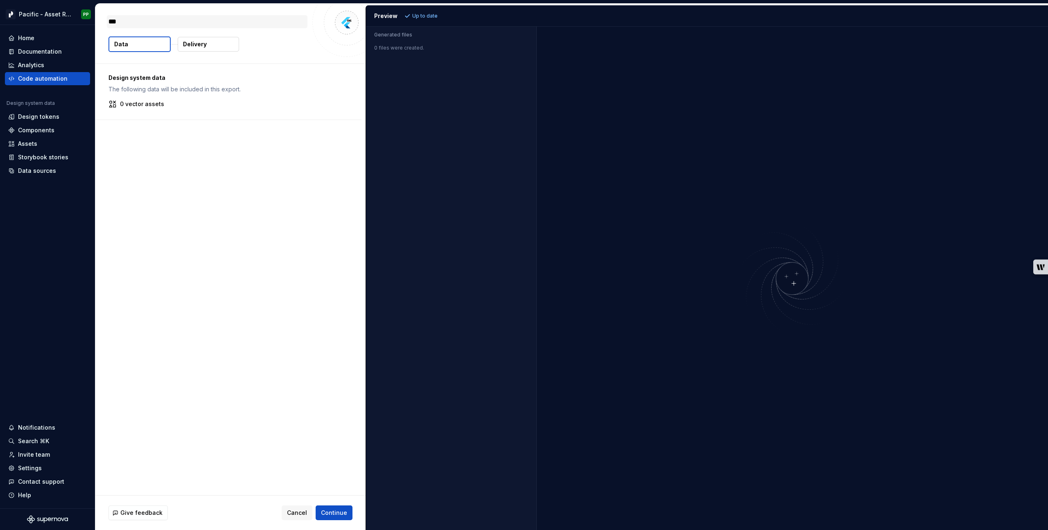
type textarea "***"
type textarea "*"
type textarea "*****"
type textarea "*"
type textarea "******"
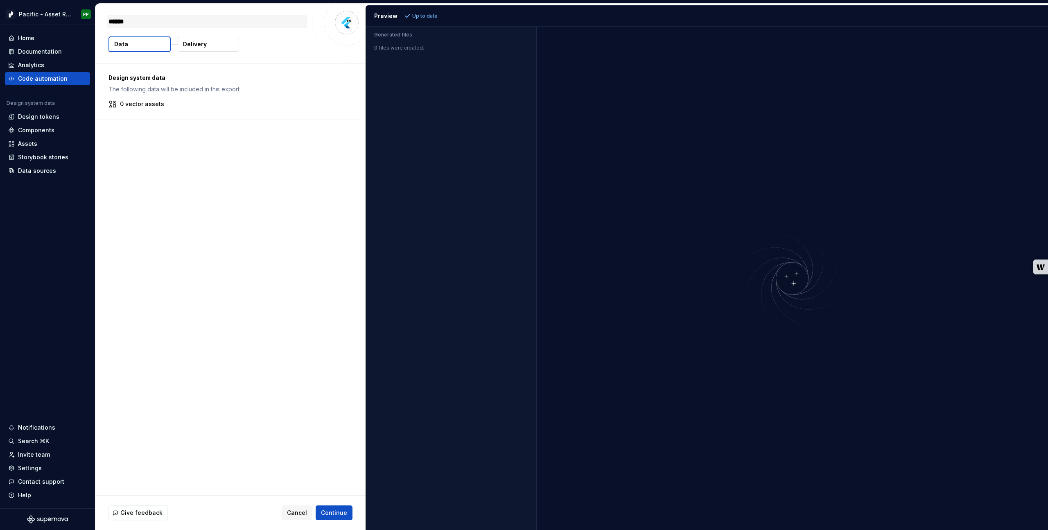
type textarea "*"
type textarea "*******"
type textarea "*"
type textarea "*******"
type textarea "*"
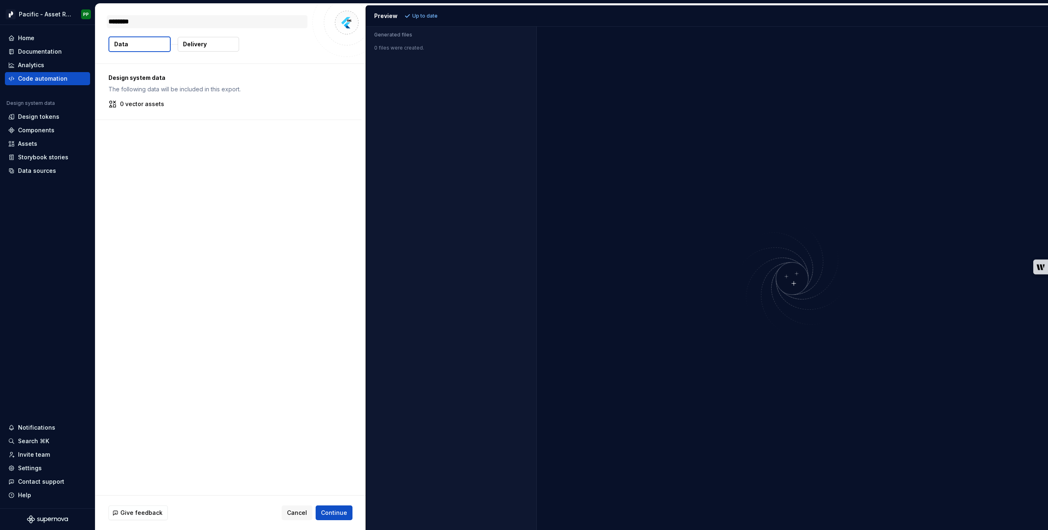
type textarea "*********"
type textarea "*"
type textarea "**********"
type textarea "*"
type textarea "**********"
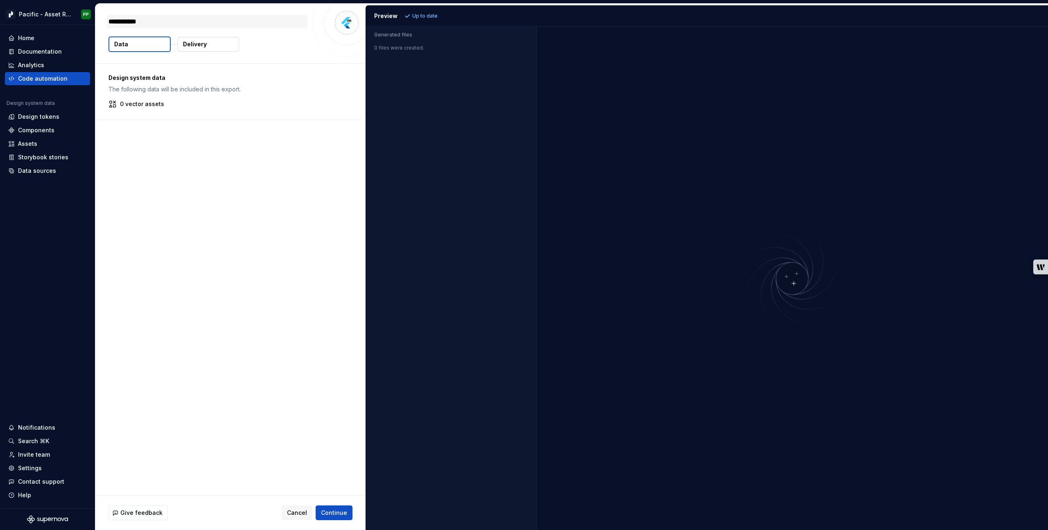
type textarea "*"
type textarea "**********"
type textarea "*"
type textarea "**********"
type textarea "*"
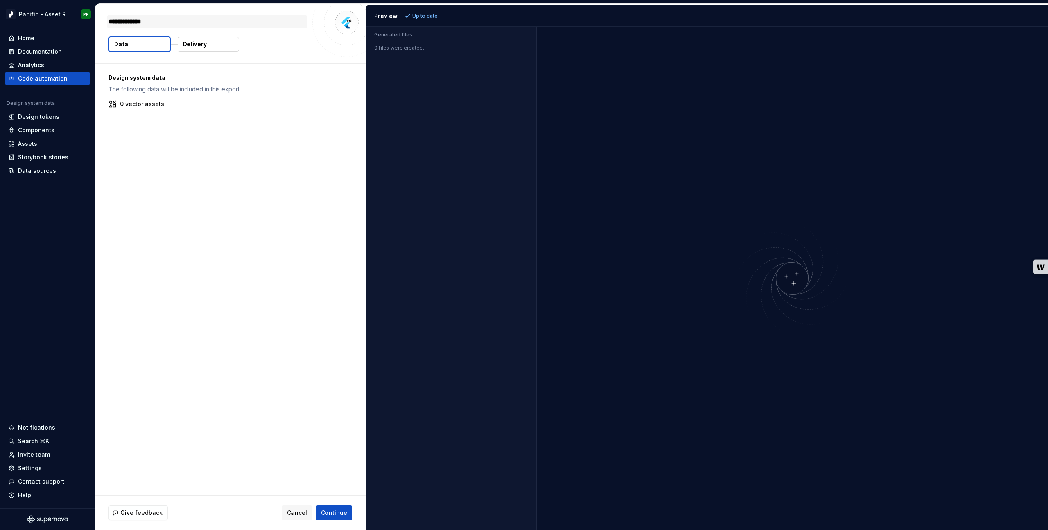
type textarea "**********"
click at [203, 43] on p "Delivery" at bounding box center [195, 44] width 24 height 8
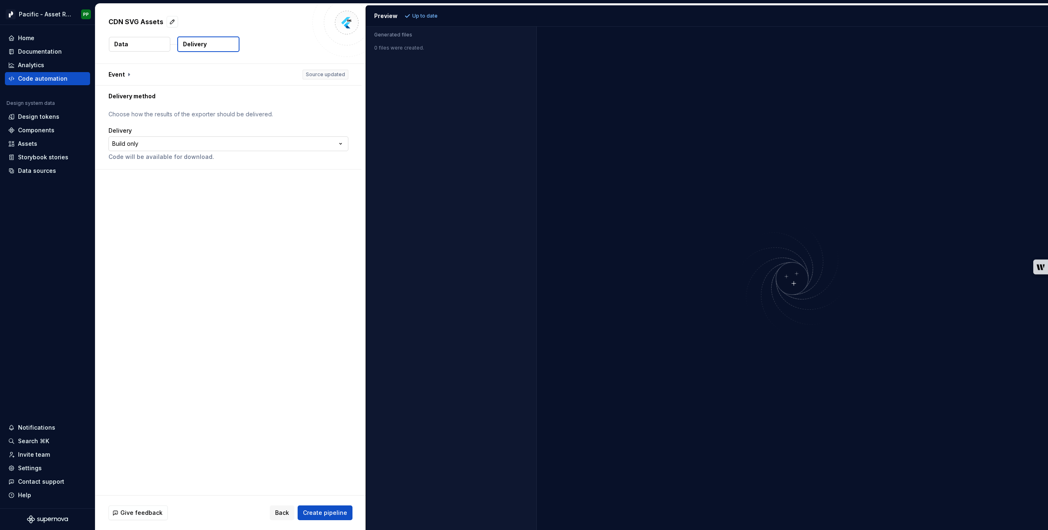
click at [236, 147] on html "**********" at bounding box center [524, 265] width 1048 height 530
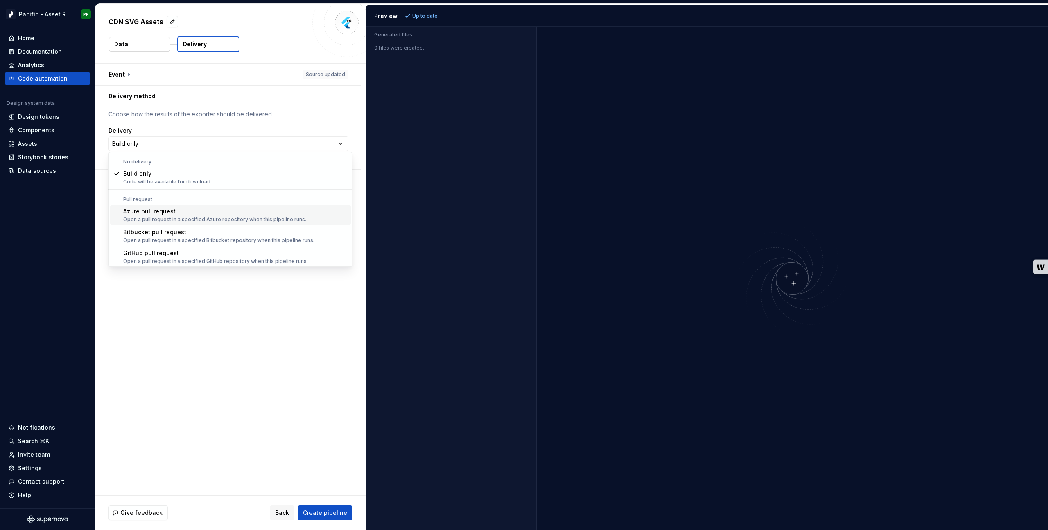
scroll to position [23, 0]
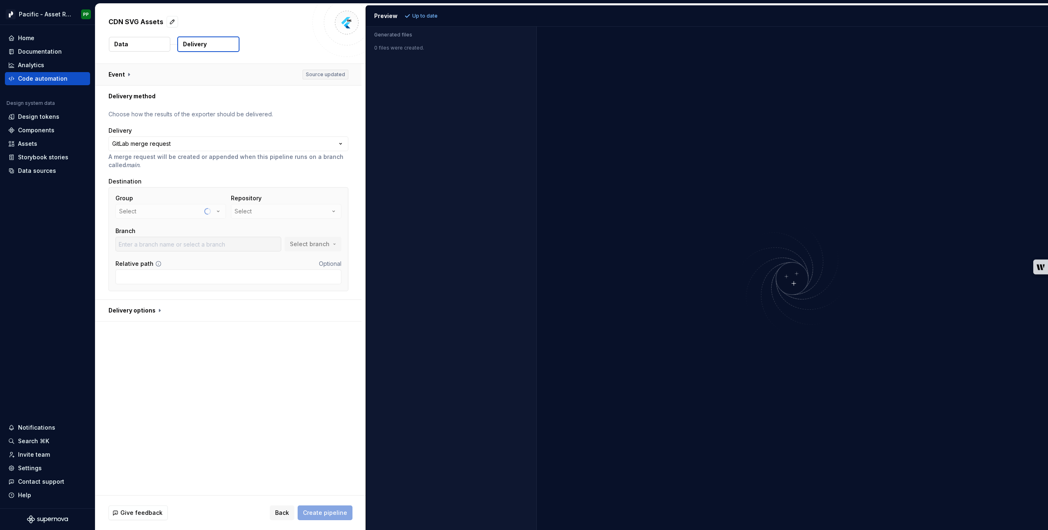
click at [126, 73] on button "button" at bounding box center [228, 74] width 266 height 21
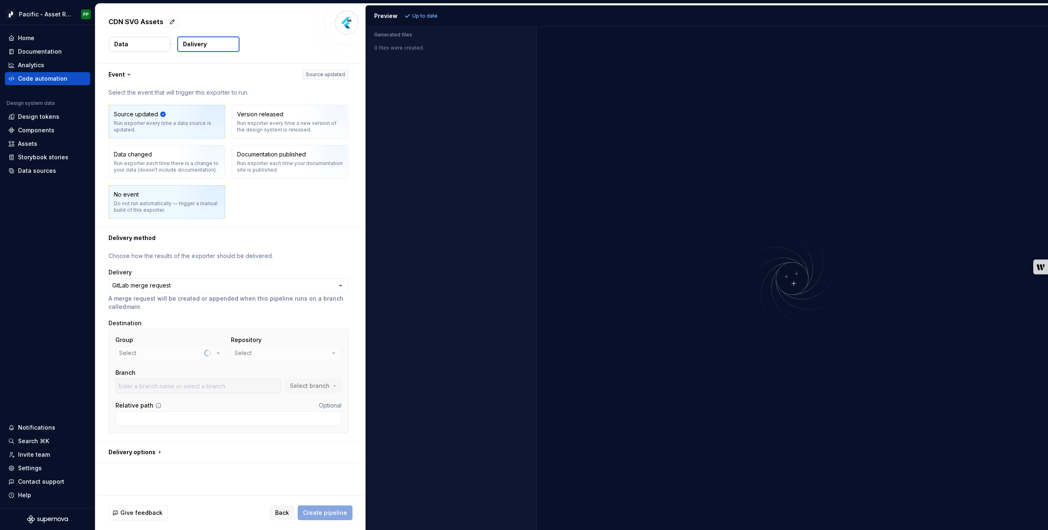
click at [151, 193] on div "No event Do not run automatically — trigger a manual build of this exporter." at bounding box center [167, 201] width 106 height 23
click at [120, 75] on button "button" at bounding box center [228, 74] width 266 height 21
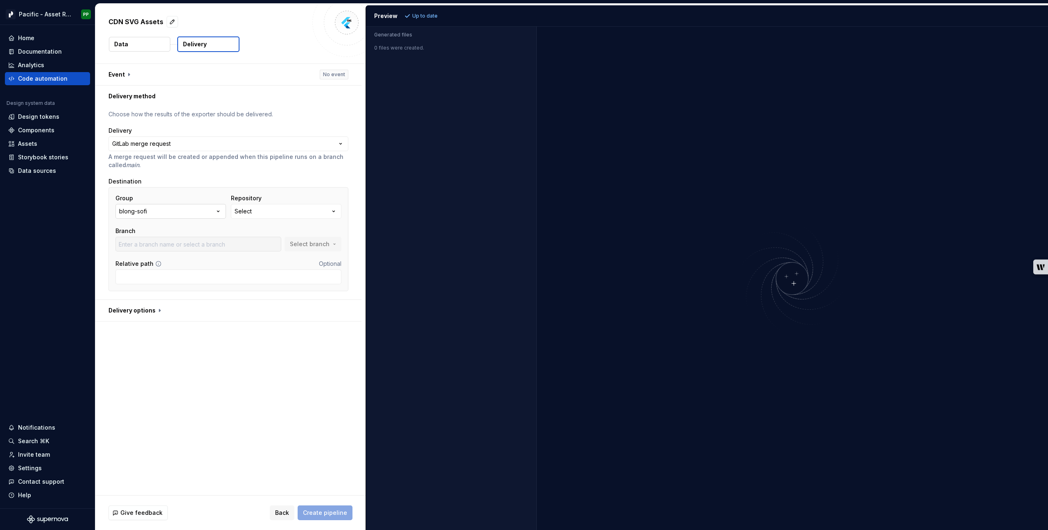
click at [205, 210] on button "blong-sofi" at bounding box center [170, 211] width 111 height 15
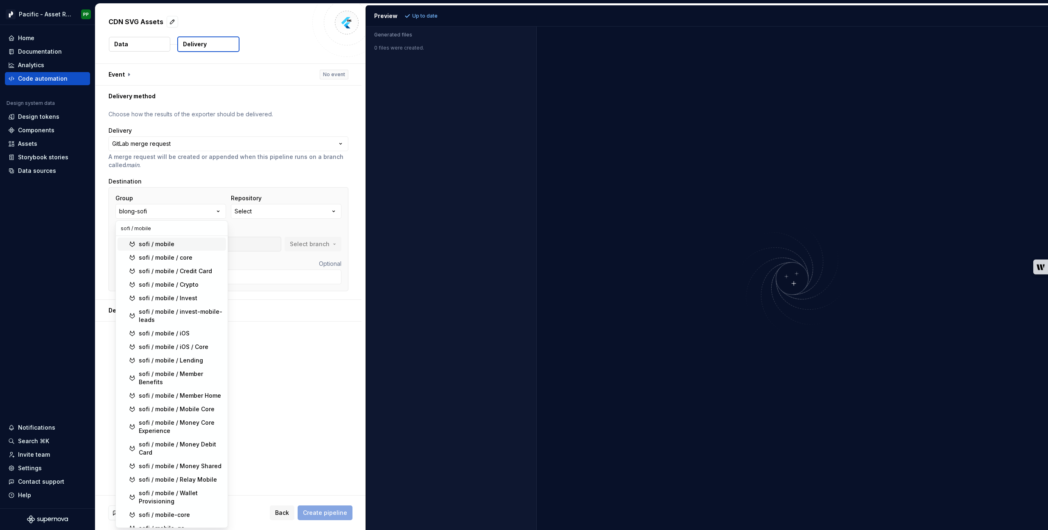
type input "sofi / mobile"
click at [168, 247] on div "sofi / mobile" at bounding box center [157, 244] width 36 height 8
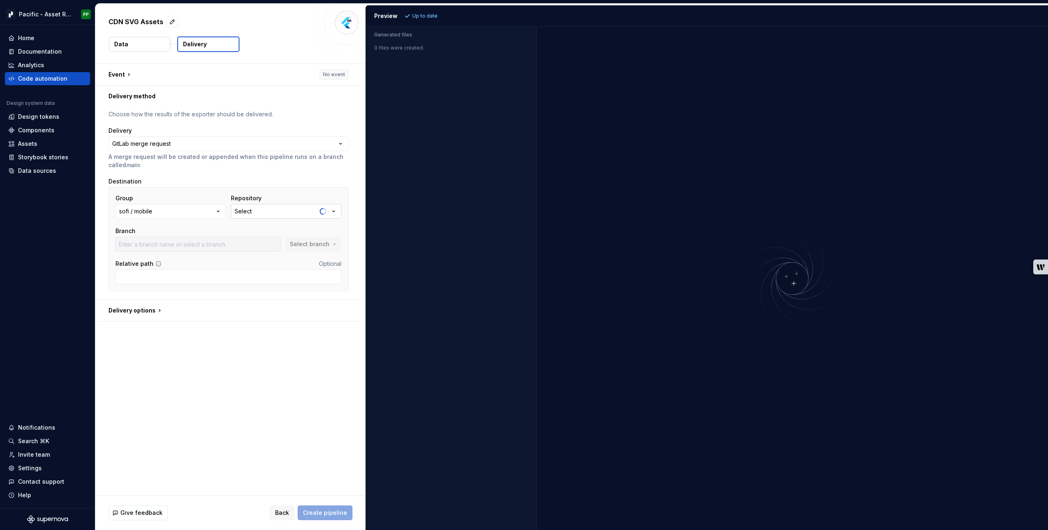
click at [337, 210] on icon "button" at bounding box center [334, 211] width 8 height 8
click at [284, 210] on button "Select" at bounding box center [286, 211] width 111 height 15
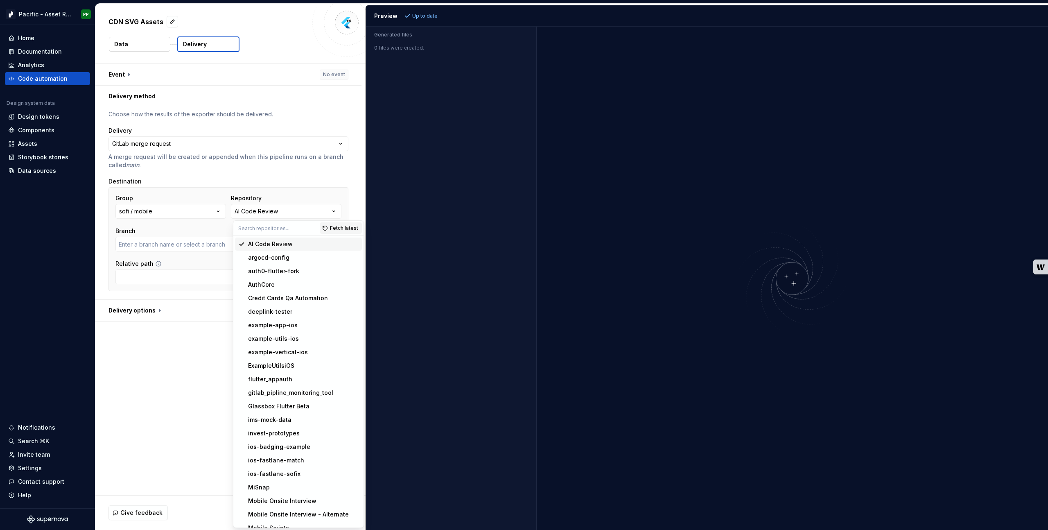
type input "main"
click at [300, 183] on div "Destination" at bounding box center [228, 181] width 240 height 8
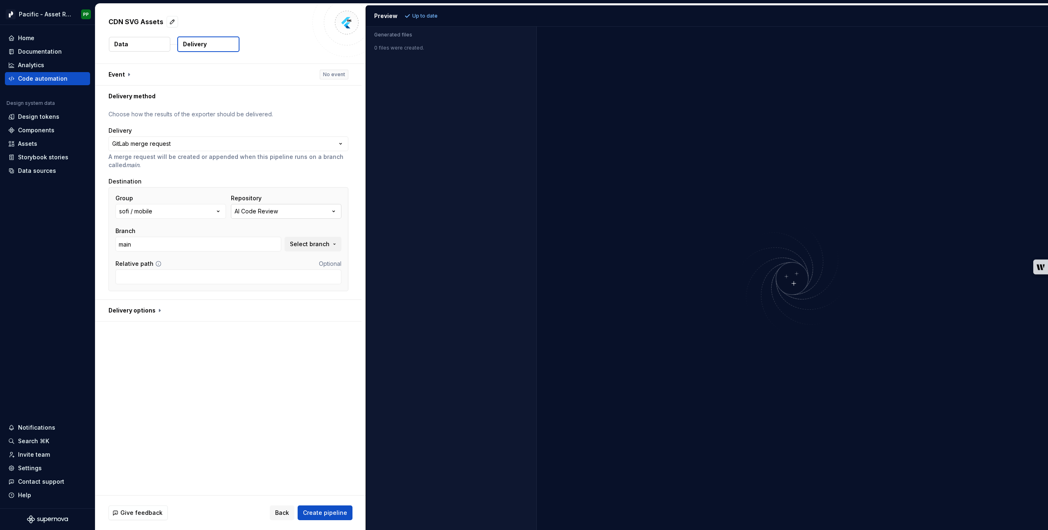
click at [293, 210] on button "AI Code Review" at bounding box center [286, 211] width 111 height 15
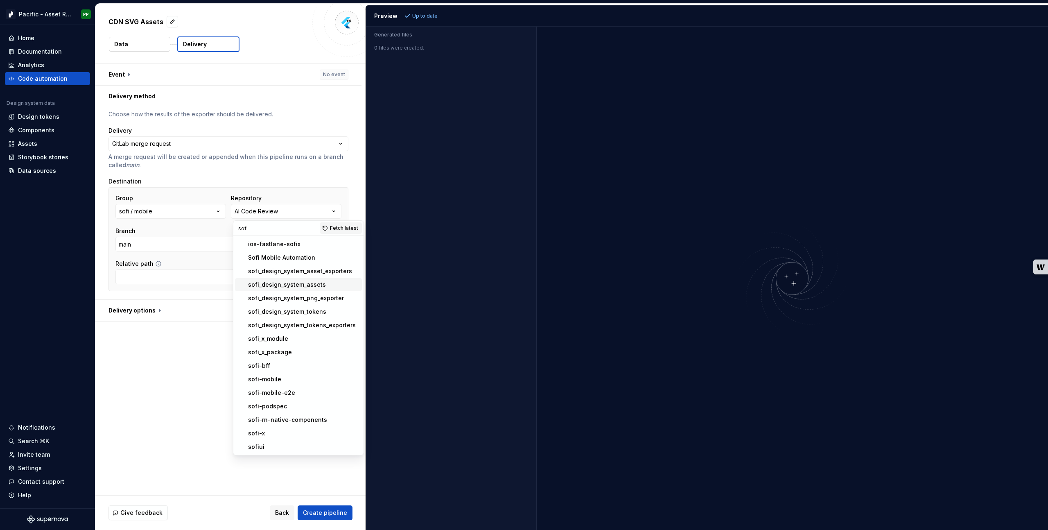
type input "sofi"
click at [286, 285] on div "sofi_design_system_assets" at bounding box center [287, 284] width 78 height 8
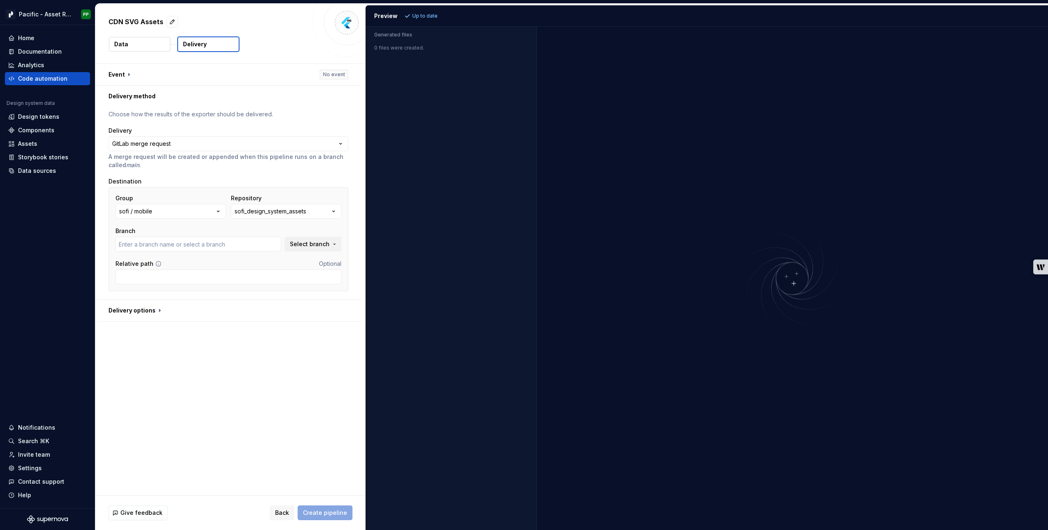
type input "main"
click at [246, 260] on div "Relative path Optional" at bounding box center [228, 264] width 226 height 8
click at [250, 277] on input "Relative path" at bounding box center [228, 276] width 226 height 15
click at [239, 364] on div "**********" at bounding box center [230, 279] width 270 height 431
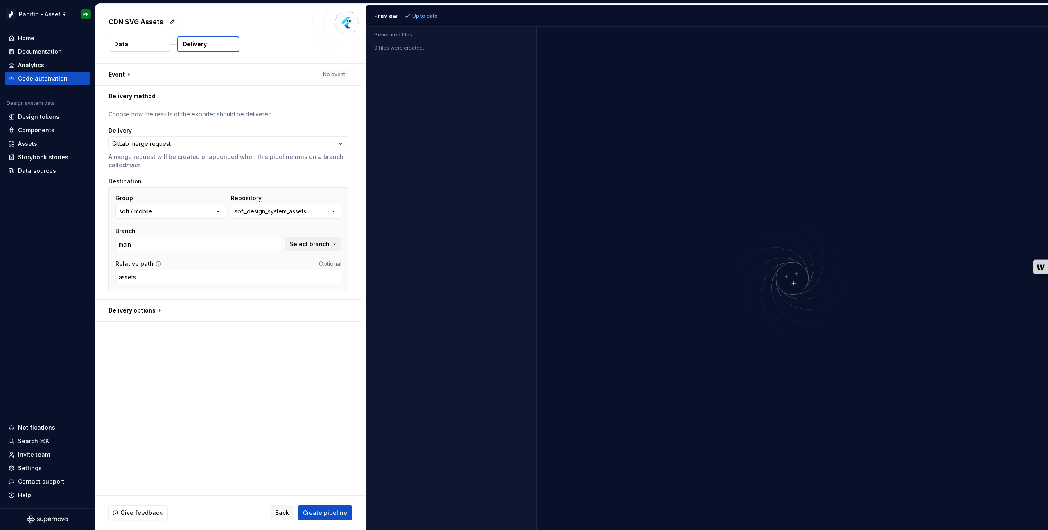
click at [268, 397] on div "**********" at bounding box center [230, 279] width 270 height 431
click at [236, 391] on div "**********" at bounding box center [230, 279] width 270 height 431
click at [201, 414] on div "**********" at bounding box center [230, 279] width 270 height 431
click at [250, 281] on input "assets" at bounding box center [228, 276] width 226 height 15
click at [178, 277] on input "assets" at bounding box center [228, 276] width 226 height 15
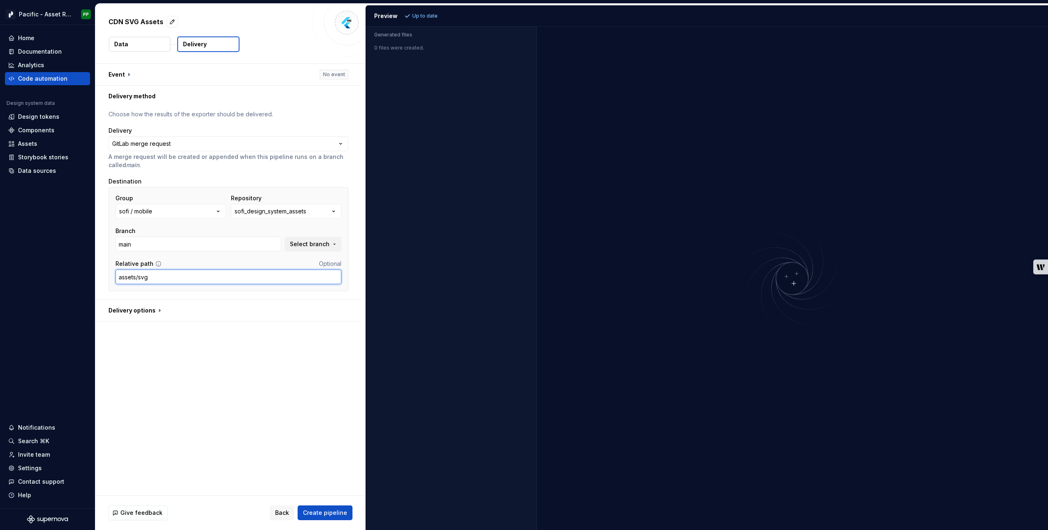
type input "assets/svg"
click at [203, 393] on div "**********" at bounding box center [230, 279] width 270 height 431
click at [300, 459] on div "**********" at bounding box center [230, 279] width 270 height 431
click at [300, 452] on div "**********" at bounding box center [230, 279] width 270 height 431
click at [267, 451] on div "**********" at bounding box center [230, 279] width 270 height 431
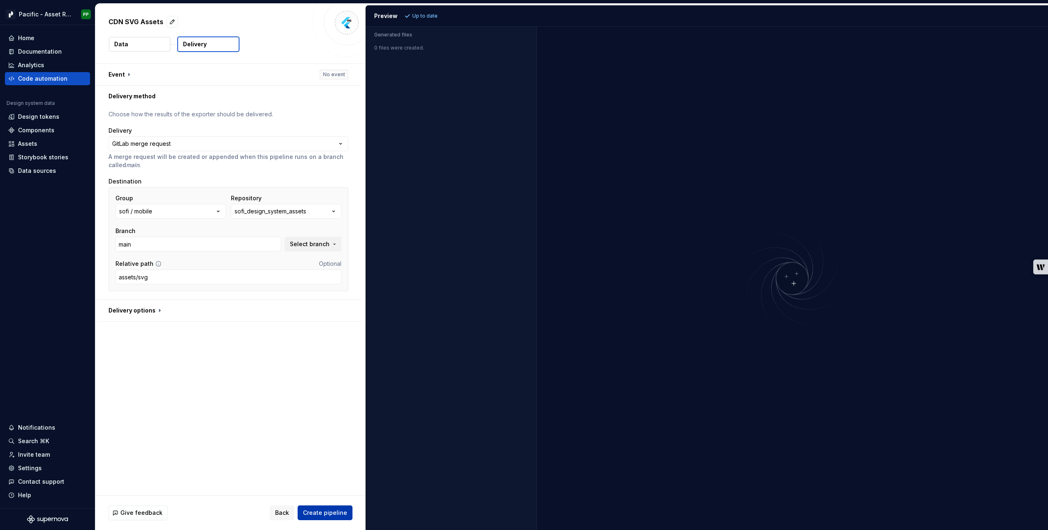
click at [330, 512] on span "Create pipeline" at bounding box center [325, 512] width 44 height 8
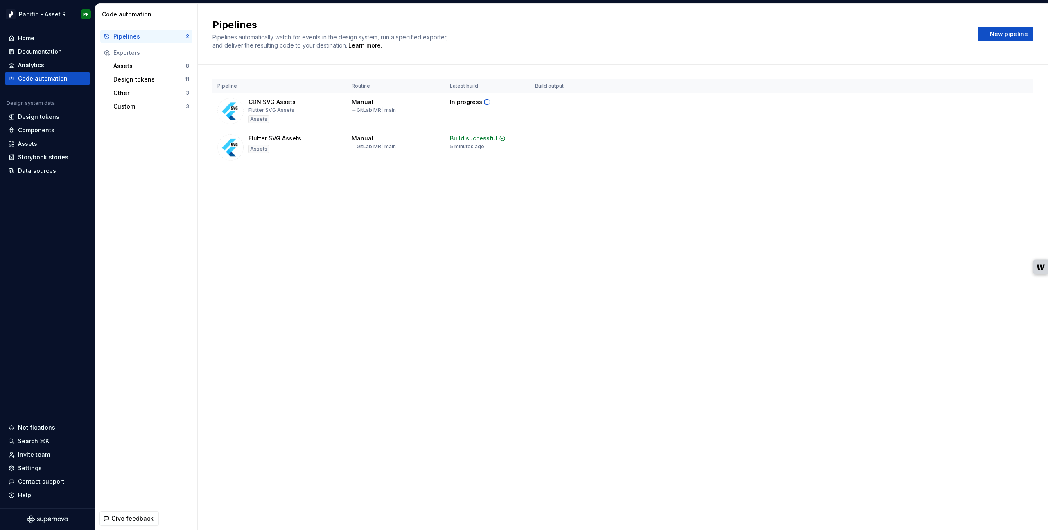
click at [422, 338] on div "Pipelines Pipelines automatically watch for events in the design system, run a …" at bounding box center [623, 267] width 850 height 526
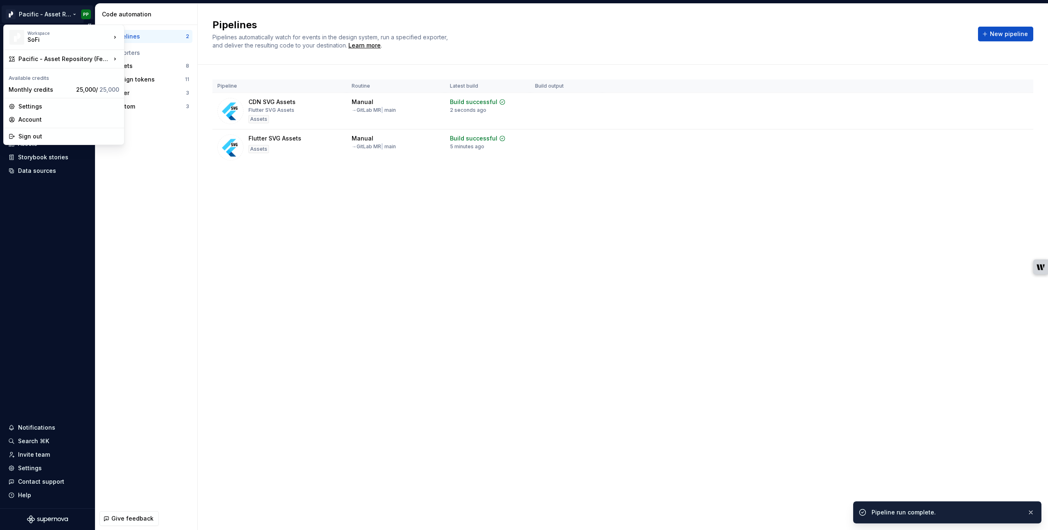
click at [72, 15] on html "Pacific - Asset Repository (Features SVG) PP Home Documentation Analytics Code …" at bounding box center [524, 265] width 1048 height 530
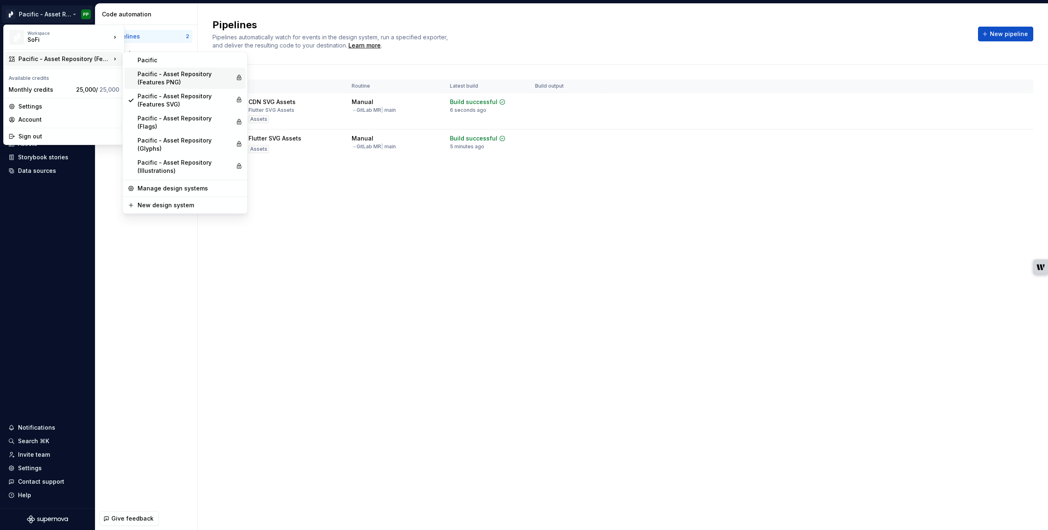
click at [163, 80] on div "Pacific - Asset Repository (Features PNG)" at bounding box center [185, 78] width 95 height 16
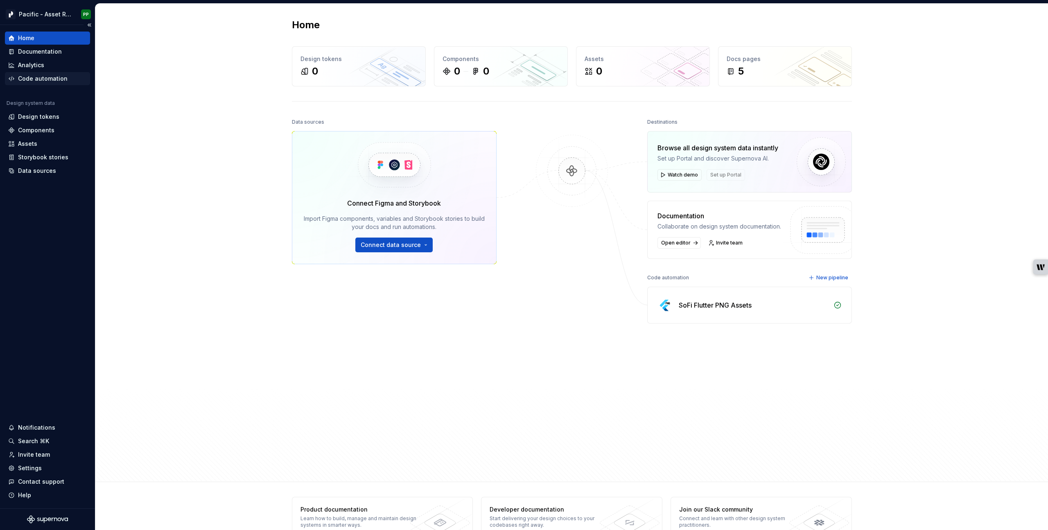
click at [45, 82] on div "Code automation" at bounding box center [43, 78] width 50 height 8
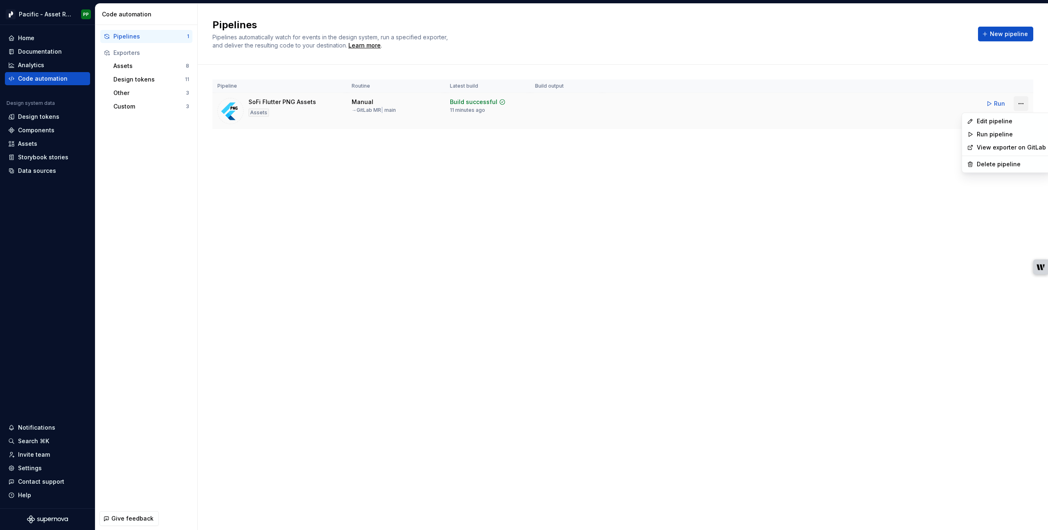
click at [1020, 103] on html "Pacific - Asset Repository (Features PNG) PP Home Documentation Analytics Code …" at bounding box center [524, 265] width 1048 height 530
click at [991, 122] on div "Edit pipeline" at bounding box center [1011, 121] width 69 height 8
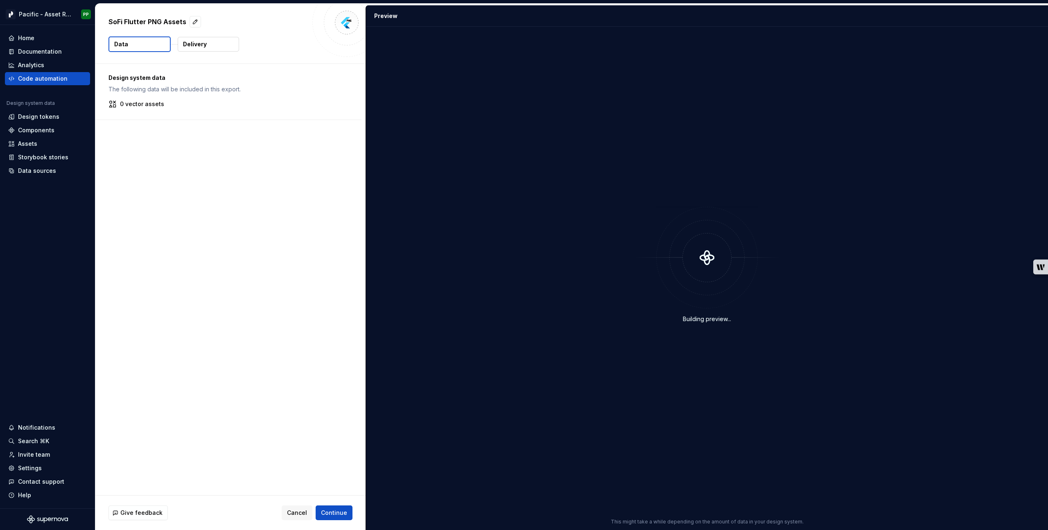
click at [206, 43] on button "Delivery" at bounding box center [208, 44] width 61 height 15
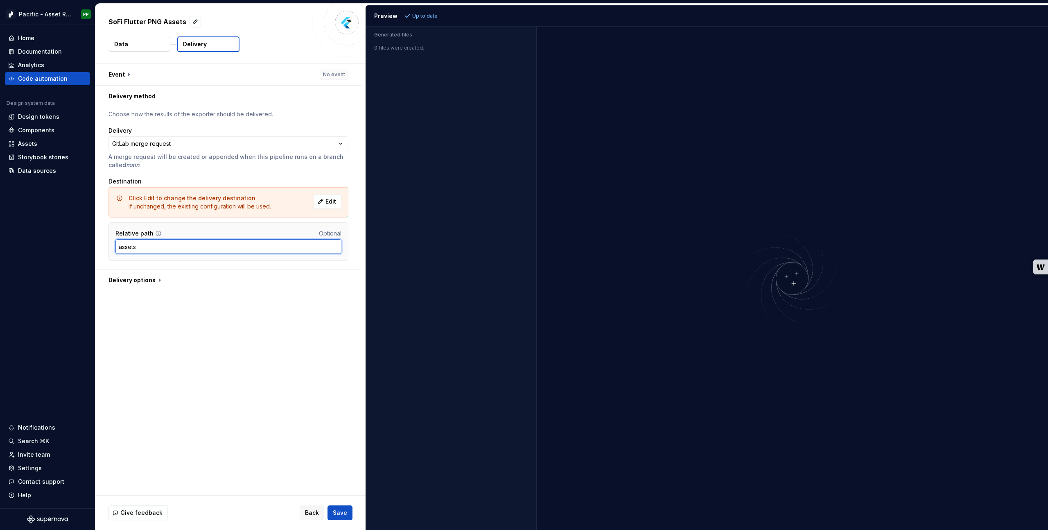
click at [166, 251] on input "assets" at bounding box center [228, 246] width 226 height 15
click at [172, 249] on input "assets/png" at bounding box center [228, 246] width 226 height 15
type input "assets/png"
click at [216, 330] on div "**********" at bounding box center [230, 279] width 270 height 431
click at [339, 512] on span "Save" at bounding box center [340, 512] width 14 height 8
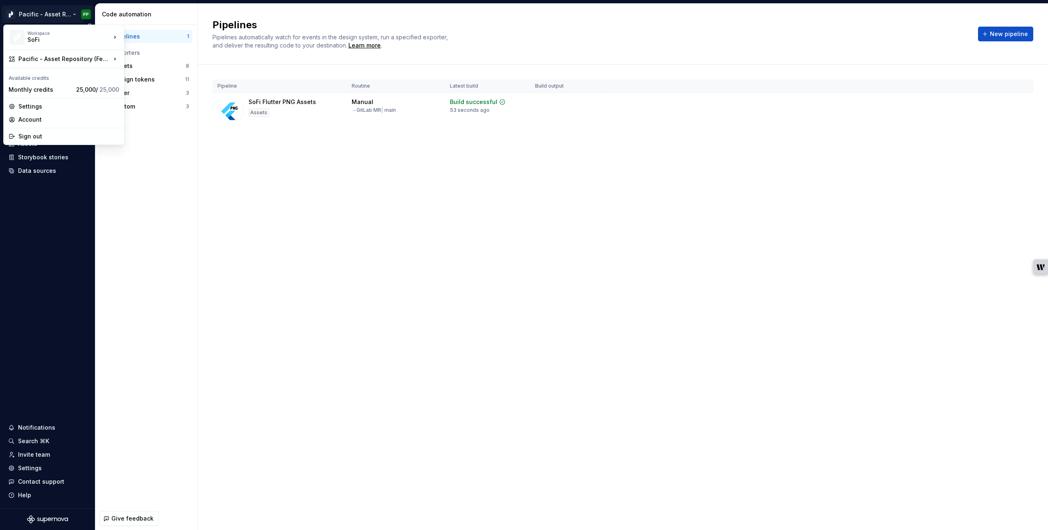
click at [72, 12] on html "Pacific - Asset Repository (Features PNG) PP Home Documentation Analytics Code …" at bounding box center [524, 265] width 1048 height 530
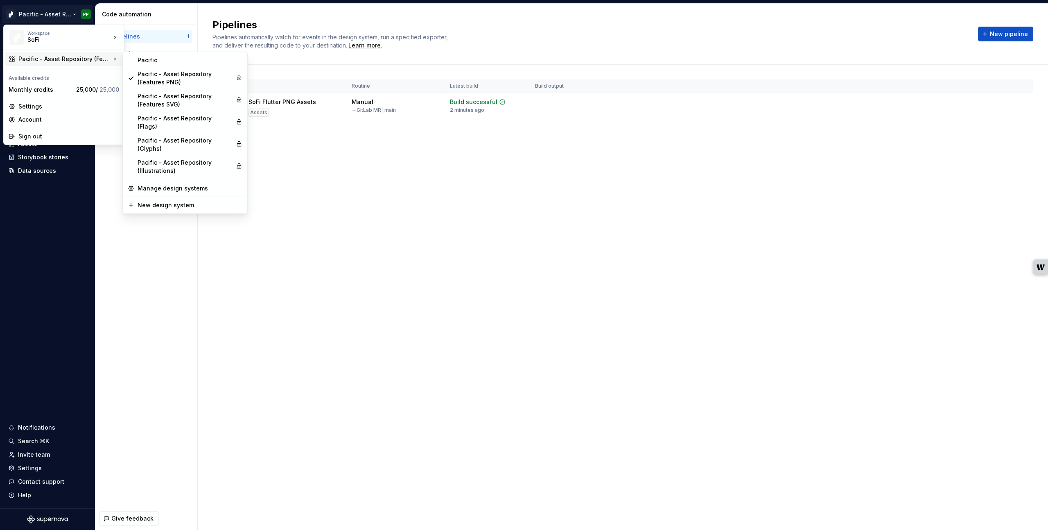
click at [205, 337] on html "Pacific - Asset Repository (Features PNG) PP Home Documentation Analytics Code …" at bounding box center [524, 265] width 1048 height 530
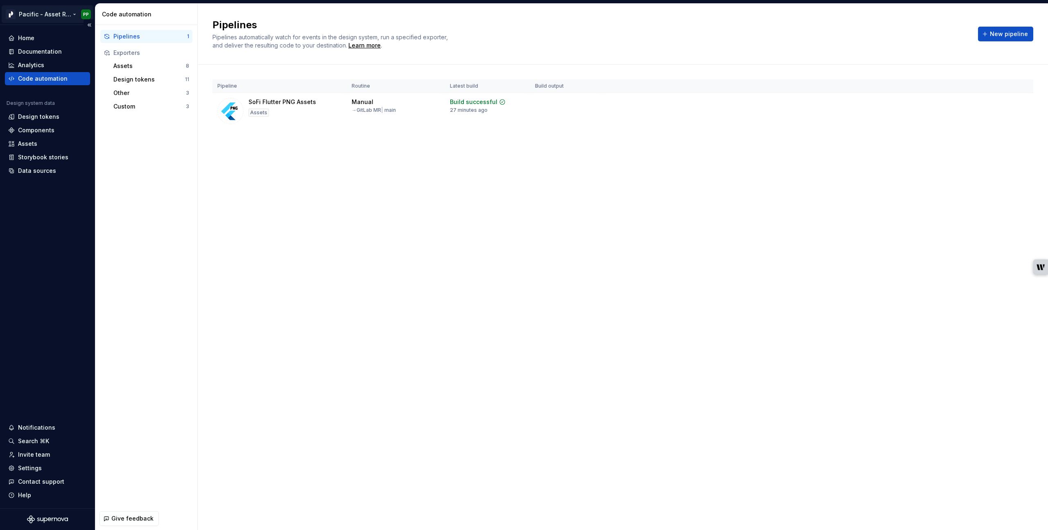
click at [54, 14] on html "Pacific - Asset Repository (Features PNG) PP Home Documentation Analytics Code …" at bounding box center [524, 265] width 1048 height 530
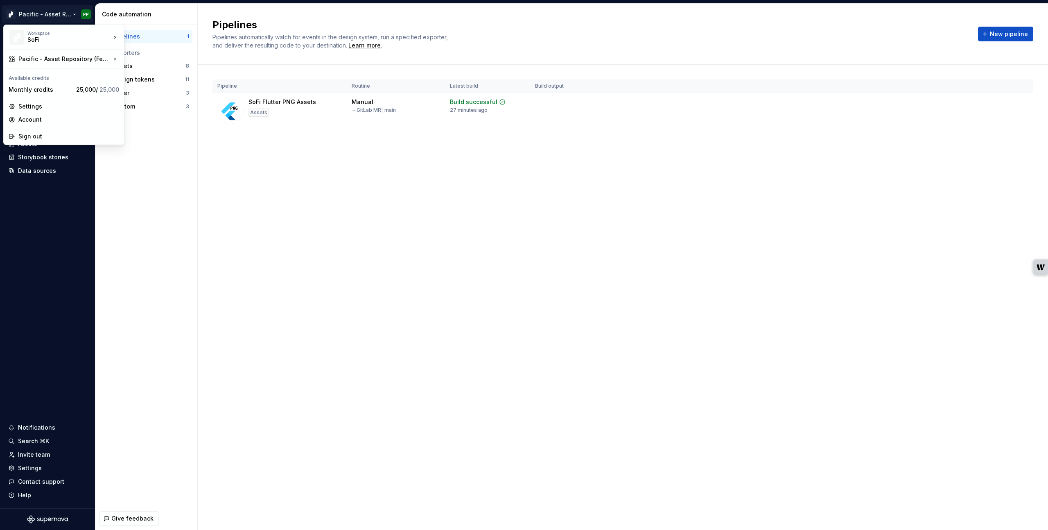
click at [113, 322] on html "Pacific - Asset Repository (Features PNG) PP Home Documentation Analytics Code …" at bounding box center [524, 265] width 1048 height 530
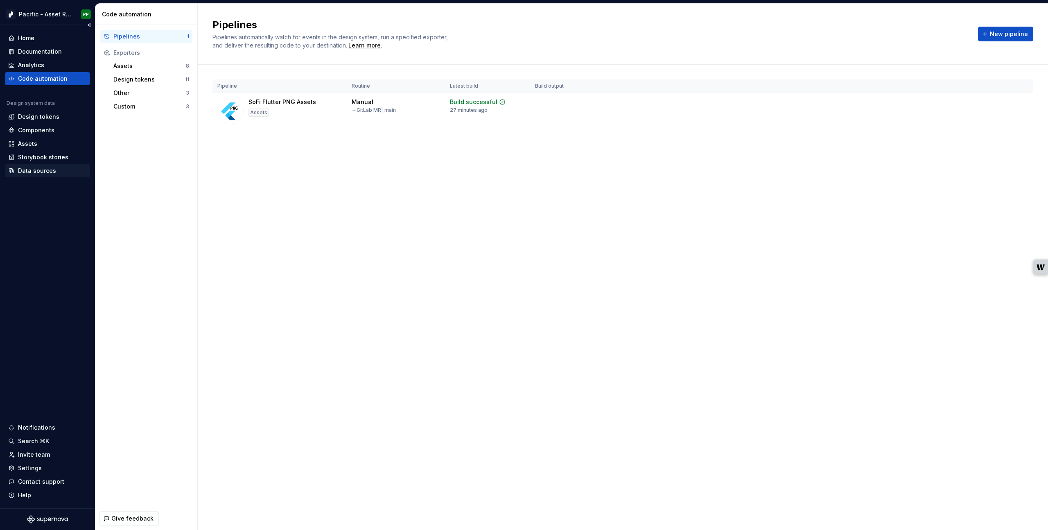
click at [34, 168] on div "Data sources" at bounding box center [37, 171] width 38 height 8
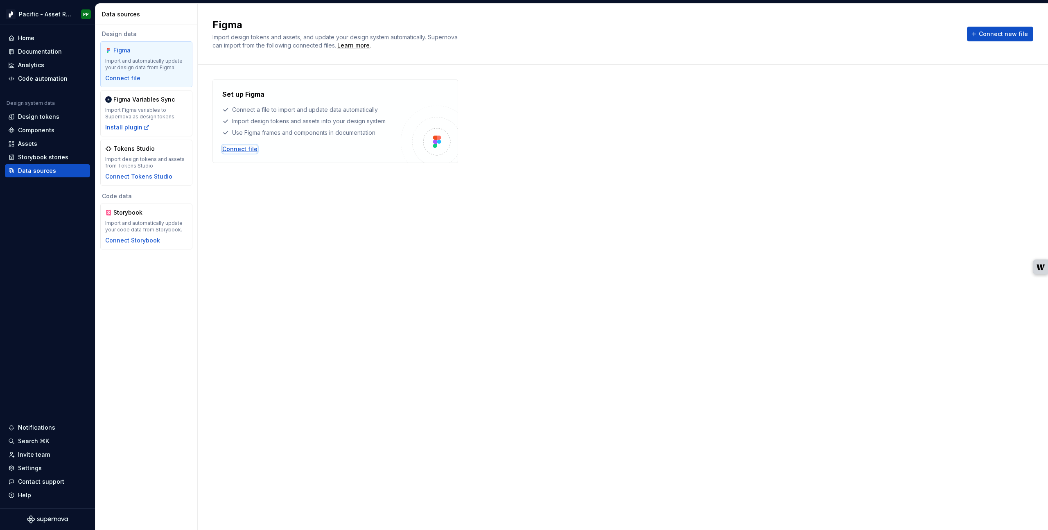
click at [246, 147] on div "Connect file" at bounding box center [239, 149] width 35 height 8
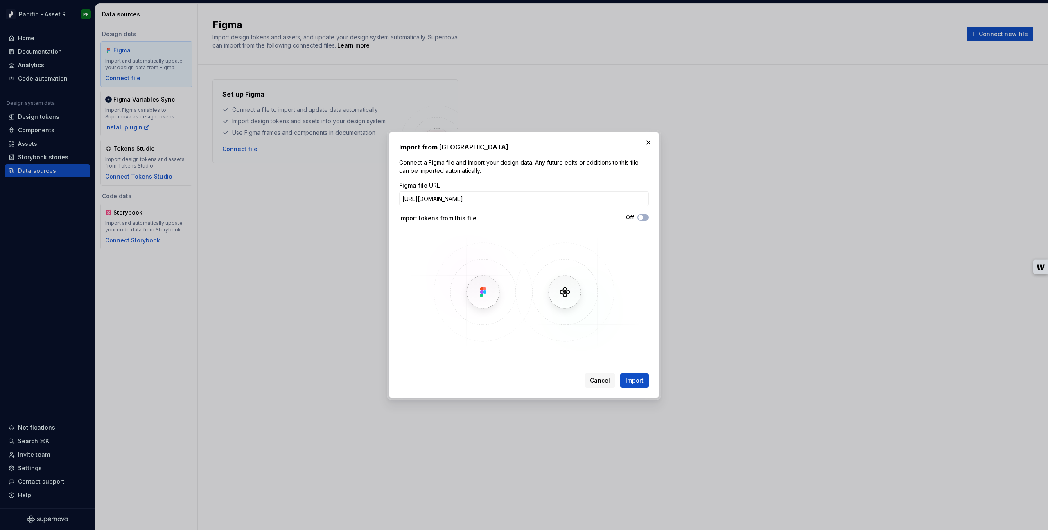
scroll to position [0, 144]
type input "https://www.figma.com/design/XSoMSPIDFP4rJ2Ld1ZUkpi/Pacific---Asset-Repository-…"
click at [637, 377] on span "Import" at bounding box center [634, 380] width 18 height 8
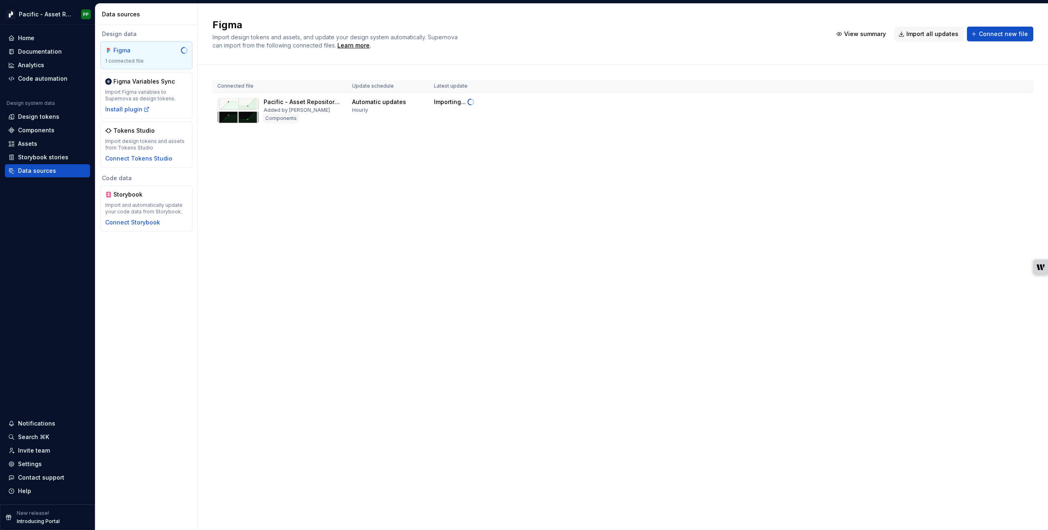
click at [266, 198] on div "Figma Import design tokens and assets, and update your design system automatica…" at bounding box center [623, 267] width 850 height 526
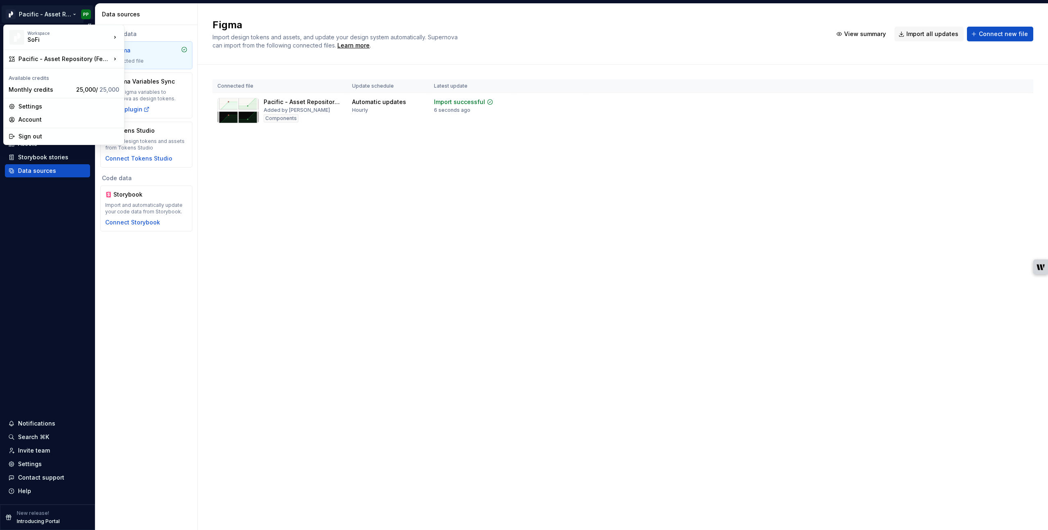
click at [72, 14] on html "Pacific - Asset Repository (Features PNG) PP Home Documentation Analytics Code …" at bounding box center [524, 265] width 1048 height 530
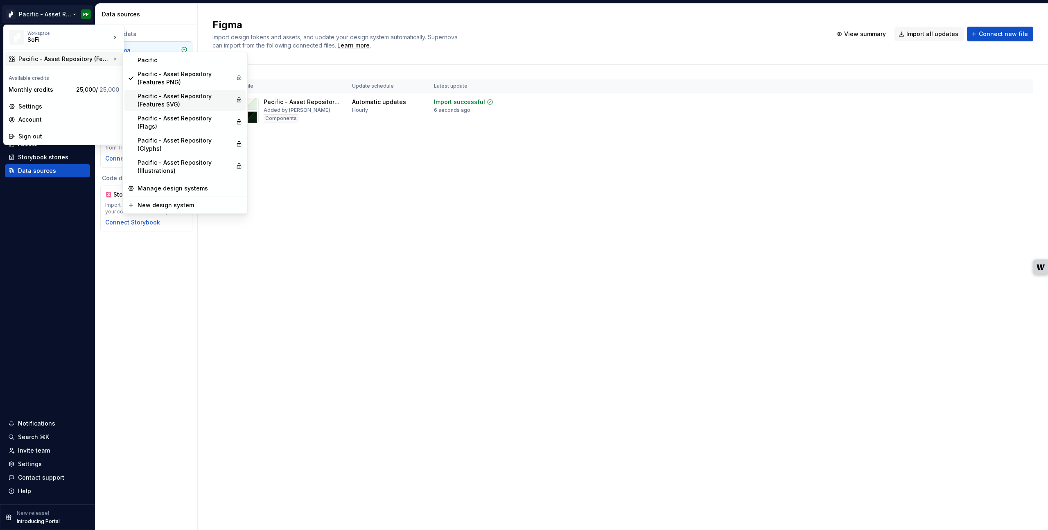
click at [166, 101] on div "Pacific - Asset Repository (Features SVG)" at bounding box center [185, 100] width 95 height 16
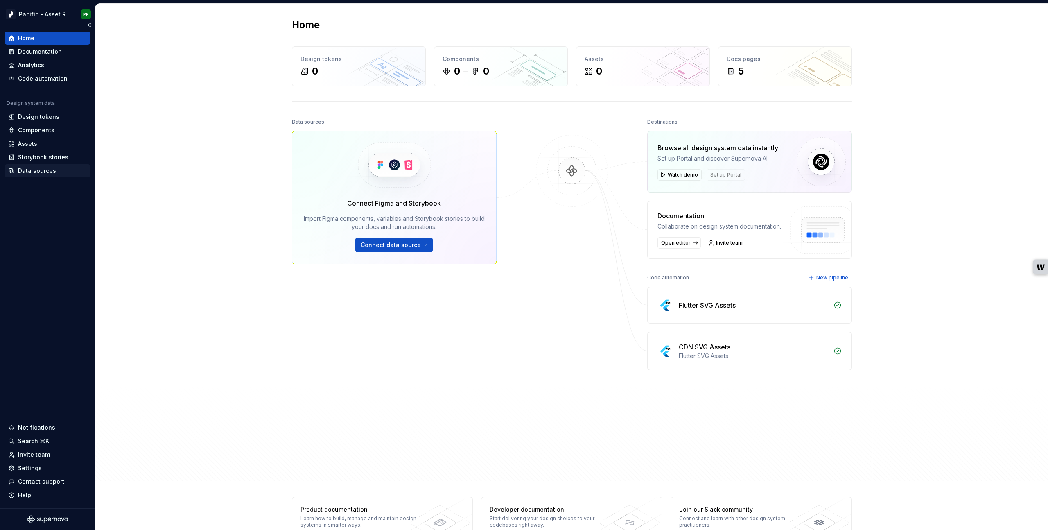
click at [50, 168] on div "Data sources" at bounding box center [37, 171] width 38 height 8
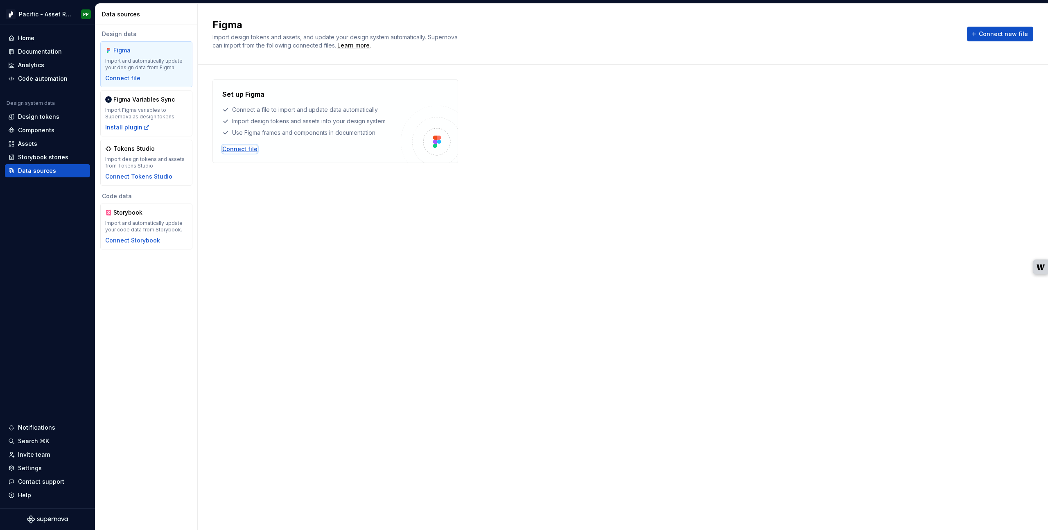
click at [248, 148] on div "Connect file" at bounding box center [239, 149] width 35 height 8
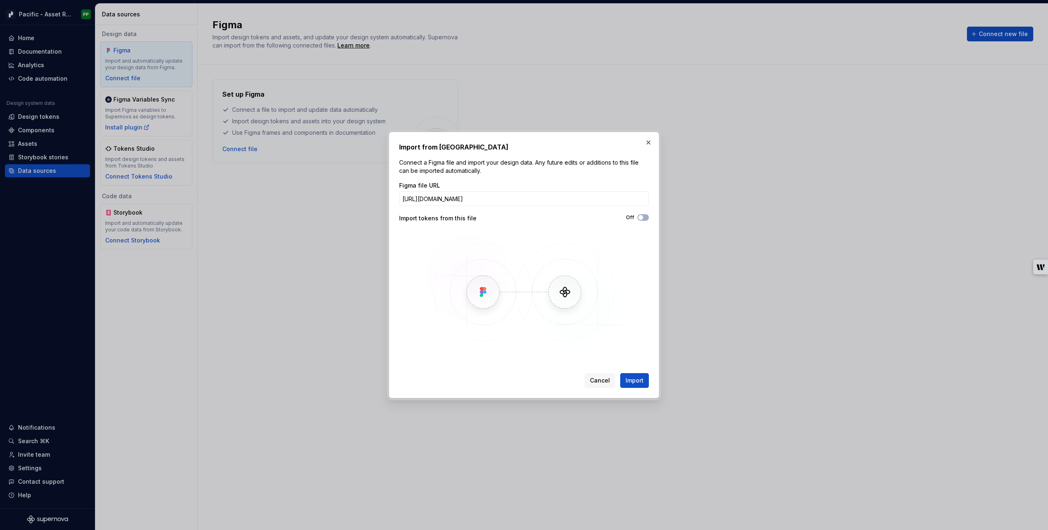
scroll to position [0, 144]
type input "https://www.figma.com/design/BTGGZFk4SFn2Xvfx893OVH/Pacific---Asset-Repository-…"
click at [632, 375] on button "Import" at bounding box center [634, 380] width 29 height 15
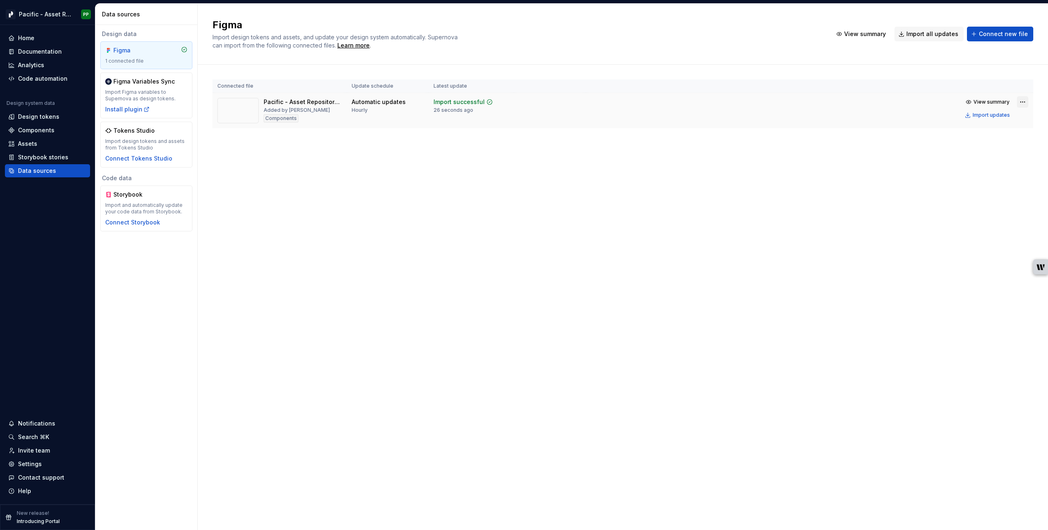
click at [1021, 101] on html "Pacific - Asset Repository (Features SVG) PP Home Documentation Analytics Code …" at bounding box center [524, 265] width 1048 height 530
click at [990, 120] on div "Edit import scope" at bounding box center [996, 118] width 93 height 8
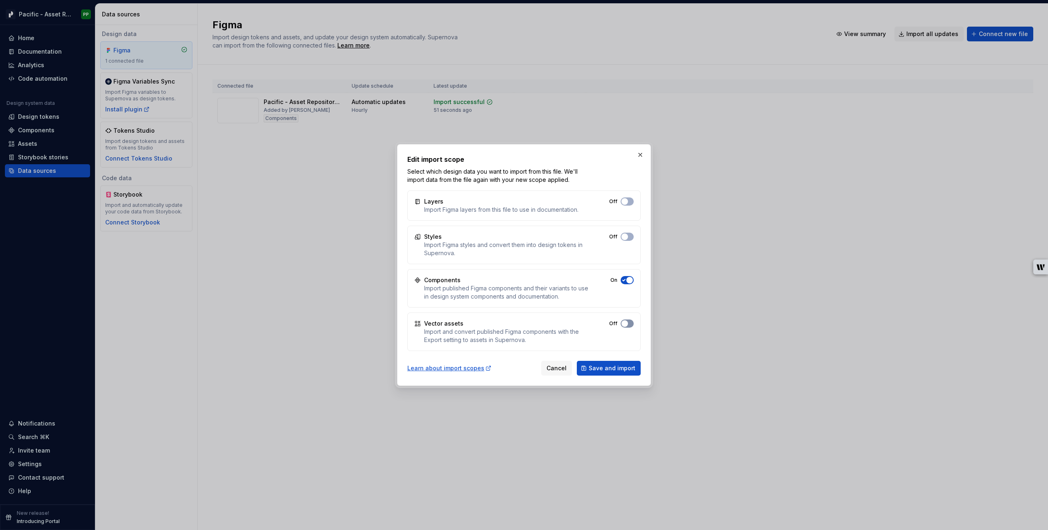
click at [624, 323] on span "button" at bounding box center [624, 323] width 7 height 7
click at [615, 368] on span "Save and import" at bounding box center [612, 368] width 47 height 8
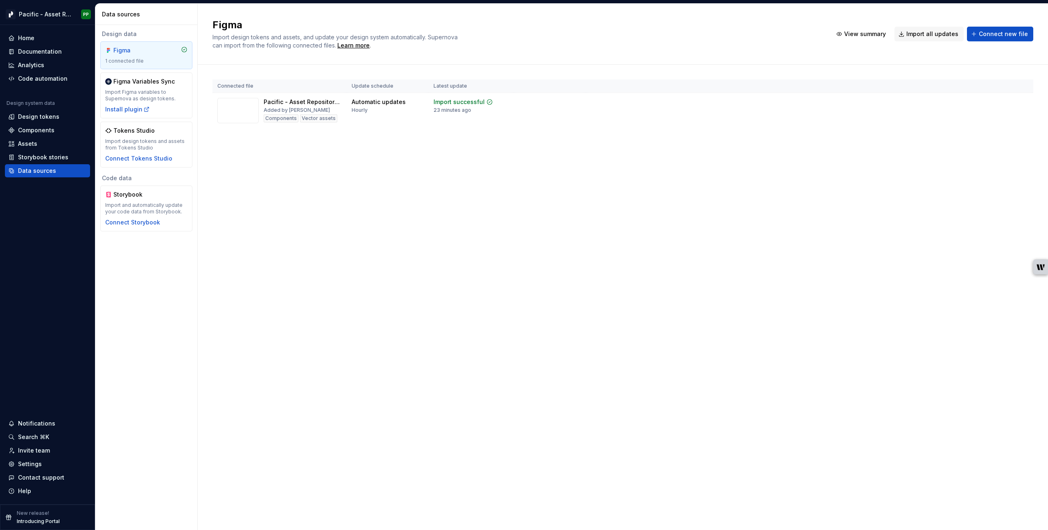
click at [316, 354] on div "Figma Import design tokens and assets, and update your design system automatica…" at bounding box center [623, 267] width 850 height 526
click at [325, 339] on div "Figma Import design tokens and assets, and update your design system automatica…" at bounding box center [623, 267] width 850 height 526
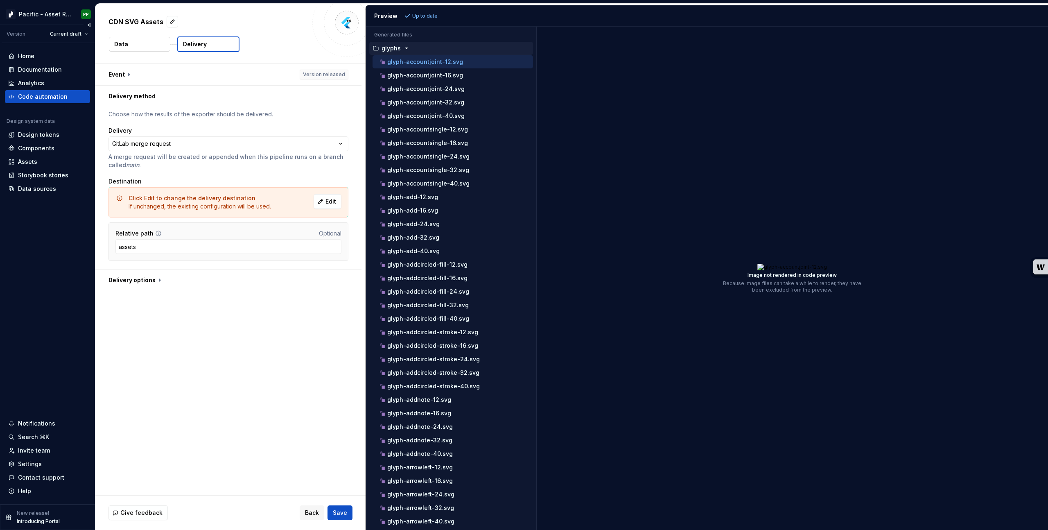
click at [46, 97] on div "Code automation" at bounding box center [43, 97] width 50 height 8
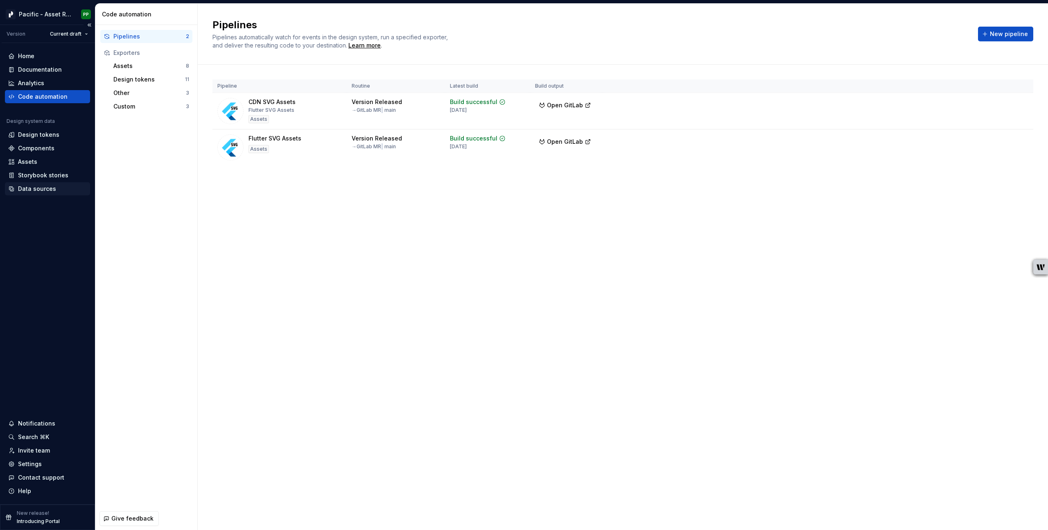
click at [35, 188] on div "Data sources" at bounding box center [37, 189] width 38 height 8
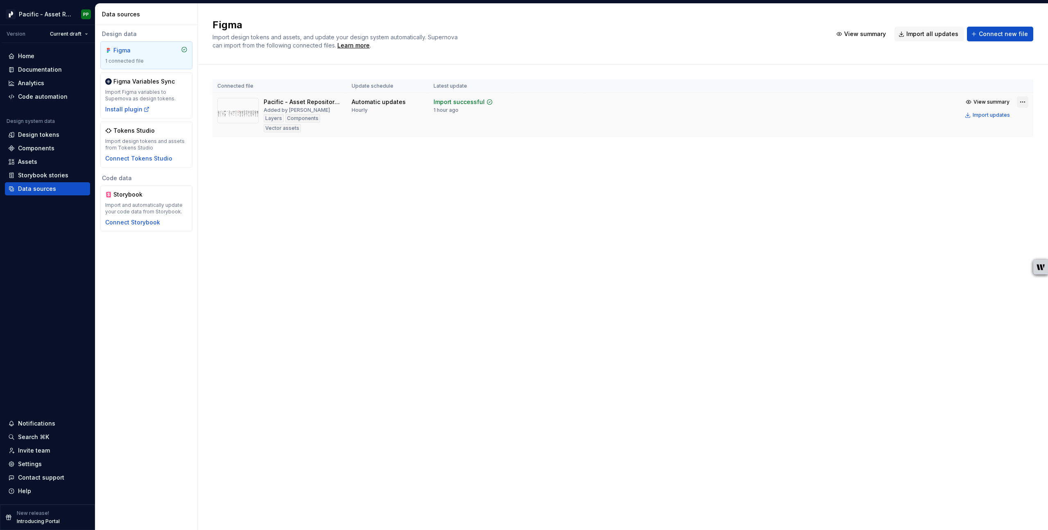
click at [1025, 102] on html "Pacific - Asset Repository (Glyphs) PP Version Current draft Home Documentation…" at bounding box center [524, 265] width 1048 height 530
click at [994, 117] on div "Edit import scope" at bounding box center [996, 118] width 93 height 8
